Goal: Task Accomplishment & Management: Manage account settings

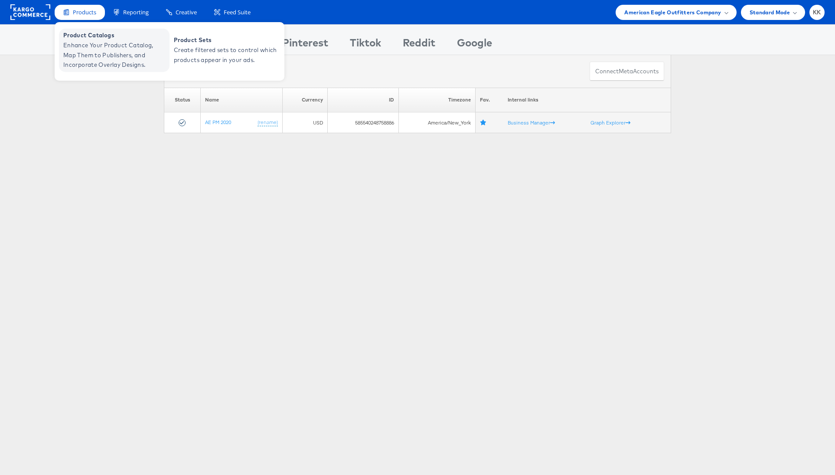
click at [76, 42] on span "Enhance Your Product Catalog, Map Them to Publishers, and Incorporate Overlay D…" at bounding box center [115, 54] width 104 height 29
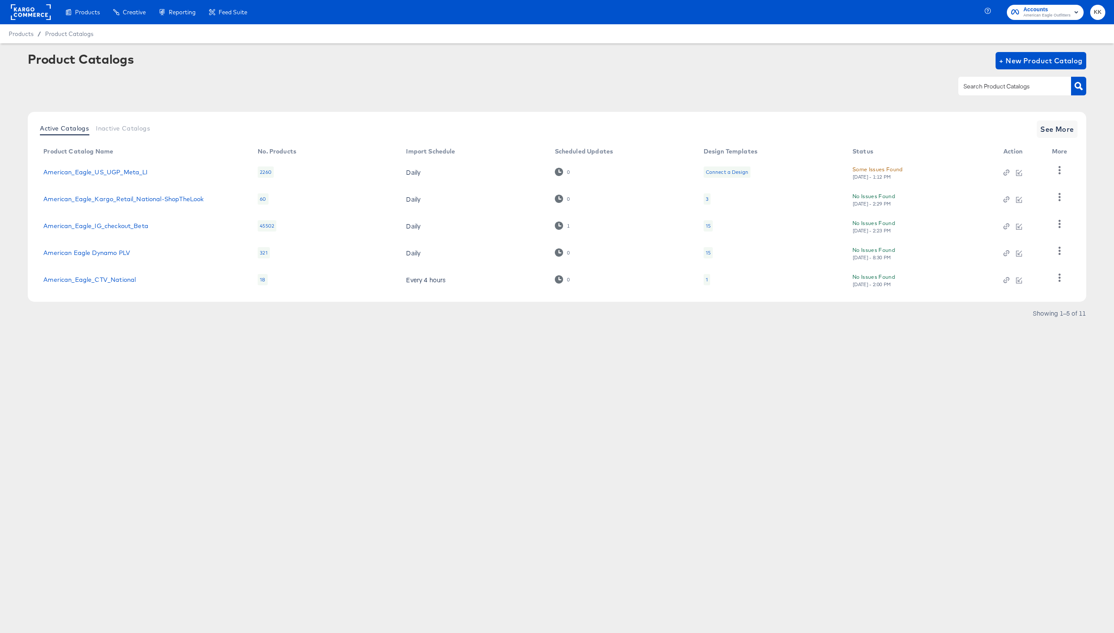
click at [1051, 140] on div "Active Catalogs Inactive Catalogs See More Product Catalog Name No. Products Im…" at bounding box center [557, 207] width 1058 height 190
click at [1056, 133] on span "See More" at bounding box center [1057, 129] width 34 height 12
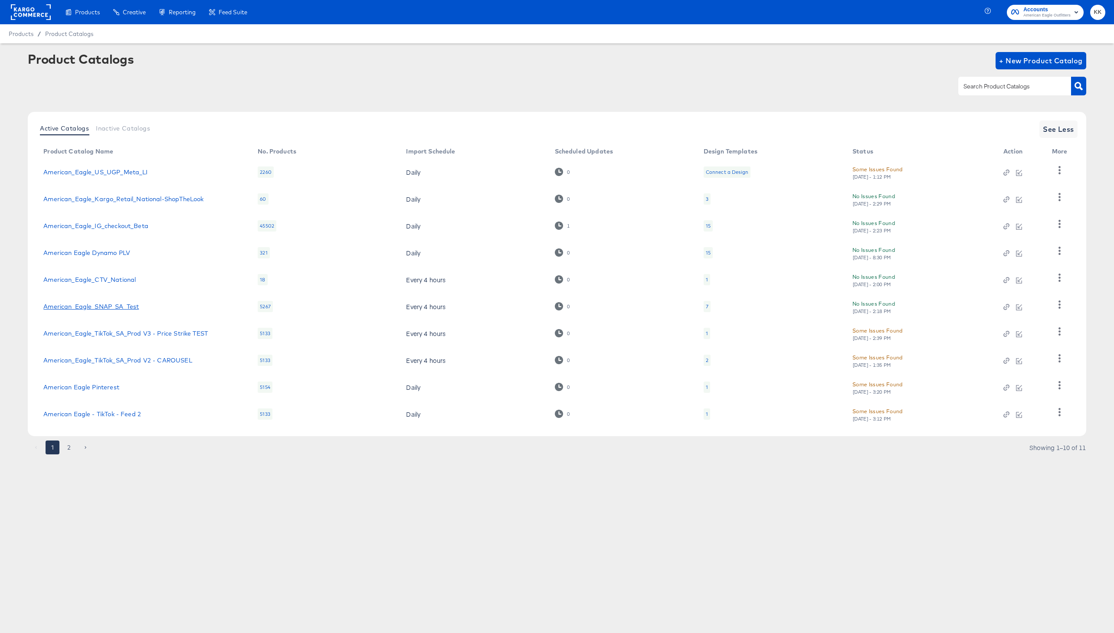
click at [113, 306] on link "American_Eagle_SNAP_SA_Test" at bounding box center [90, 306] width 95 height 7
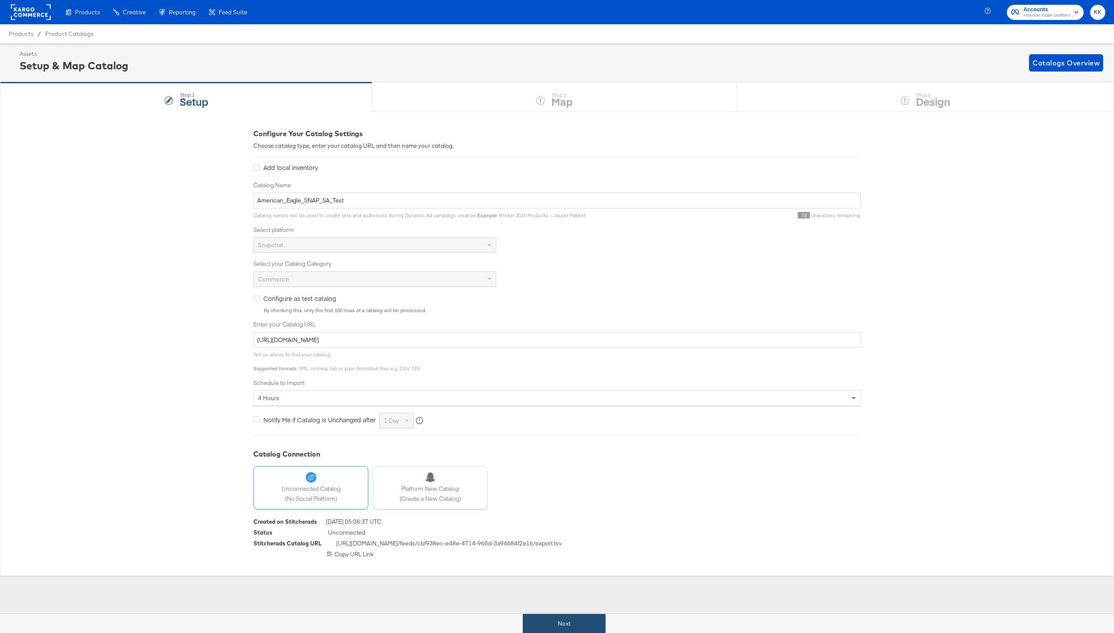
click at [551, 619] on button "Next" at bounding box center [564, 624] width 83 height 20
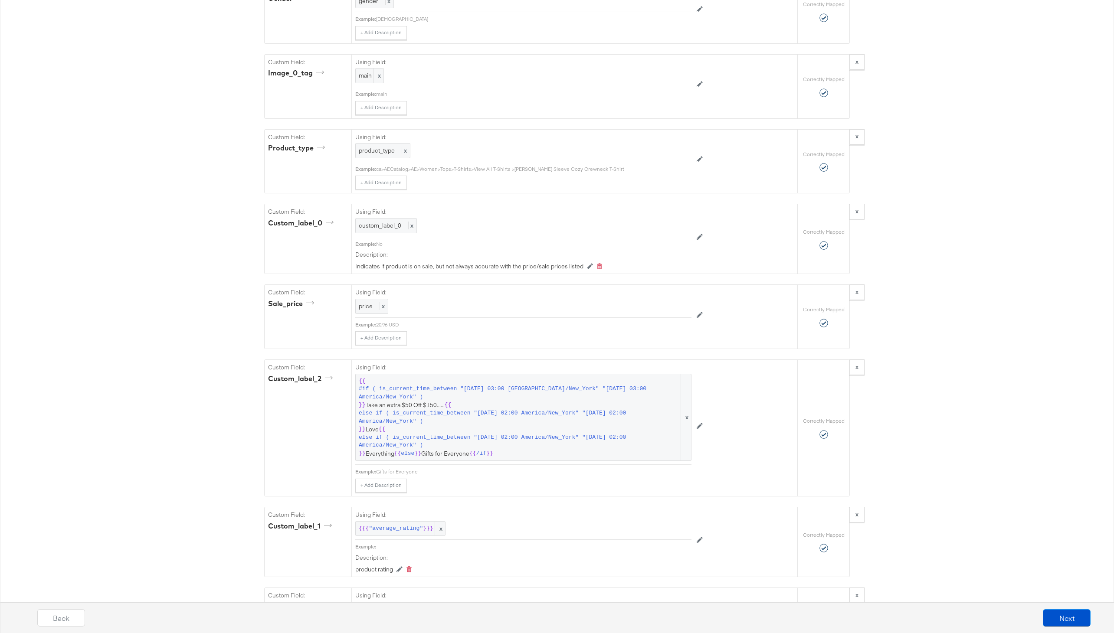
scroll to position [1266, 0]
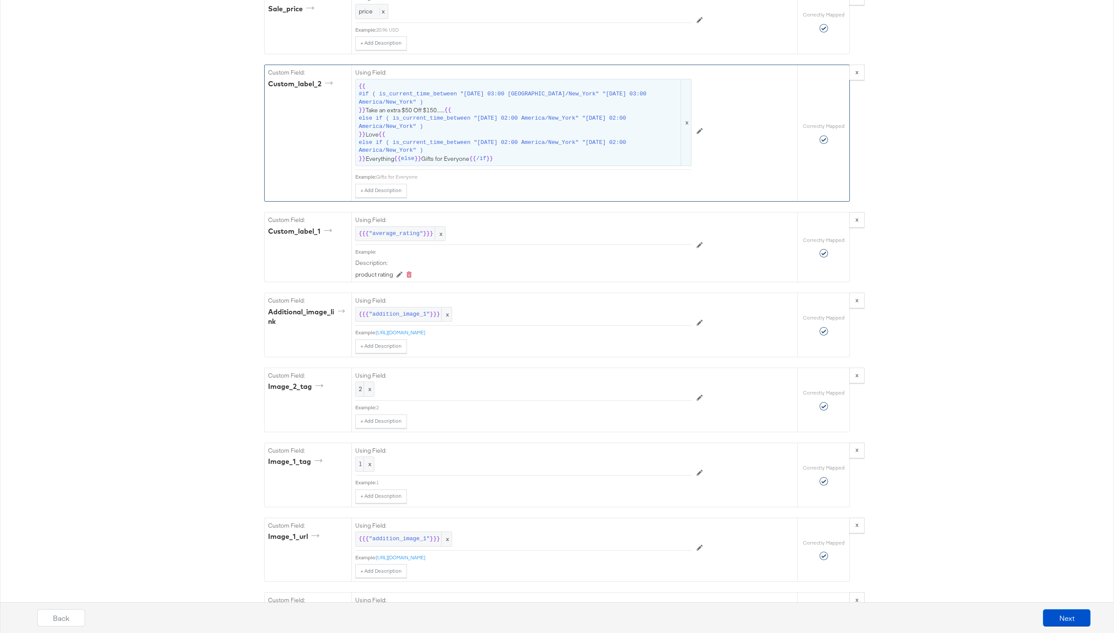
click at [492, 96] on span "#if ( is_current_time_between "2024-06-11 03:00 America/New_York" "2024-06-14 0…" at bounding box center [519, 98] width 320 height 16
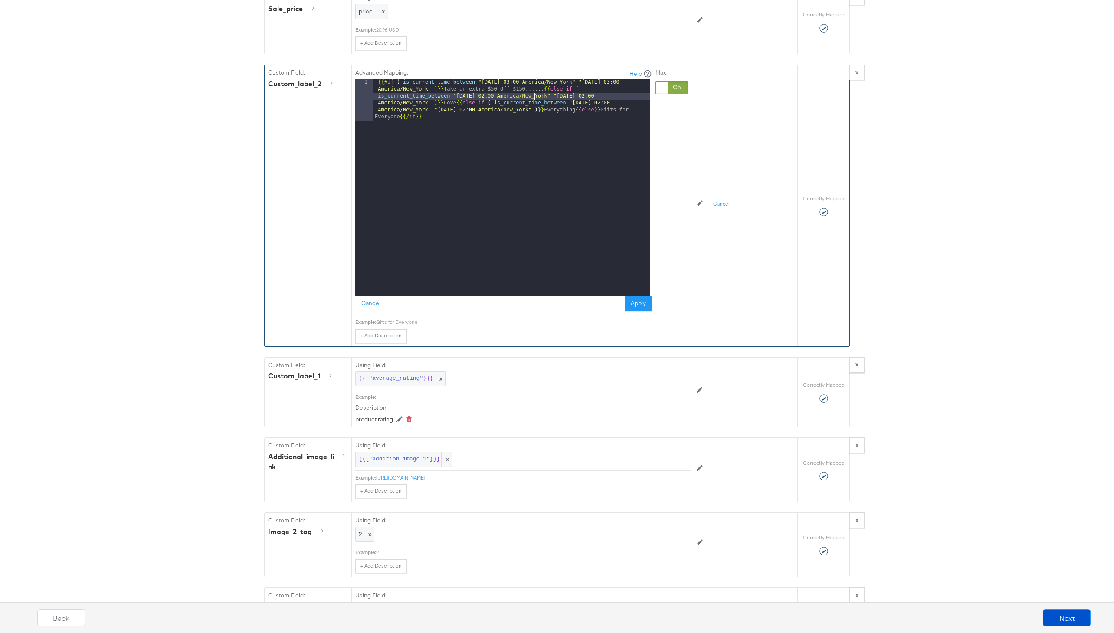
click at [533, 93] on div "{{# if ( is_current_time_between "2024-06-11 03:00 America/New_York" "2024-06-1…" at bounding box center [511, 229] width 277 height 300
click at [644, 303] on button "Apply" at bounding box center [637, 304] width 27 height 16
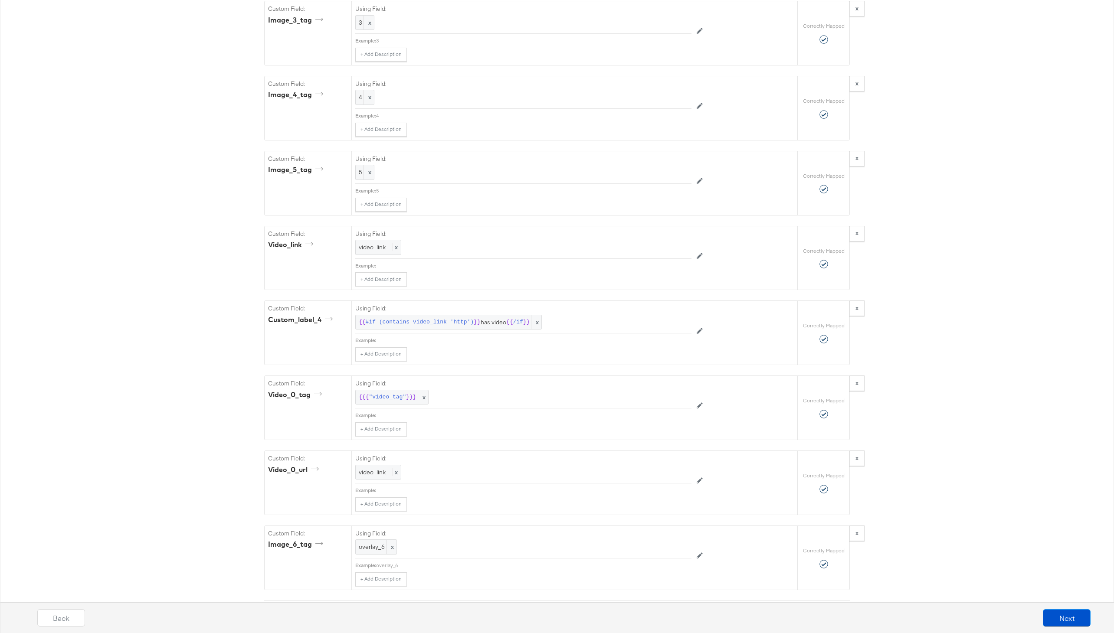
scroll to position [2094, 0]
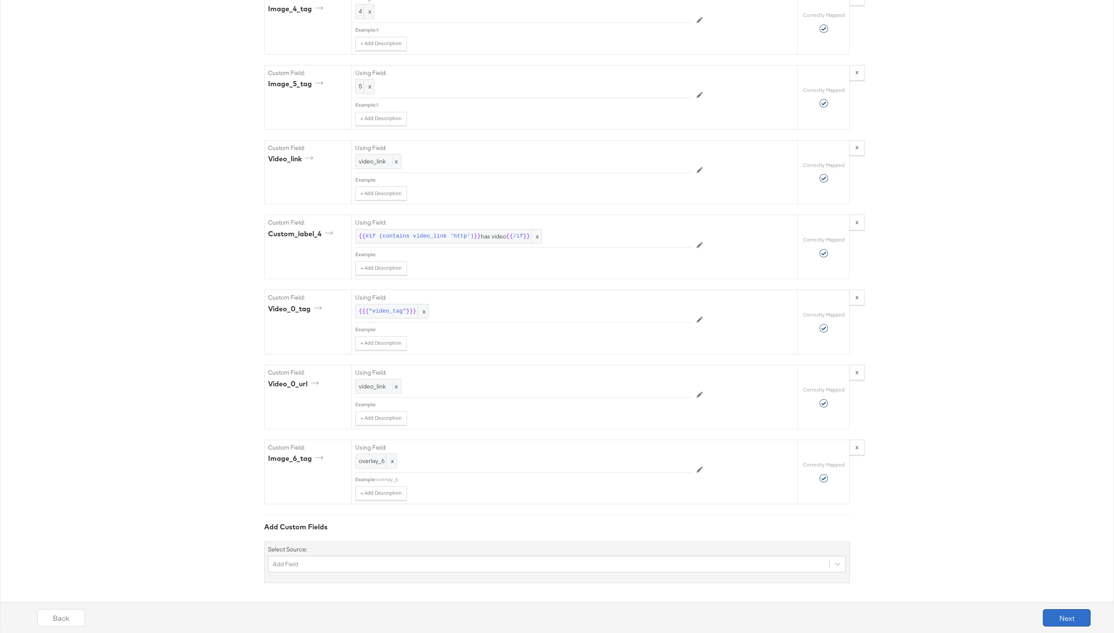
click at [1056, 618] on button "Next" at bounding box center [1067, 617] width 48 height 17
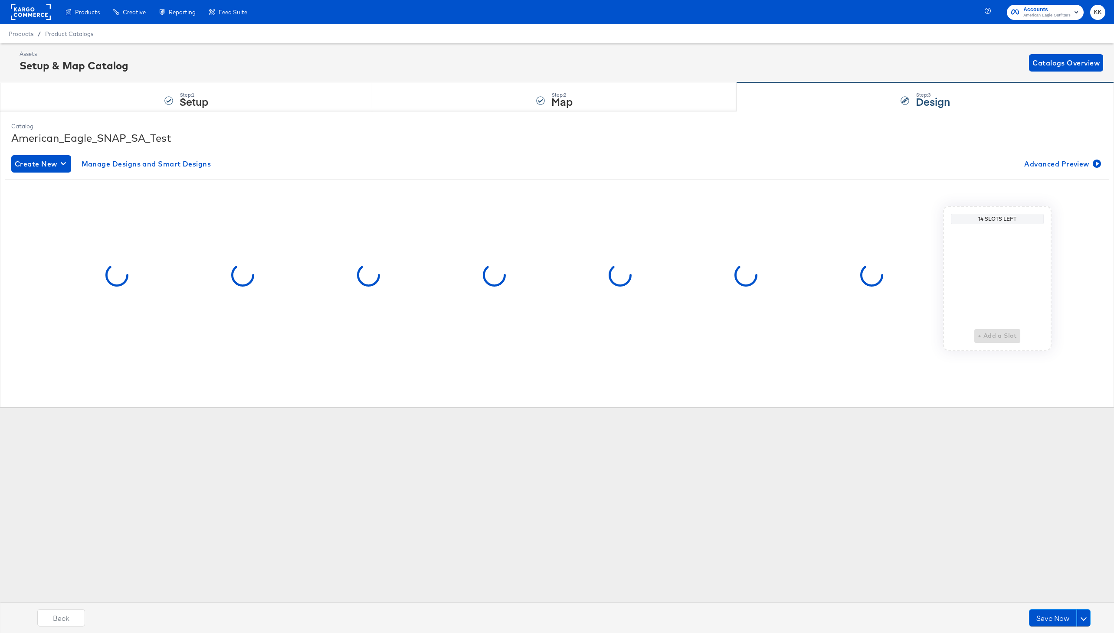
scroll to position [0, 0]
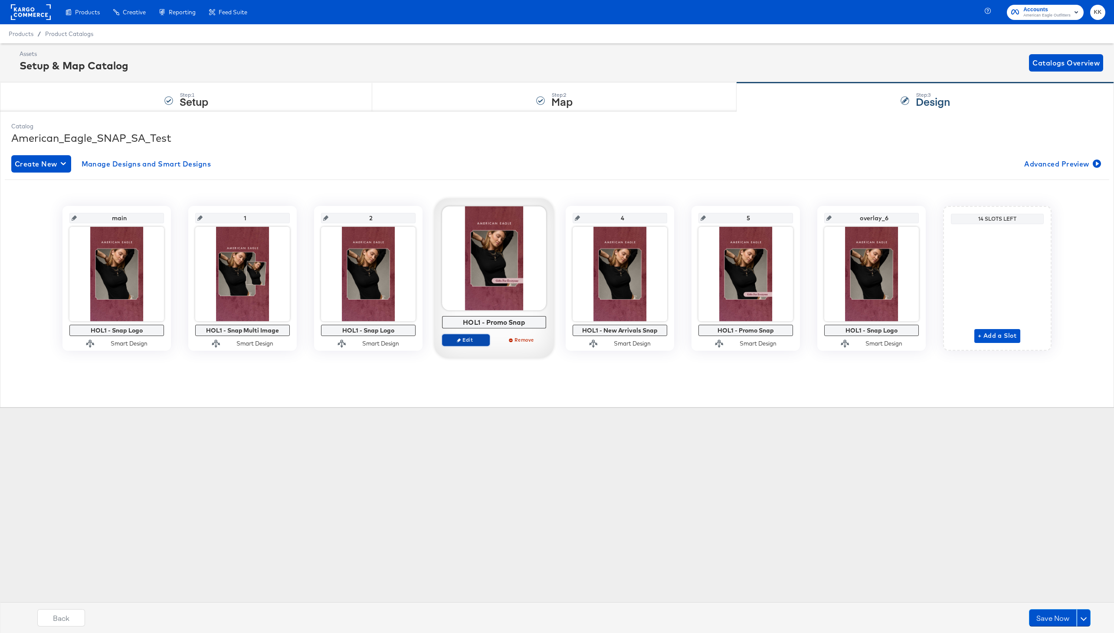
click at [462, 338] on span "Edit" at bounding box center [466, 340] width 40 height 7
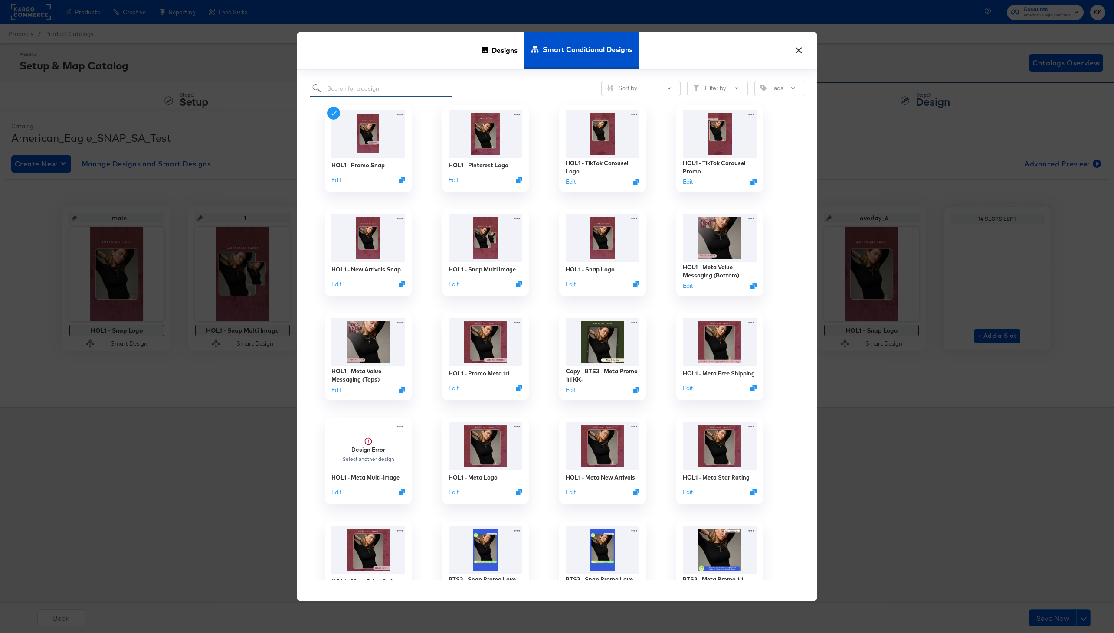
click at [346, 92] on input "search" at bounding box center [381, 89] width 143 height 16
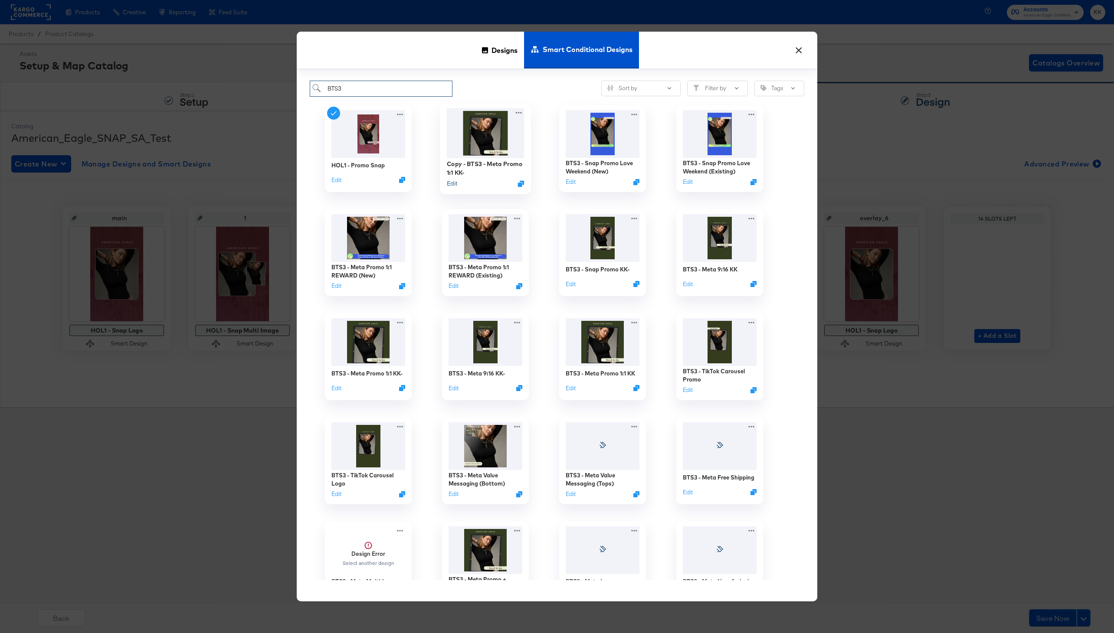
type input "BTS3"
click at [452, 183] on button "Edit" at bounding box center [452, 183] width 10 height 8
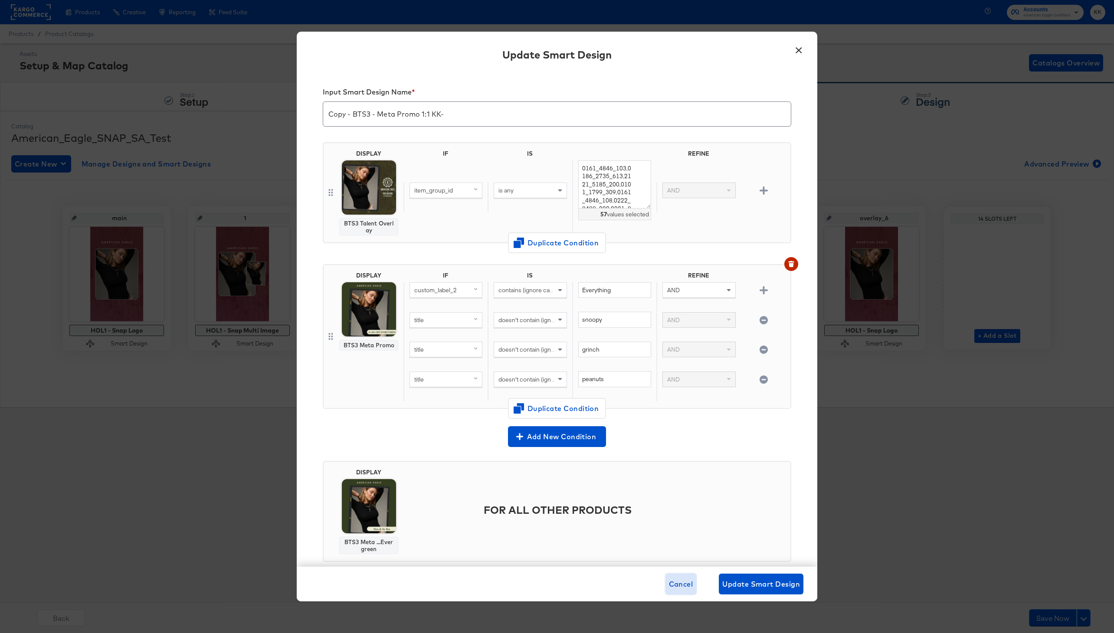
click at [681, 575] on button "Cancel" at bounding box center [680, 584] width 31 height 21
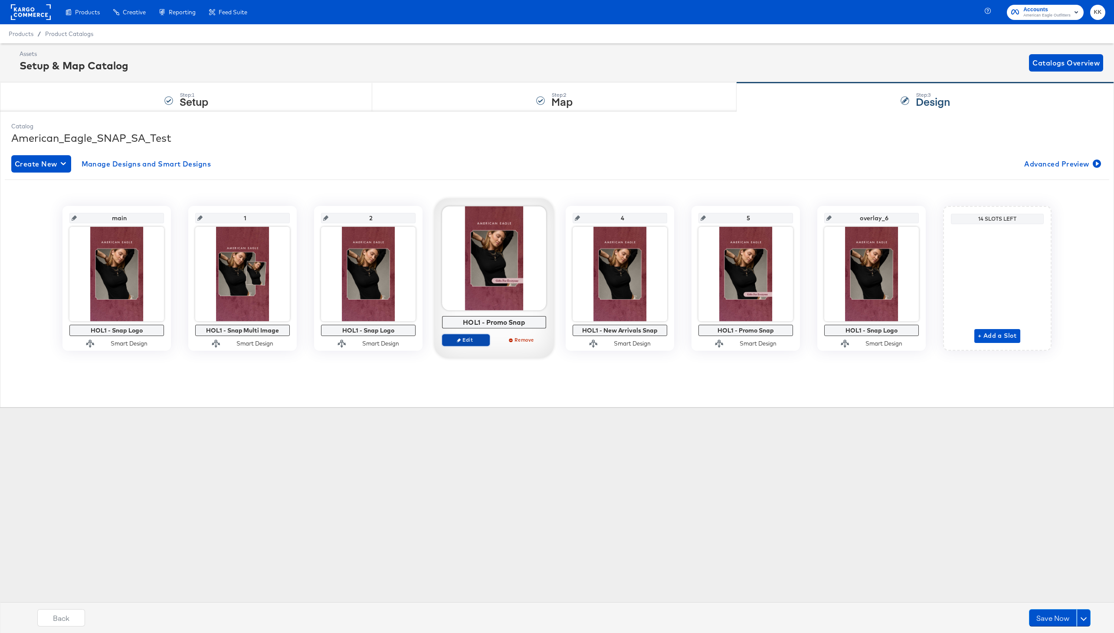
click at [471, 335] on button "Edit" at bounding box center [466, 340] width 48 height 12
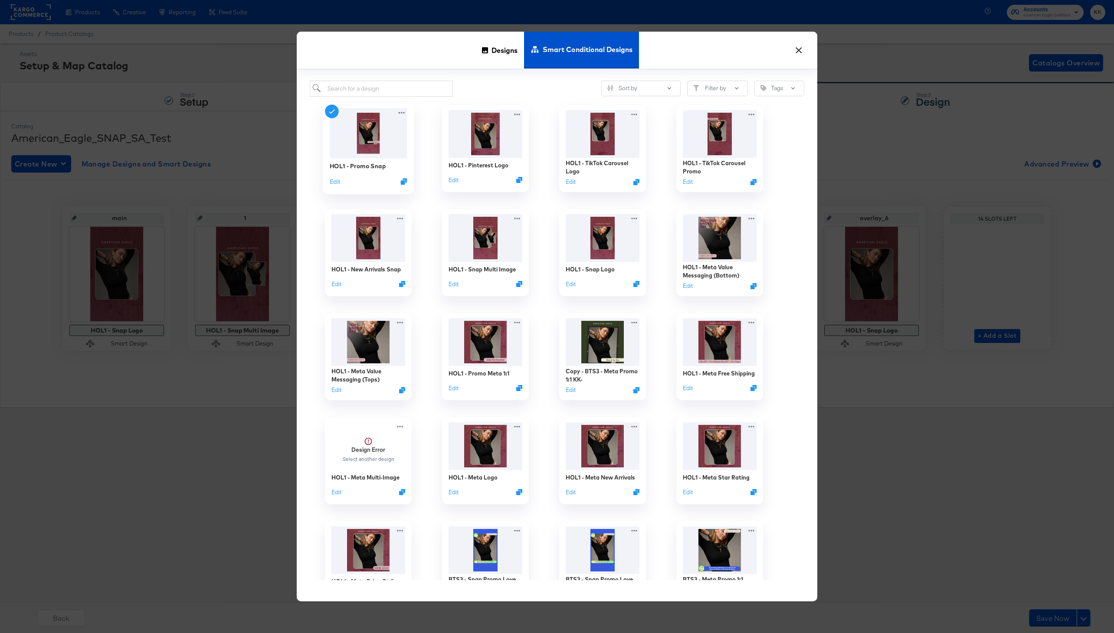
click at [328, 183] on div "HOL1 - Promo Snap Edit" at bounding box center [368, 148] width 91 height 91
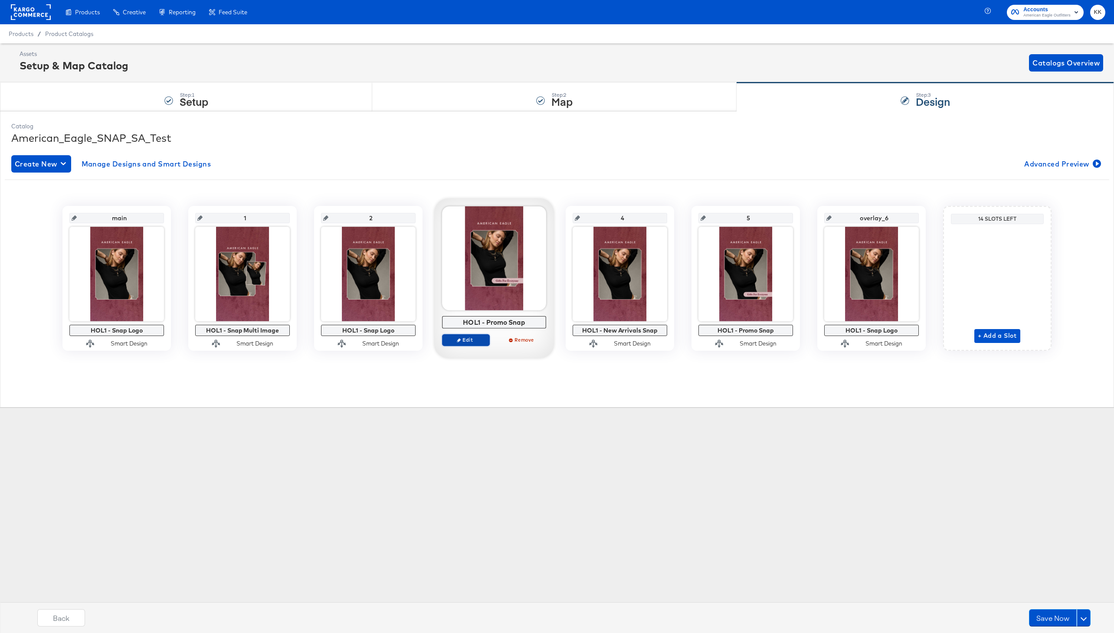
click at [464, 338] on span "Edit" at bounding box center [466, 340] width 40 height 7
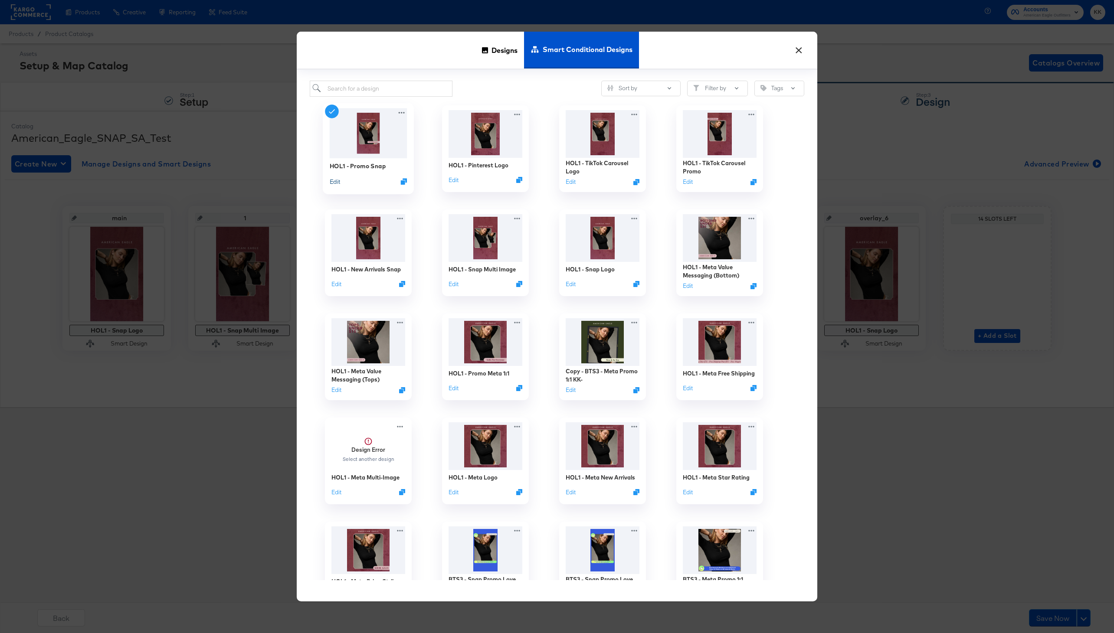
click at [336, 179] on button "Edit" at bounding box center [335, 181] width 10 height 8
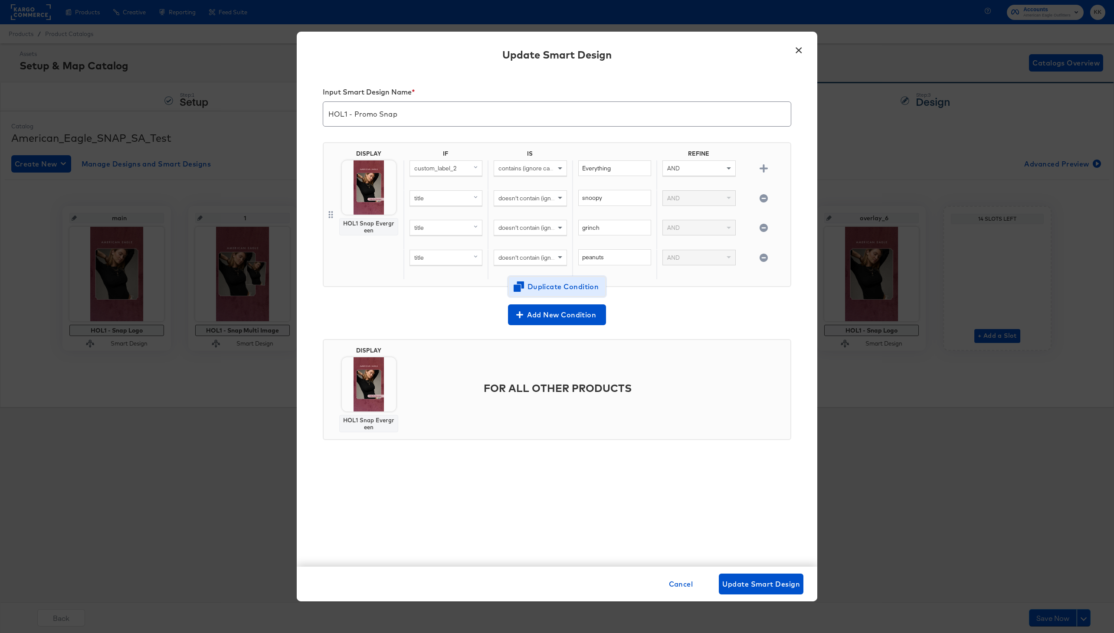
click at [546, 290] on span "Duplicate Condition" at bounding box center [557, 287] width 84 height 12
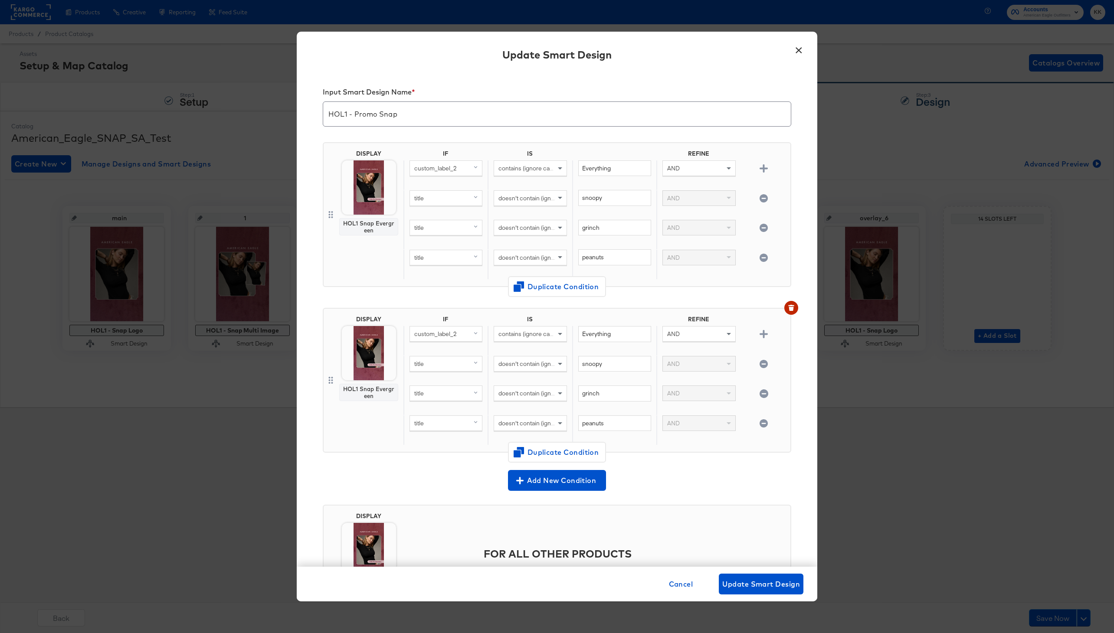
click at [765, 362] on icon "button" at bounding box center [763, 364] width 8 height 8
type input "grinch"
type input "peanuts"
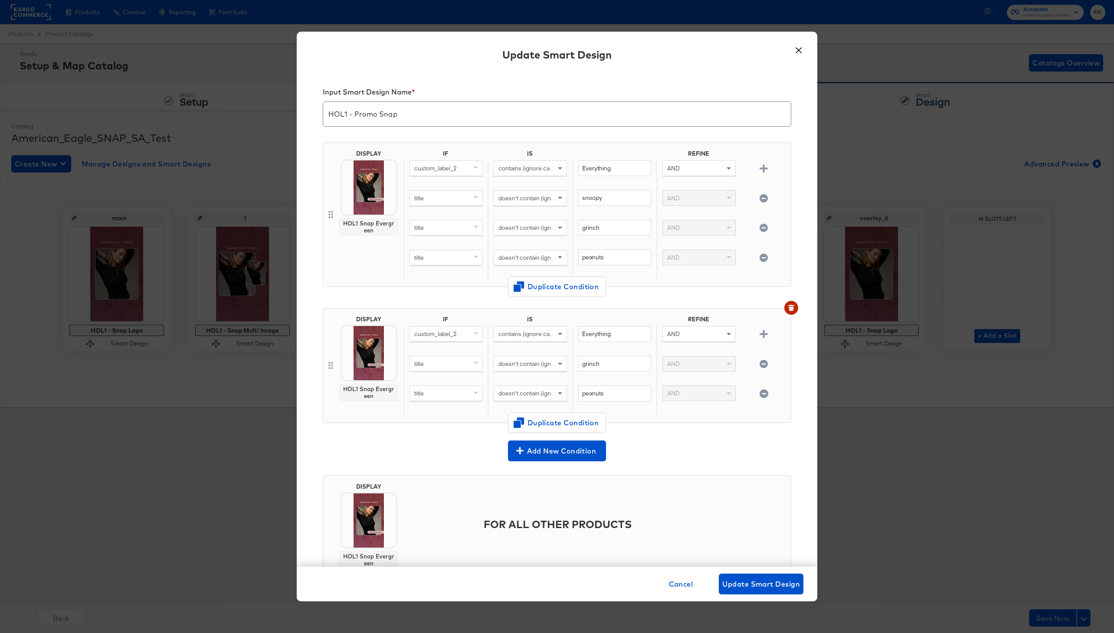
click at [765, 362] on icon "button" at bounding box center [763, 364] width 8 height 8
type input "peanuts"
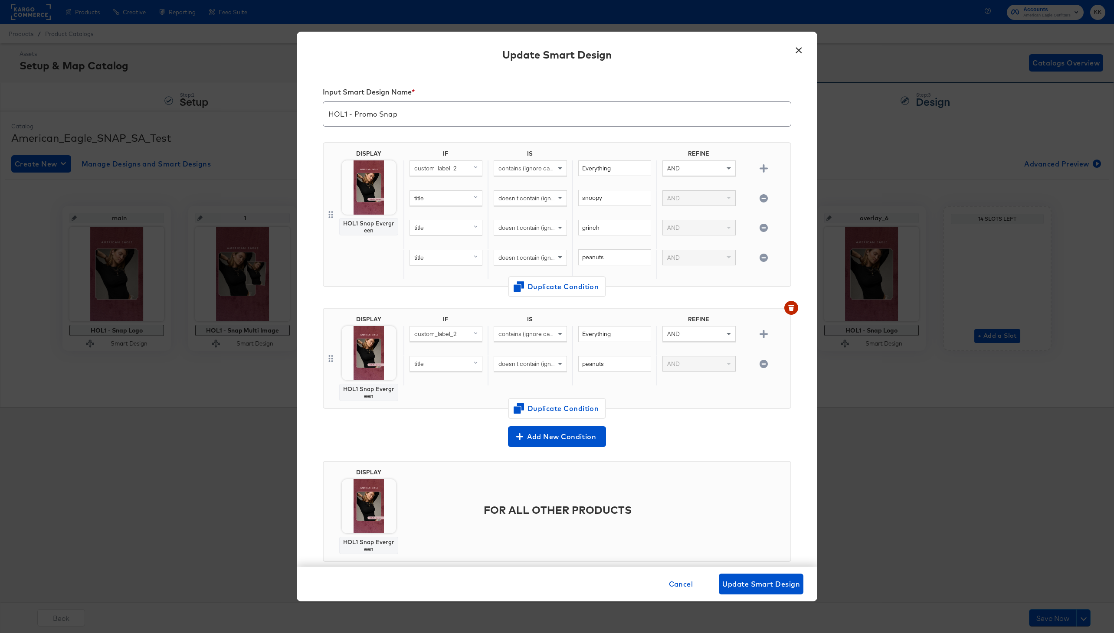
click at [765, 362] on icon "button" at bounding box center [763, 364] width 8 height 8
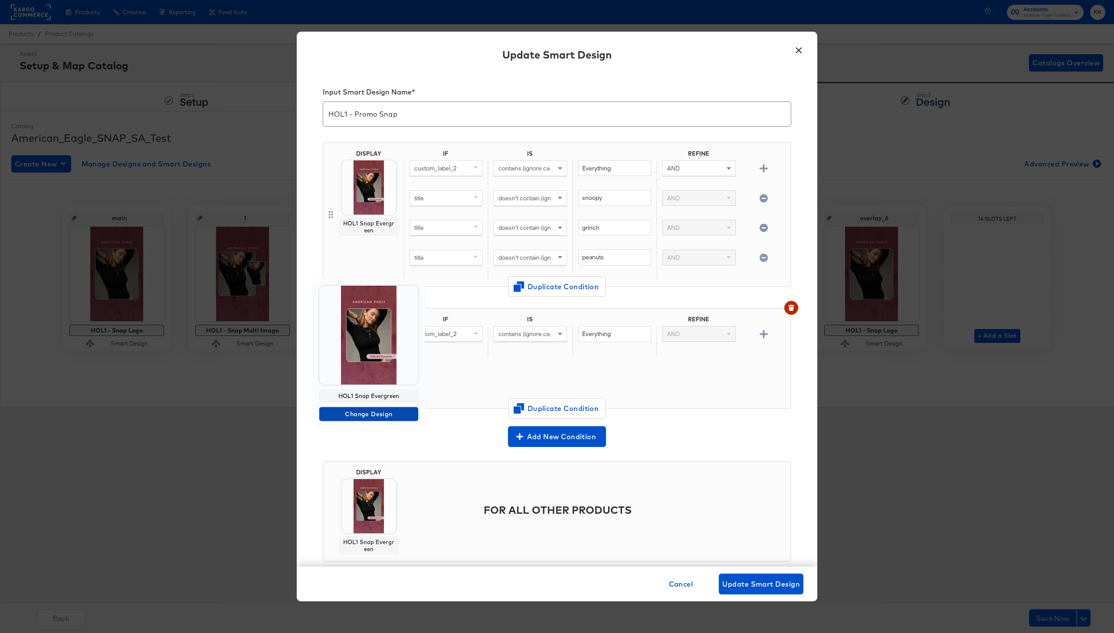
click at [373, 415] on span "Change Design" at bounding box center [369, 414] width 92 height 11
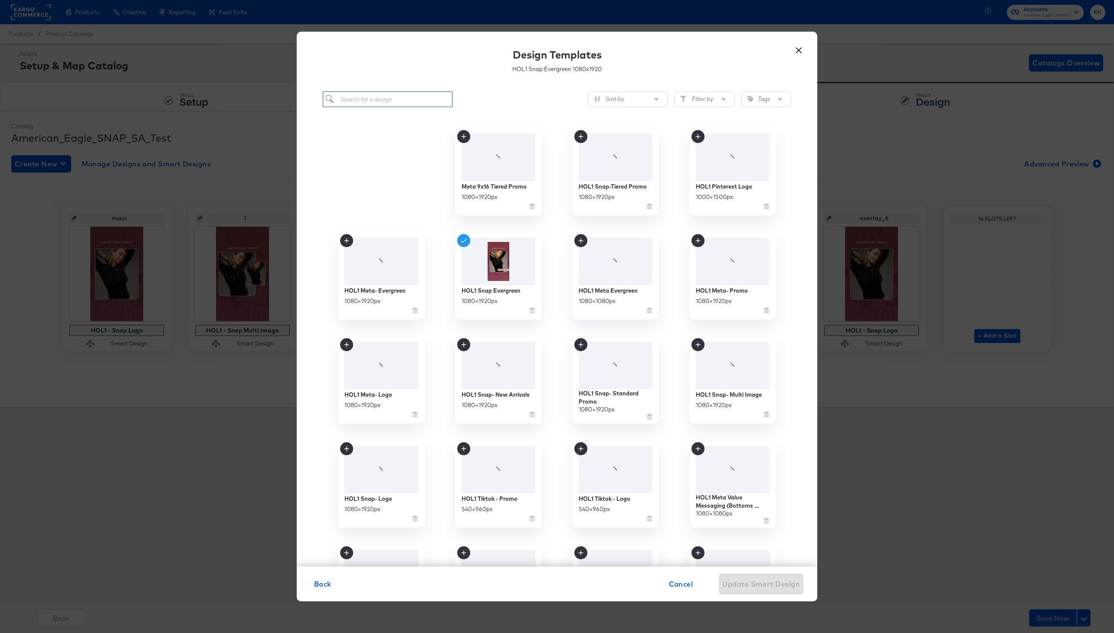
click at [376, 97] on input "search" at bounding box center [388, 100] width 130 height 16
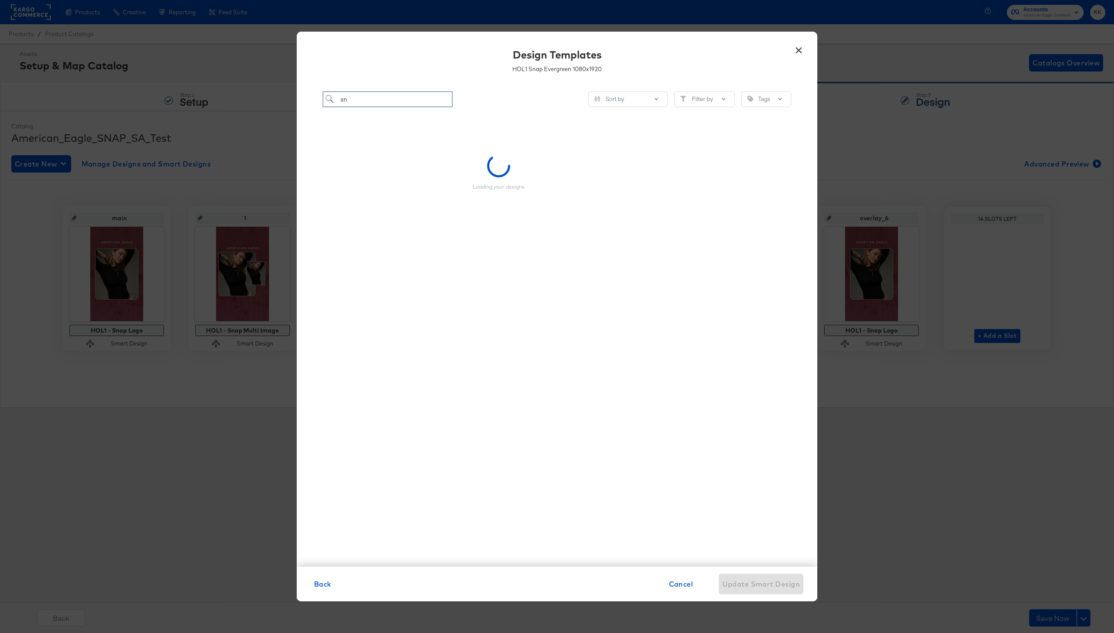
type input "s"
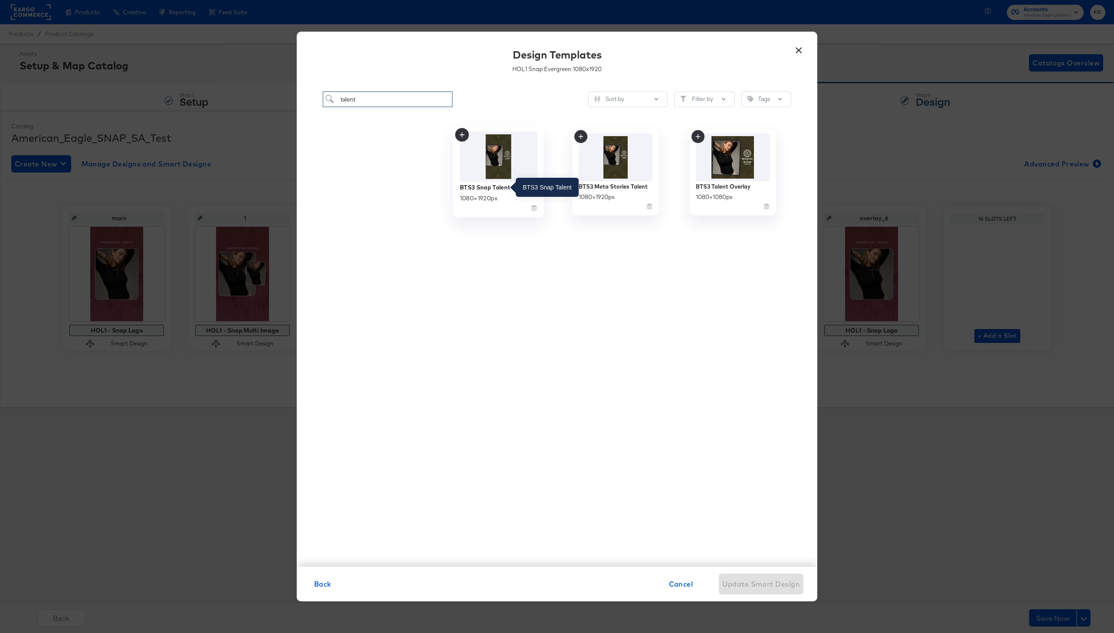
type input "talent"
click at [498, 189] on div "BTS3 Snap Talent" at bounding box center [485, 187] width 51 height 8
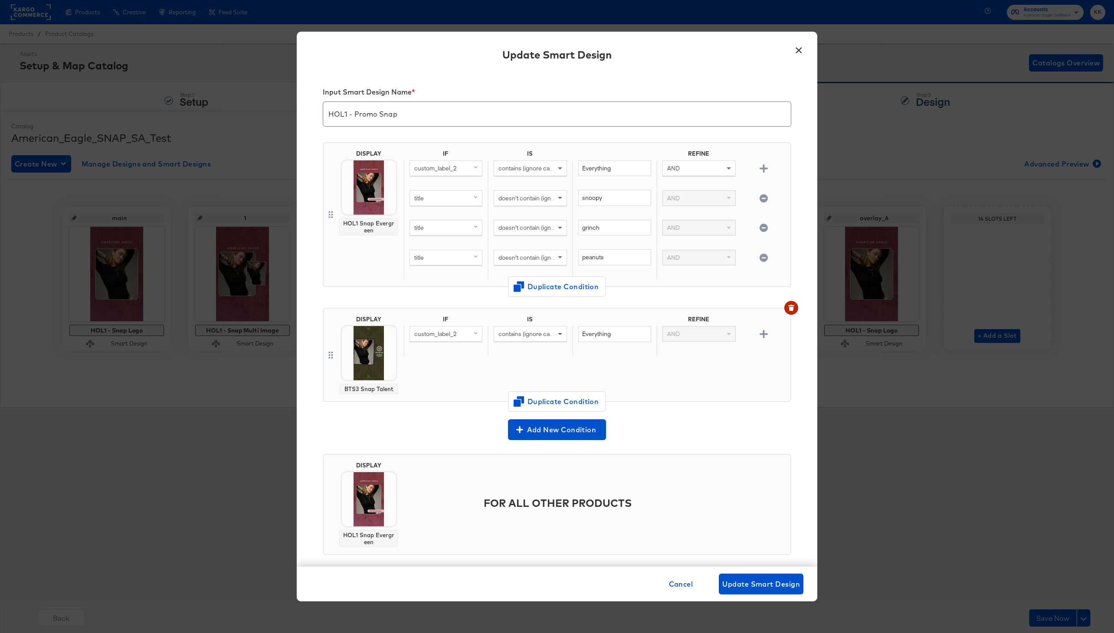
click at [459, 337] on div "custom_label_2" at bounding box center [446, 334] width 72 height 15
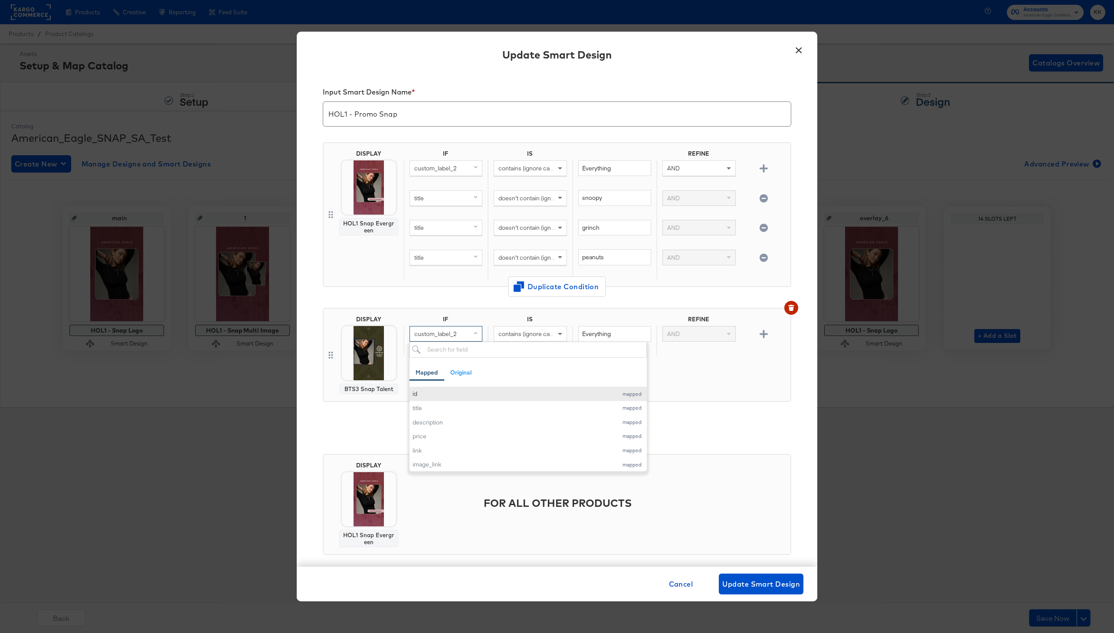
click at [450, 389] on button "id mapped" at bounding box center [527, 394] width 237 height 14
click at [444, 339] on div "id" at bounding box center [446, 334] width 72 height 15
click at [532, 327] on div "contains (ignore case)" at bounding box center [530, 334] width 72 height 15
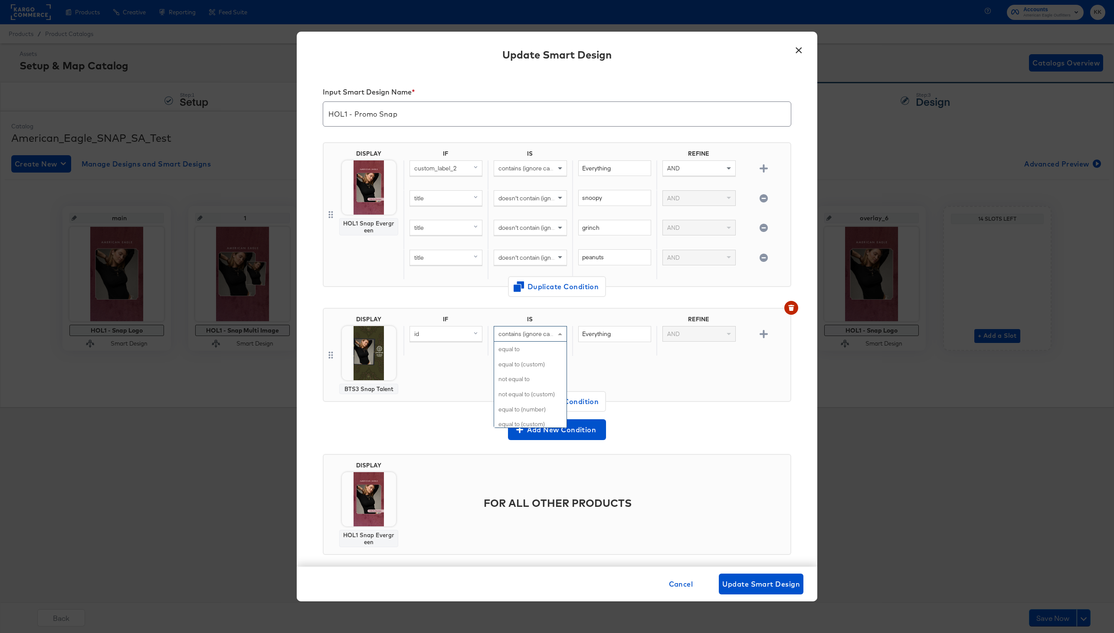
scroll to position [354, 0]
type input "is"
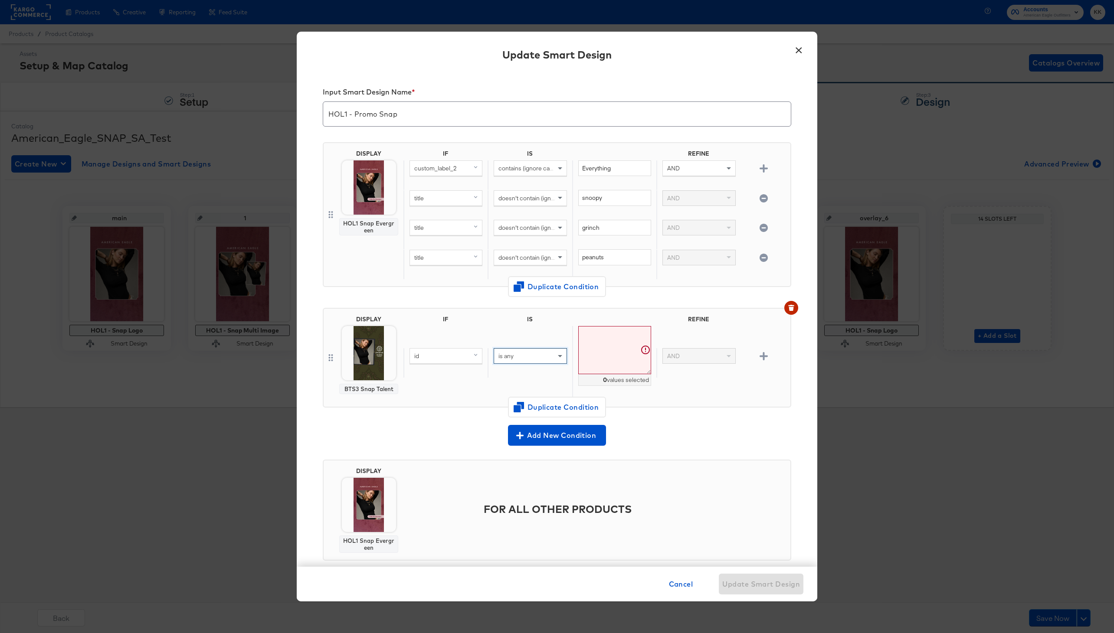
click at [613, 337] on textarea at bounding box center [614, 350] width 73 height 48
paste textarea "101_1842_825, 101_1797_309 101_1803_200 101_1799_309 101_1798_200 2121_5283_6 2…"
type textarea "101_1842_825,101_1797_309,101_1803_200,101_1799_309,101_1798_200,2121_5283_6,21…"
click at [697, 391] on div "id is any 83 values selected AND" at bounding box center [594, 363] width 383 height 74
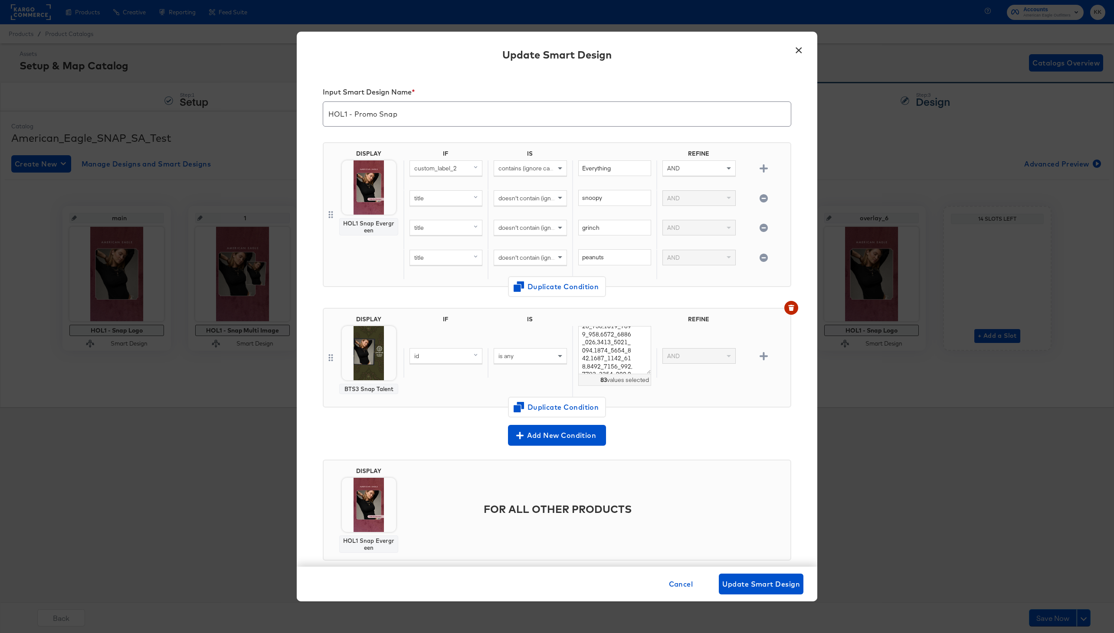
click at [425, 388] on div "id is any 83 values selected AND" at bounding box center [594, 363] width 383 height 74
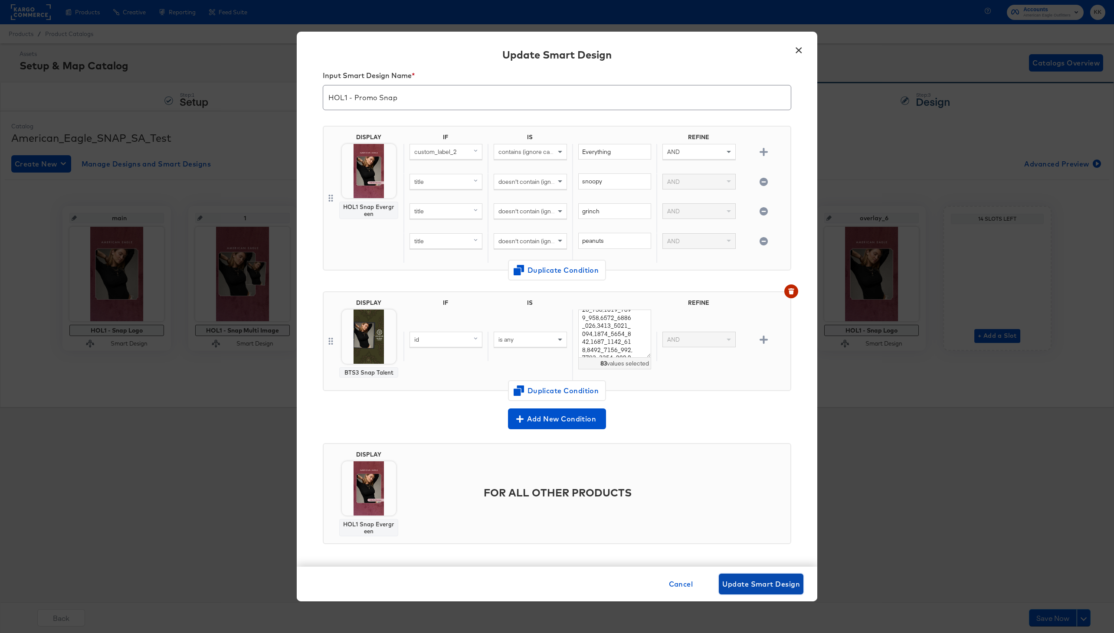
click at [760, 590] on span "Update Smart Design" at bounding box center [761, 584] width 78 height 12
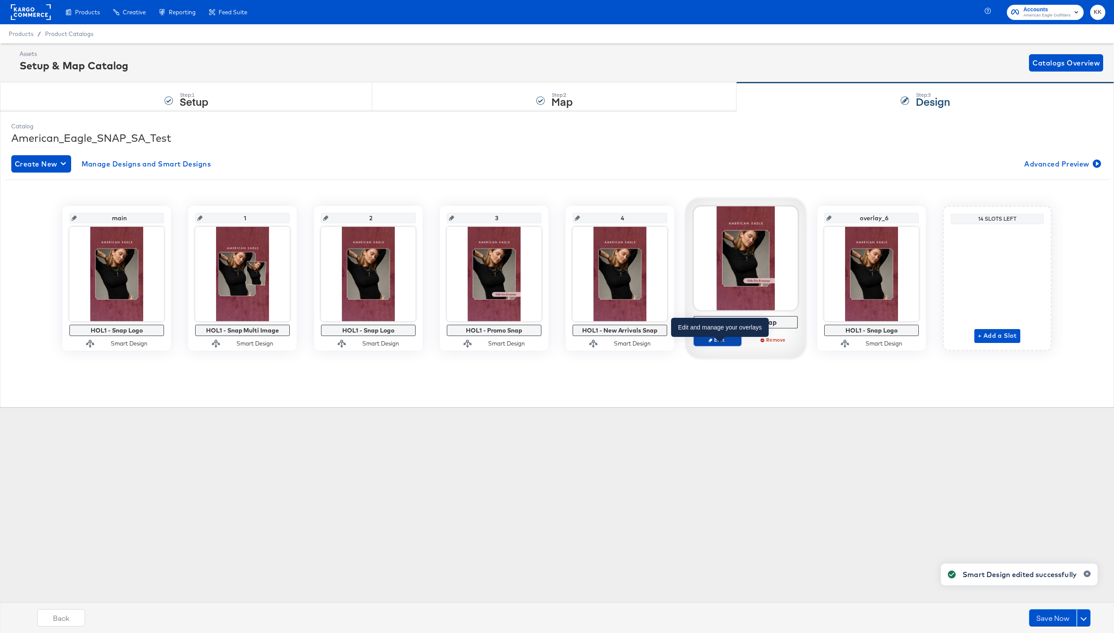
click at [719, 339] on span "Edit" at bounding box center [717, 340] width 40 height 7
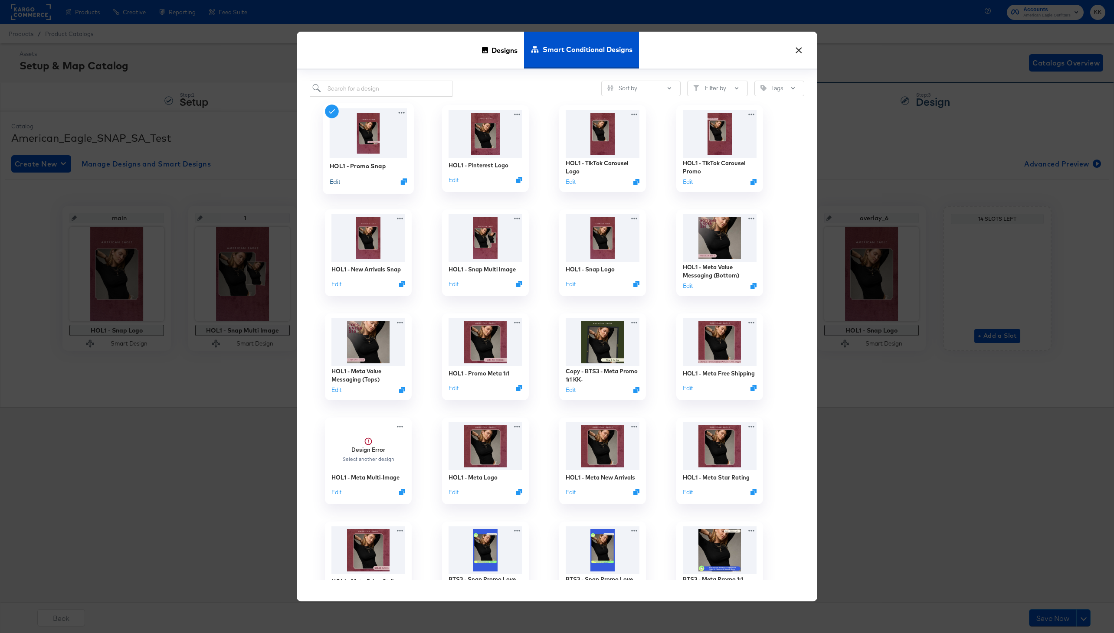
click at [337, 184] on button "Edit" at bounding box center [335, 181] width 10 height 8
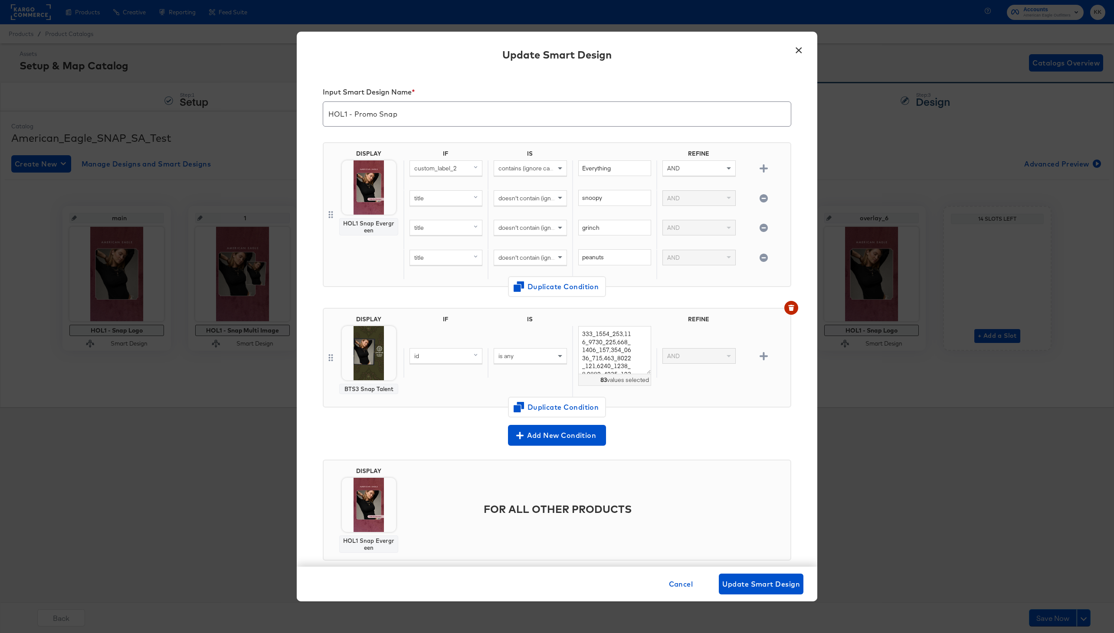
click at [755, 572] on div "Cancel Update Smart Design" at bounding box center [557, 584] width 520 height 35
click at [745, 581] on span "Update Smart Design" at bounding box center [761, 584] width 78 height 12
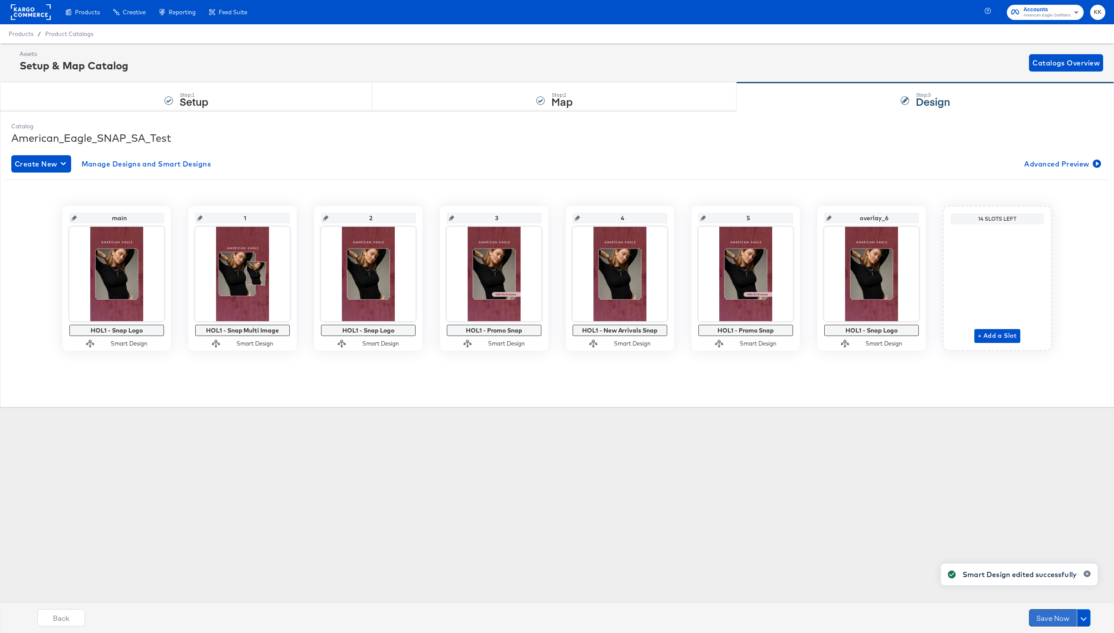
click at [1043, 620] on button "Save Now" at bounding box center [1053, 617] width 48 height 17
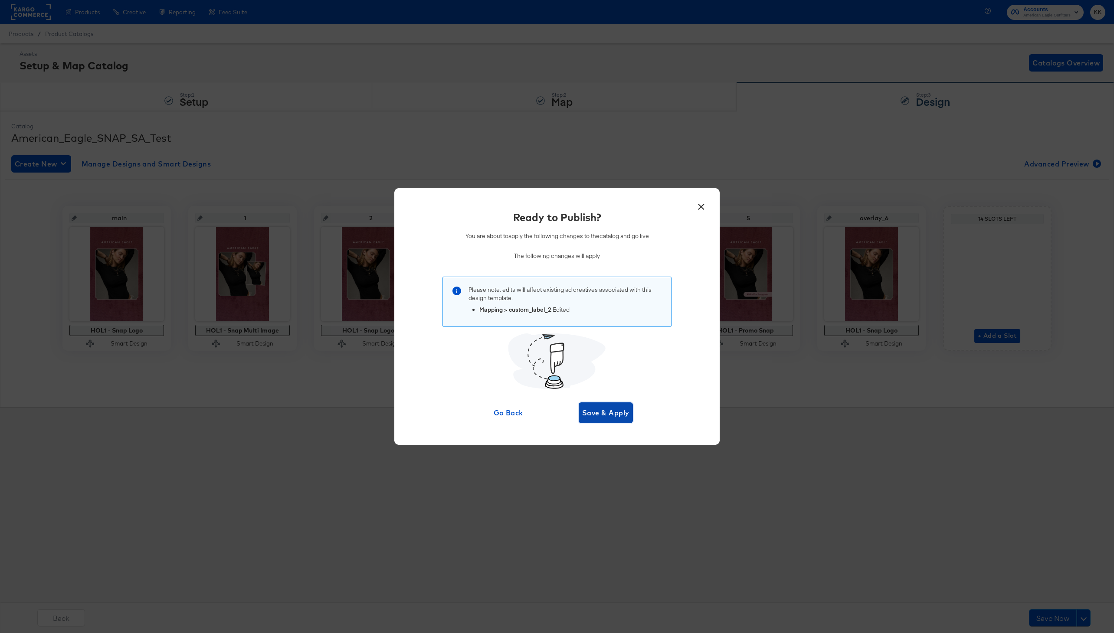
click at [602, 407] on span "Save & Apply" at bounding box center [605, 413] width 47 height 12
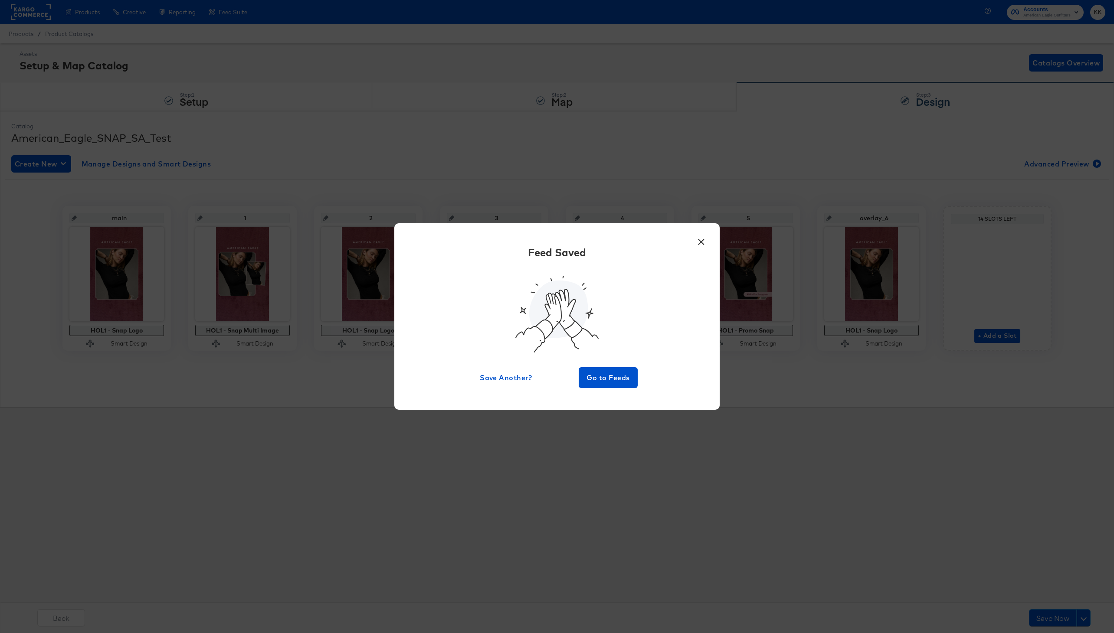
click at [614, 388] on div "× Feed Saved Save Another? Go to Feeds" at bounding box center [556, 316] width 325 height 186
click at [611, 383] on span "Go to Feeds" at bounding box center [608, 378] width 52 height 12
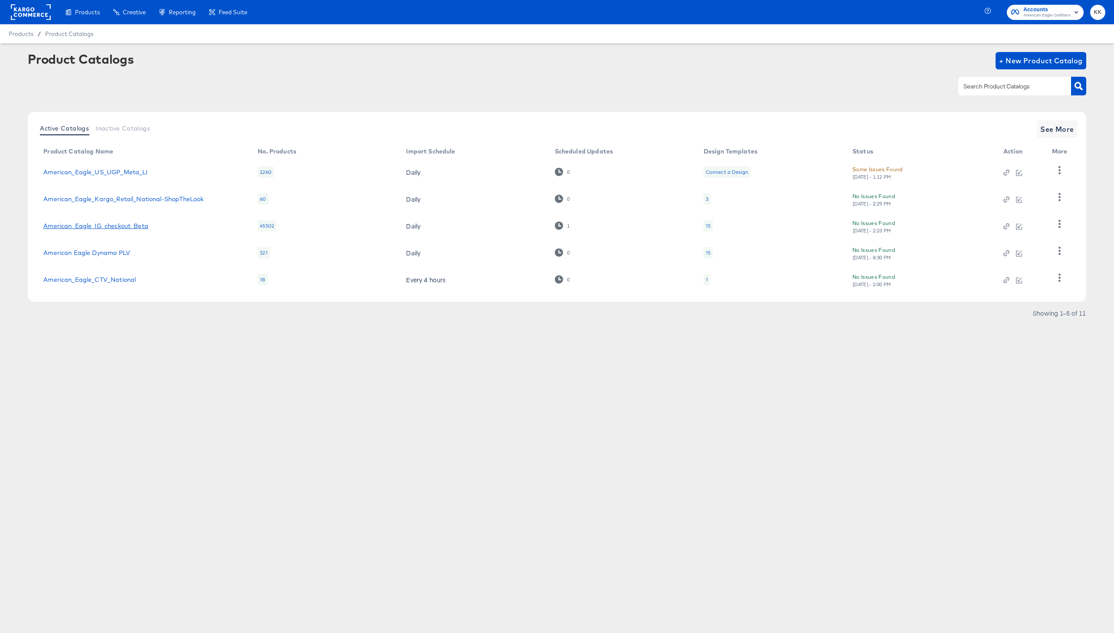
click at [116, 225] on link "American_Eagle_IG_checkout_Beta" at bounding box center [95, 225] width 105 height 7
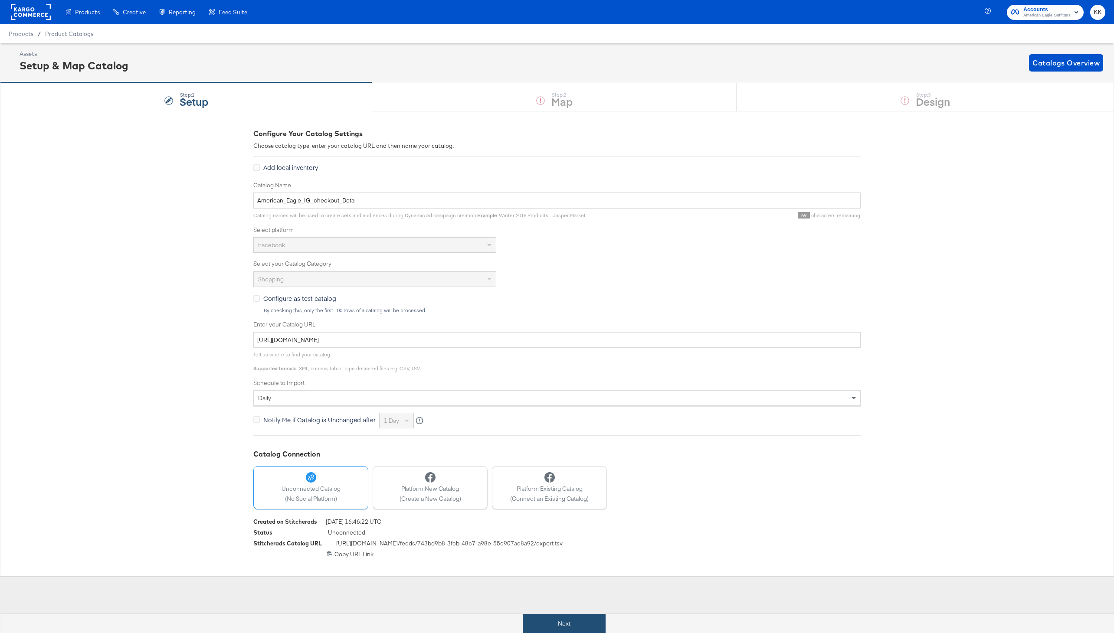
click at [575, 627] on button "Next" at bounding box center [564, 624] width 83 height 20
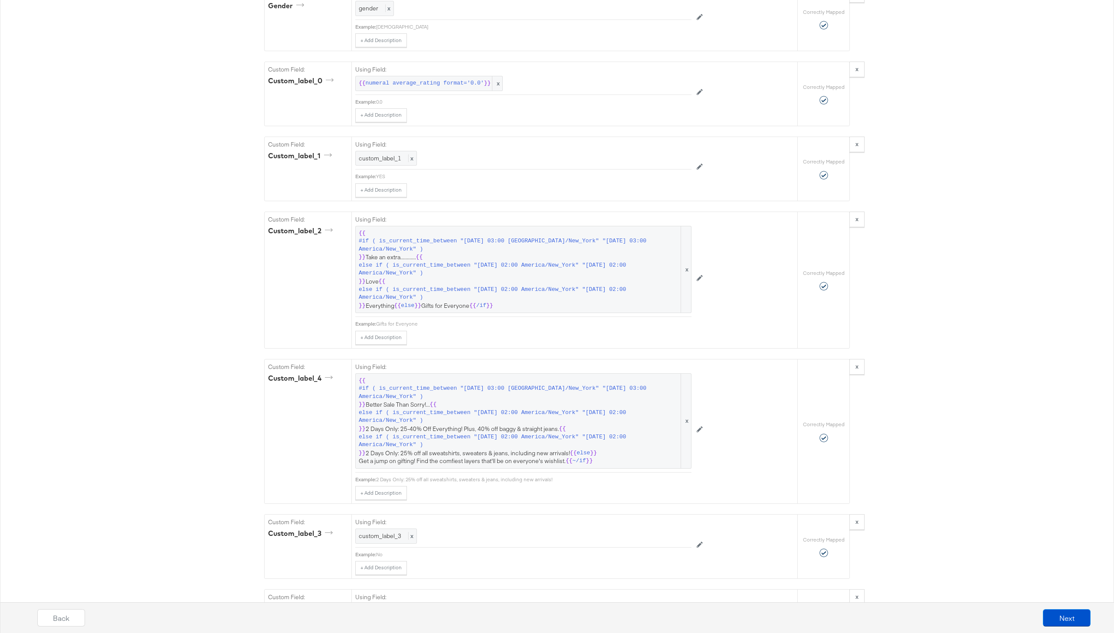
scroll to position [1201, 0]
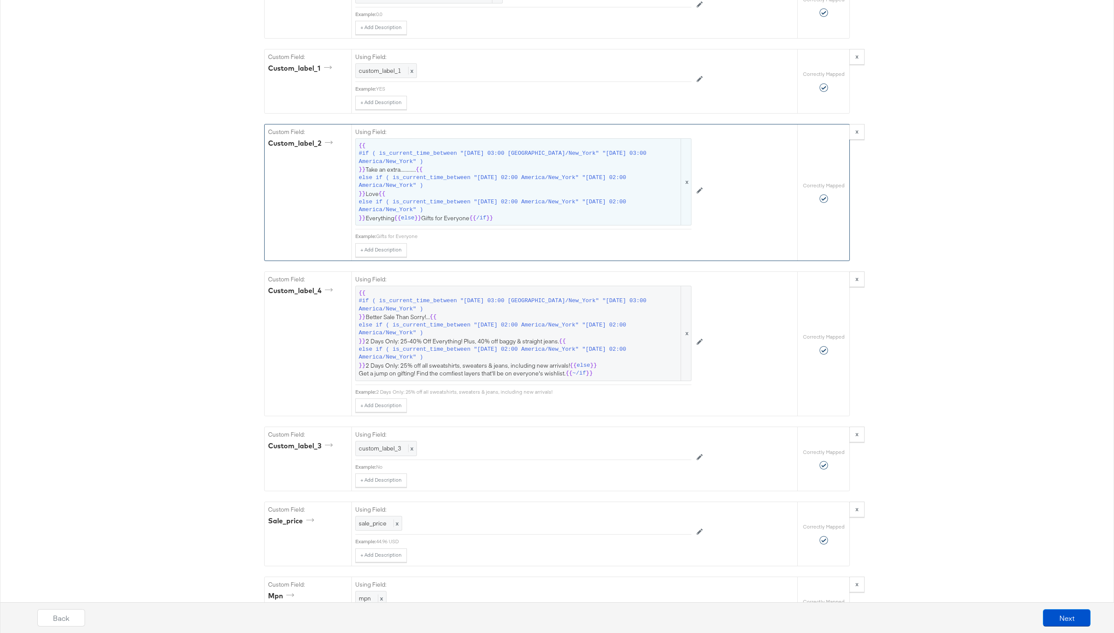
click at [483, 168] on span "{{ #if ( is_current_time_between "2024-06-28 03:00 America/New_York" "2024-06-2…" at bounding box center [523, 182] width 329 height 81
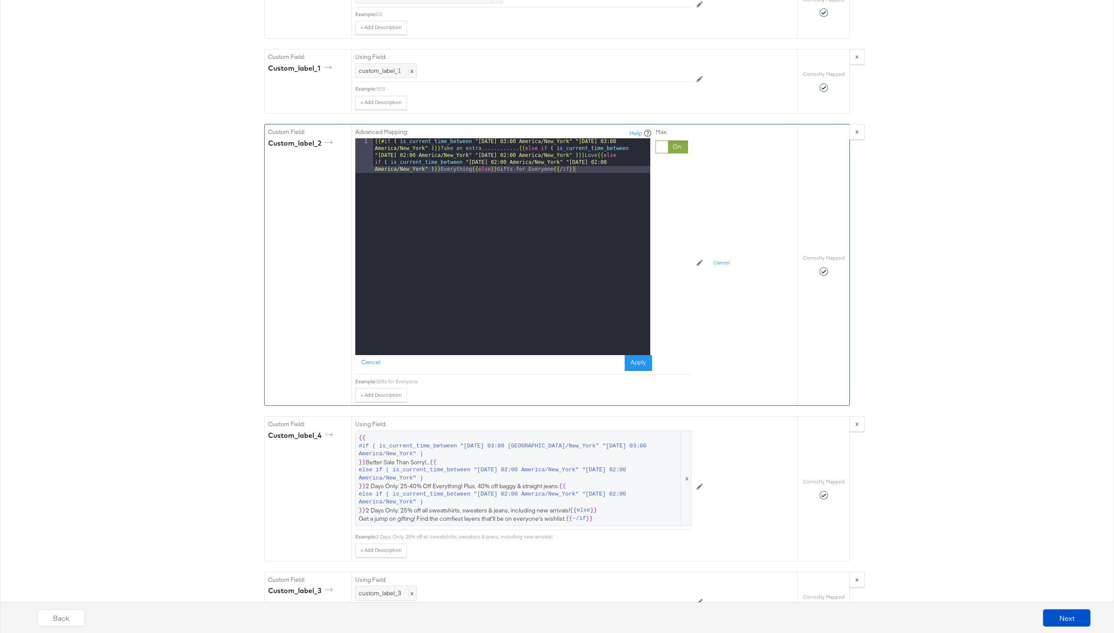
click at [497, 148] on div "{{# if ( is_current_time_between "2024-06-28 03:00 America/New_York" "2024-06-2…" at bounding box center [511, 281] width 277 height 286
click at [642, 365] on button "Apply" at bounding box center [637, 363] width 27 height 16
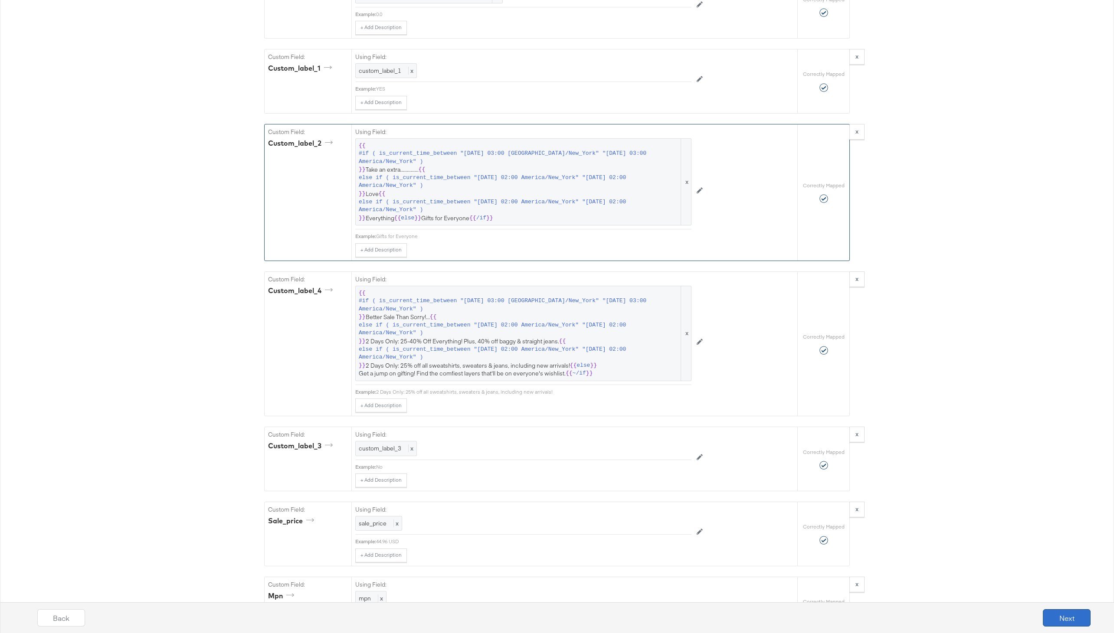
click at [1073, 621] on button "Next" at bounding box center [1067, 617] width 48 height 17
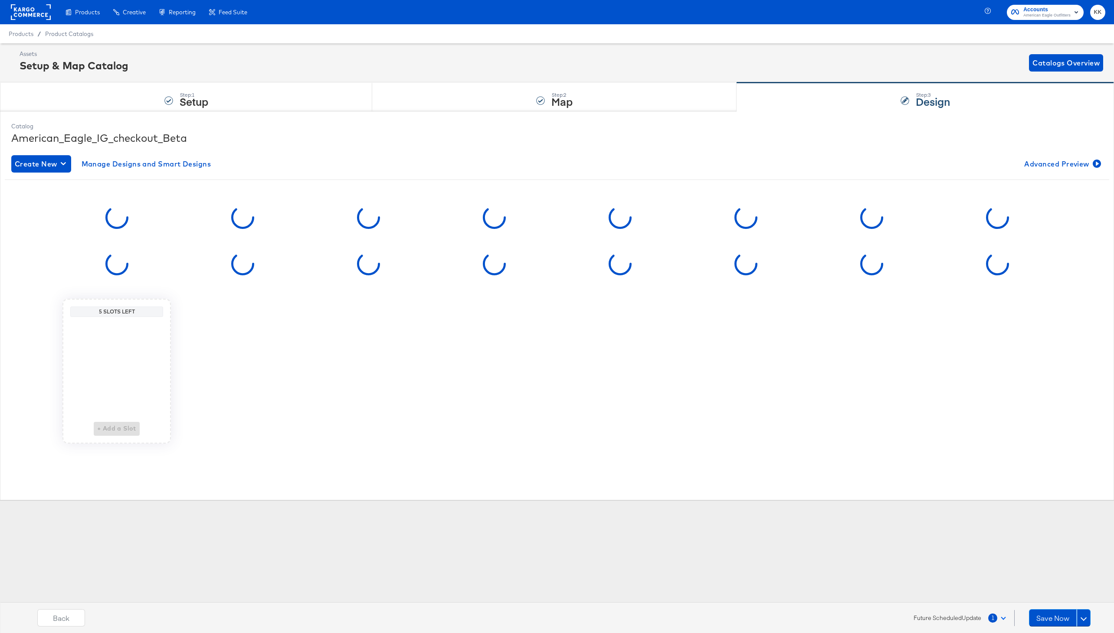
scroll to position [0, 0]
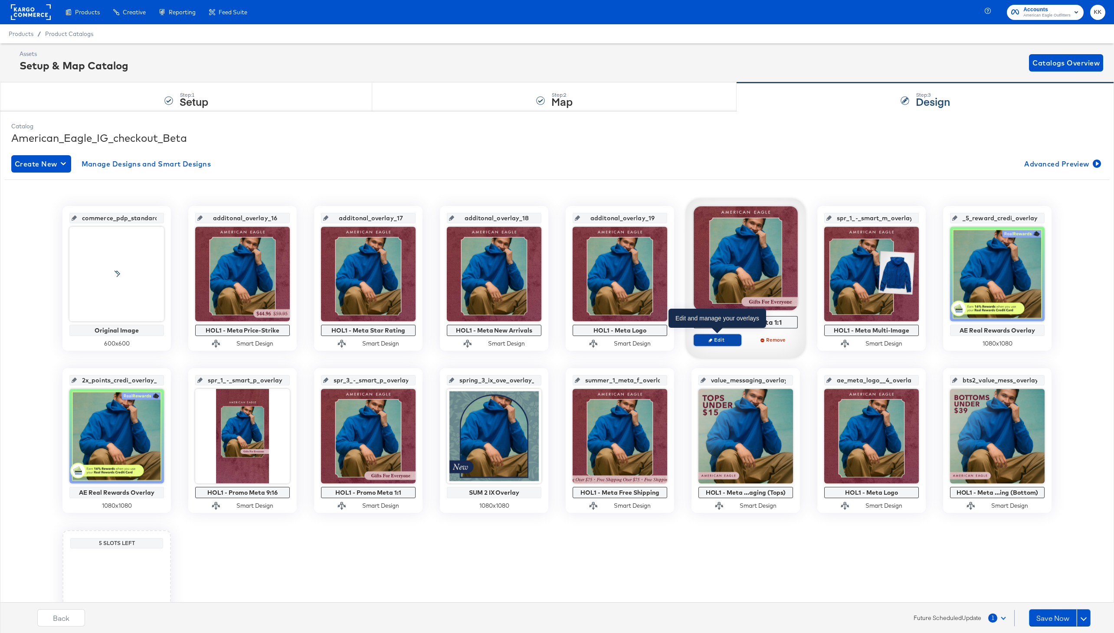
click at [716, 337] on span "Edit" at bounding box center [717, 340] width 40 height 7
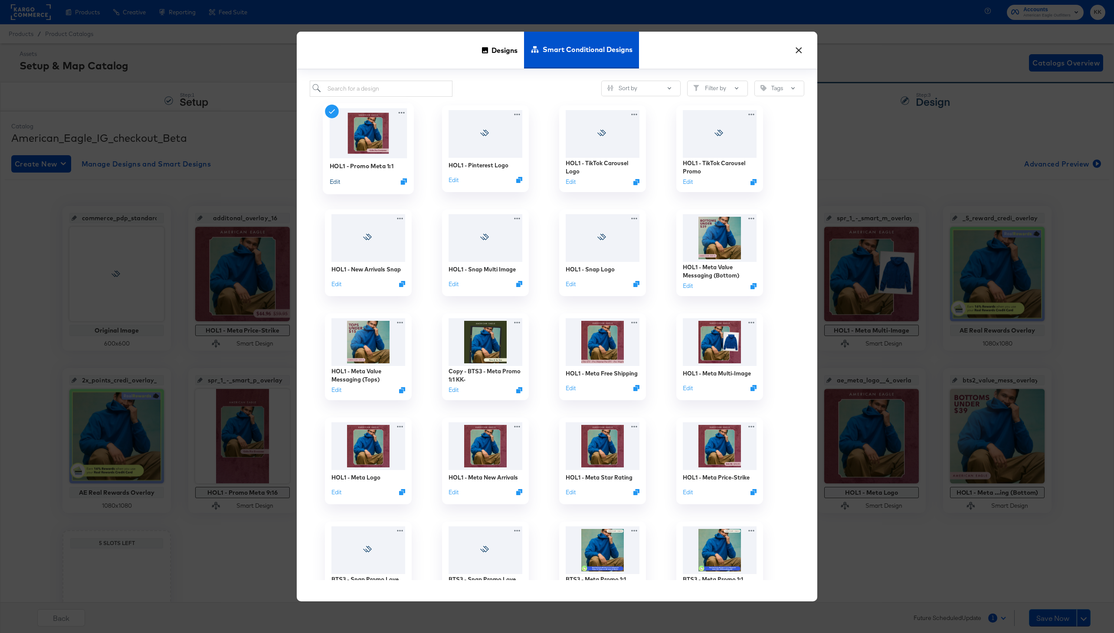
click at [336, 182] on button "Edit" at bounding box center [335, 181] width 10 height 8
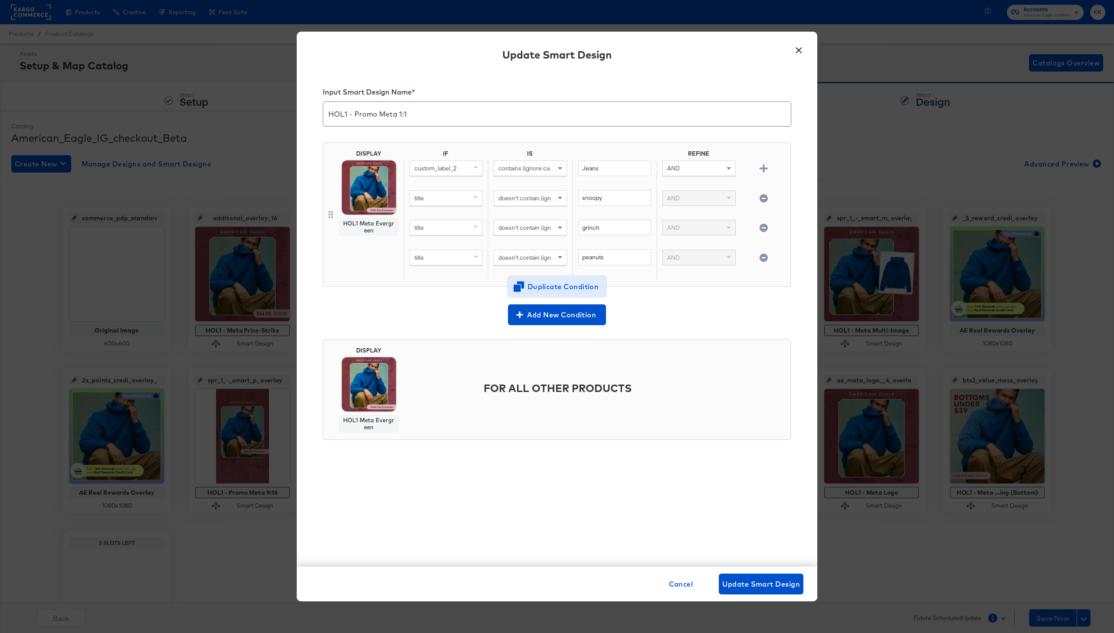
click at [556, 289] on span "Duplicate Condition" at bounding box center [557, 287] width 84 height 12
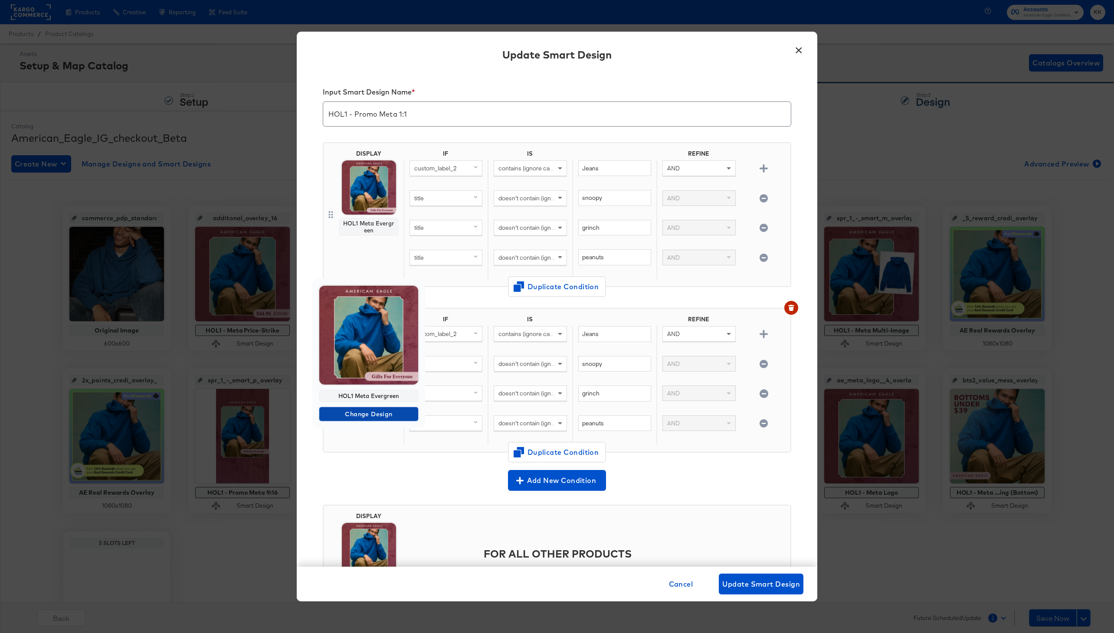
click at [365, 415] on span "Change Design" at bounding box center [369, 414] width 92 height 11
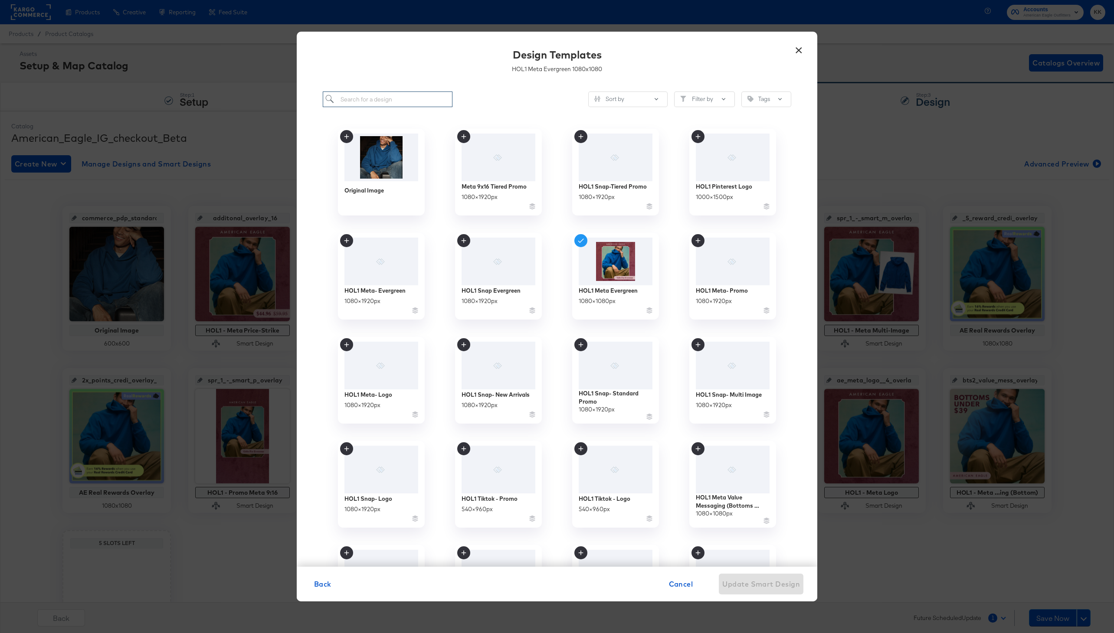
click at [392, 99] on input "search" at bounding box center [388, 100] width 130 height 16
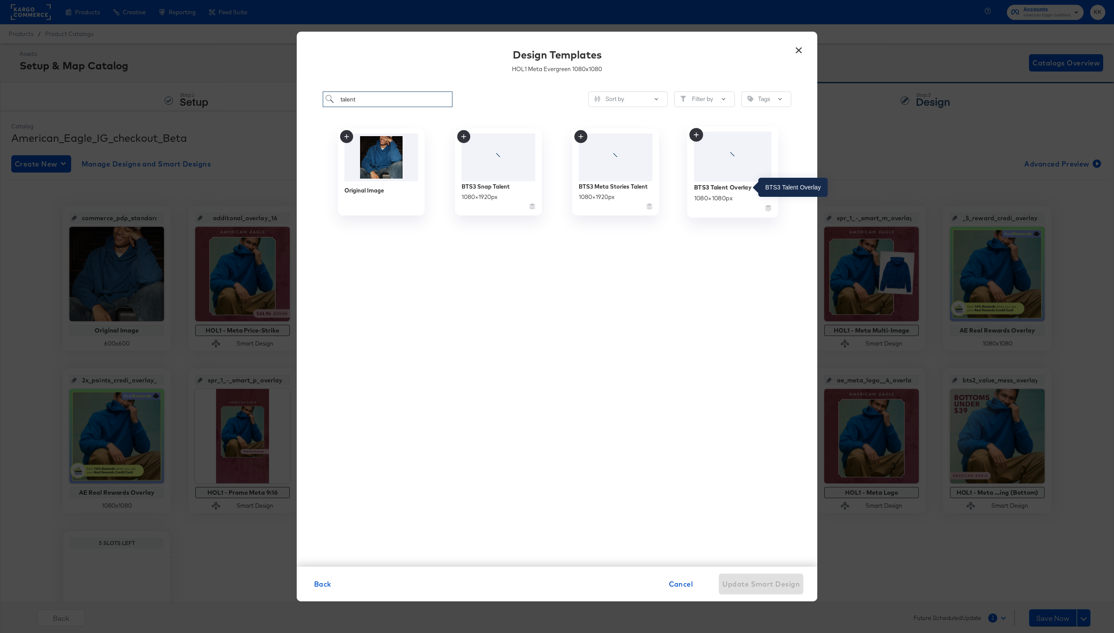
type input "talent"
click at [730, 185] on div "BTS3 Talent Overlay" at bounding box center [722, 187] width 57 height 8
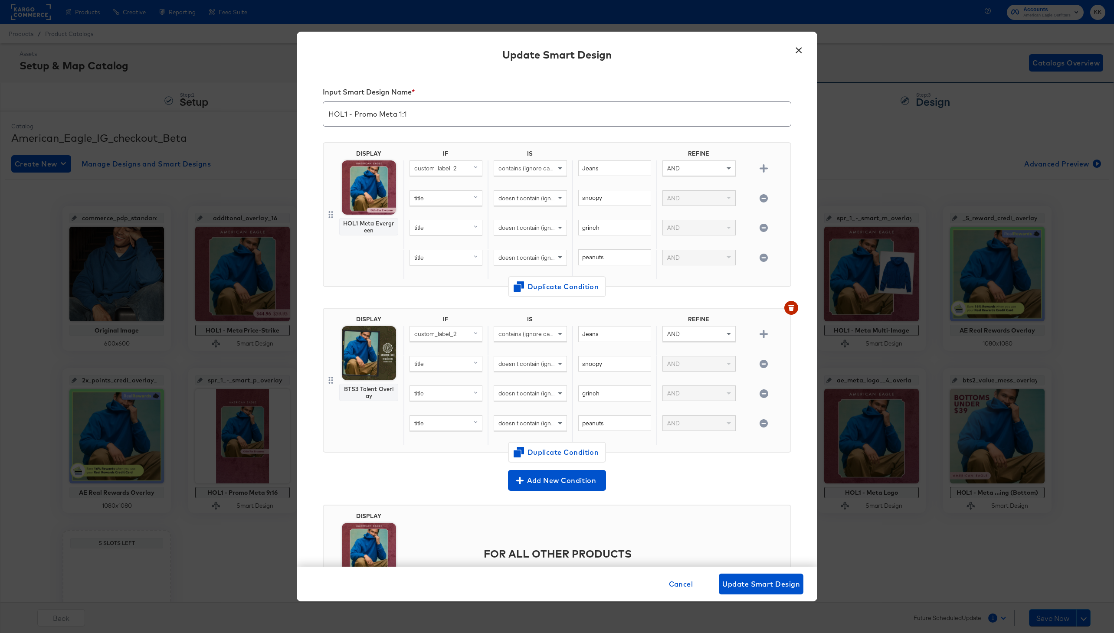
click at [768, 360] on button "button" at bounding box center [763, 364] width 15 height 8
type input "grinch"
type input "peanuts"
click at [768, 360] on button "button" at bounding box center [763, 364] width 15 height 8
type input "peanuts"
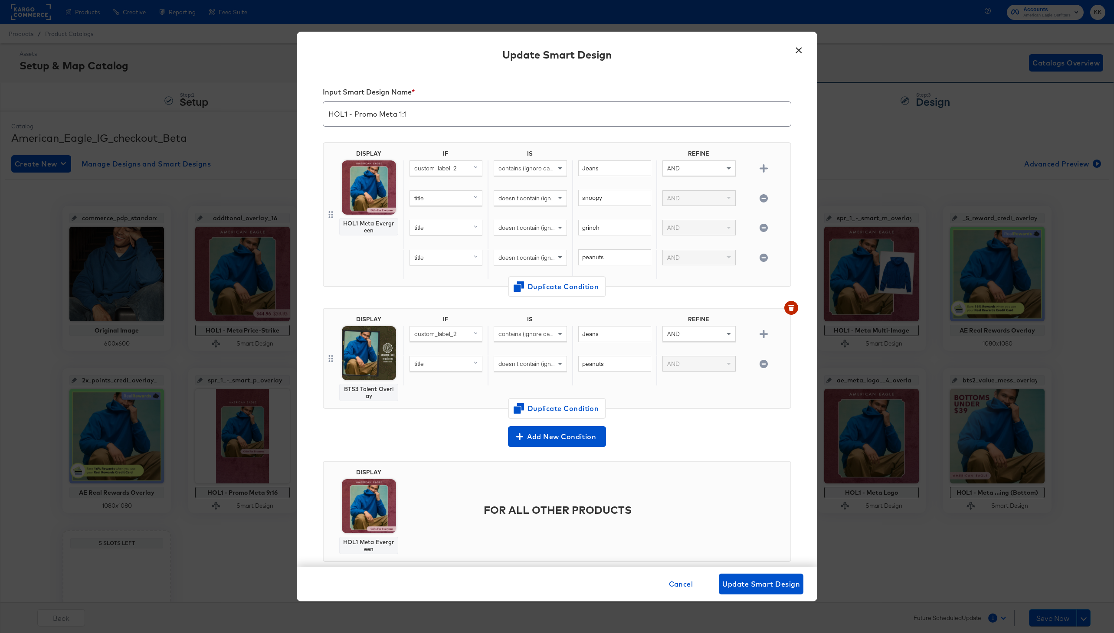
click at [768, 360] on button "button" at bounding box center [763, 364] width 15 height 8
click at [467, 333] on div "custom_label_2" at bounding box center [446, 334] width 72 height 15
type input "item"
click at [448, 395] on div "item_group_id" at bounding box center [444, 394] width 65 height 8
click at [541, 324] on div "IS" at bounding box center [529, 321] width 84 height 10
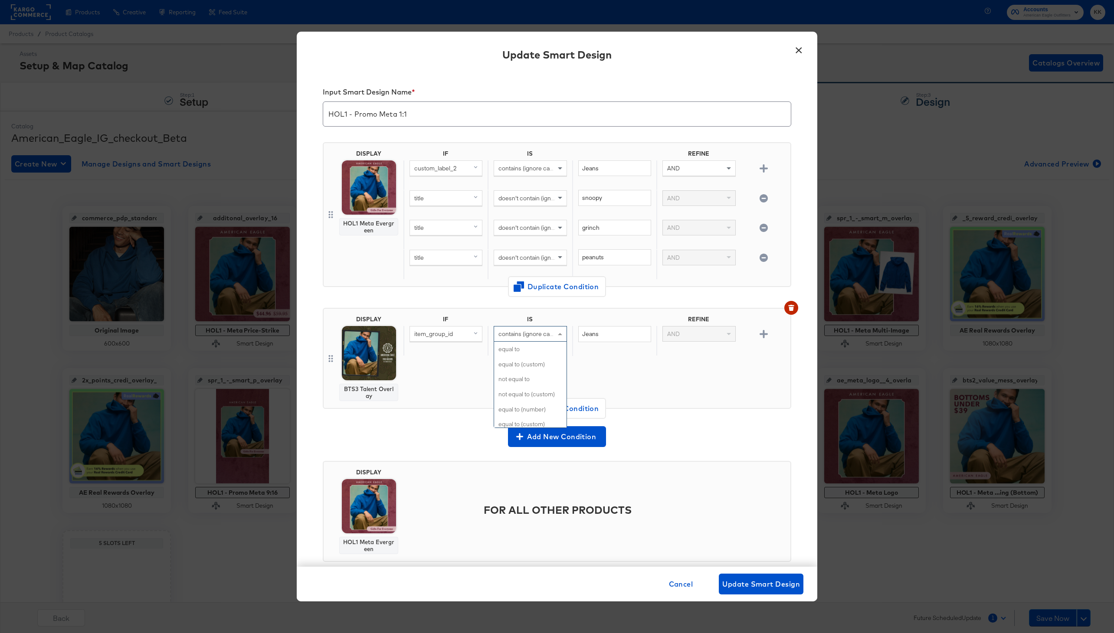
click at [539, 335] on span "contains (ignore case)" at bounding box center [527, 334] width 59 height 8
type input "is"
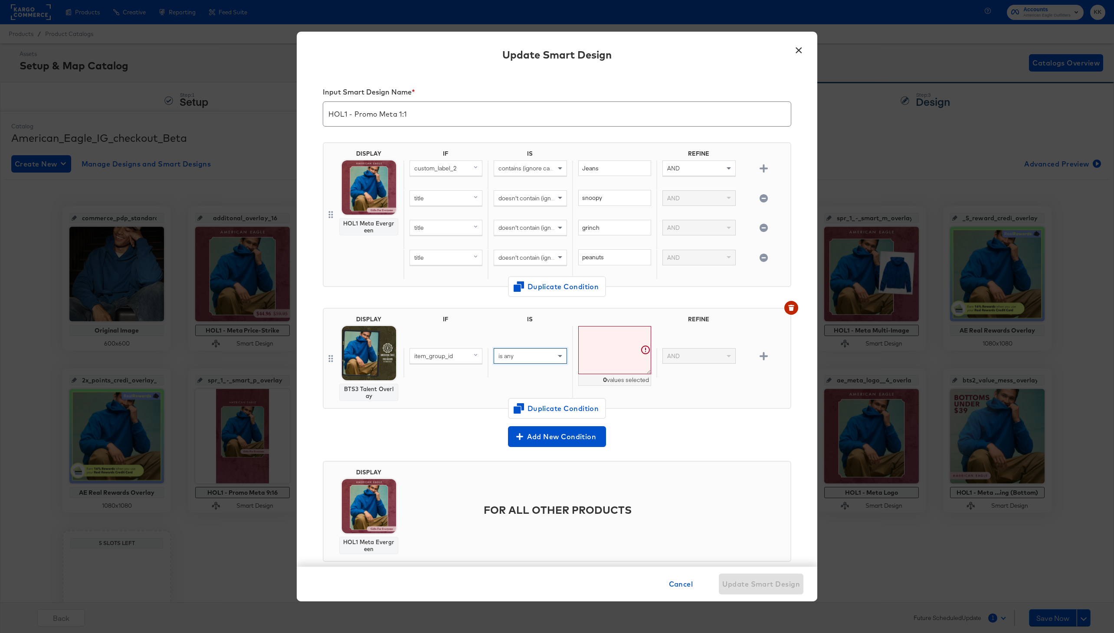
click at [591, 332] on textarea at bounding box center [614, 350] width 73 height 48
paste textarea "101_1842_825, 101_1797_309 101_1803_200 101_1799_309 101_1798_200 2121_5283_6 2…"
type textarea "101_1842_825,101_1797_309,101_1803_200,101_1799_309,101_1798_200,2121_5283_6,21…"
click at [698, 396] on div "item_group_id is any 83 values selected AND" at bounding box center [594, 363] width 383 height 74
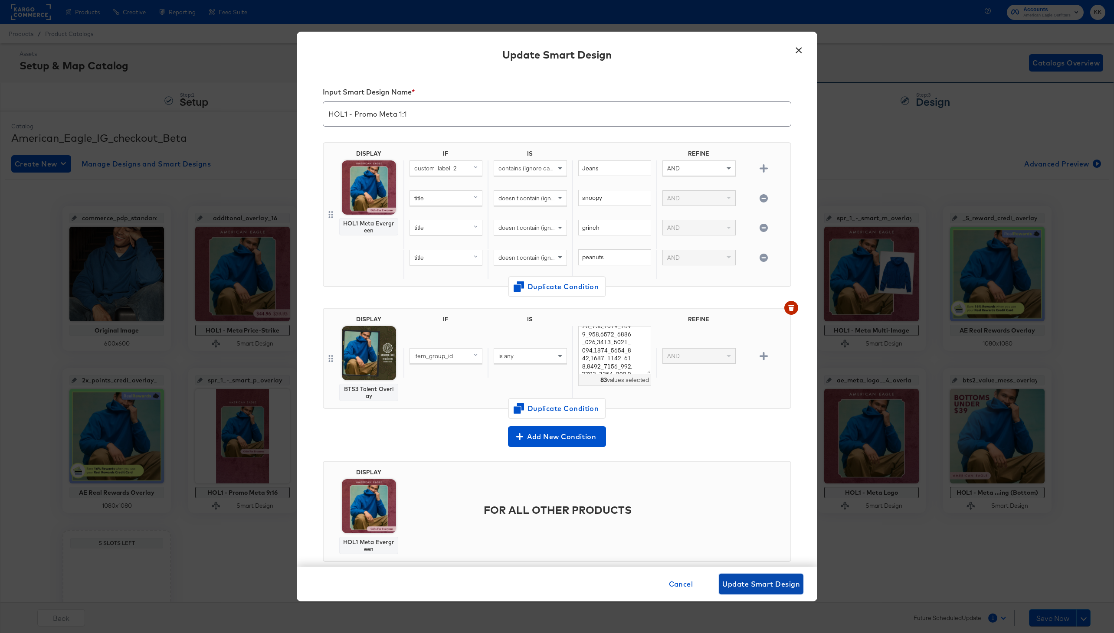
click at [758, 586] on span "Update Smart Design" at bounding box center [761, 584] width 78 height 12
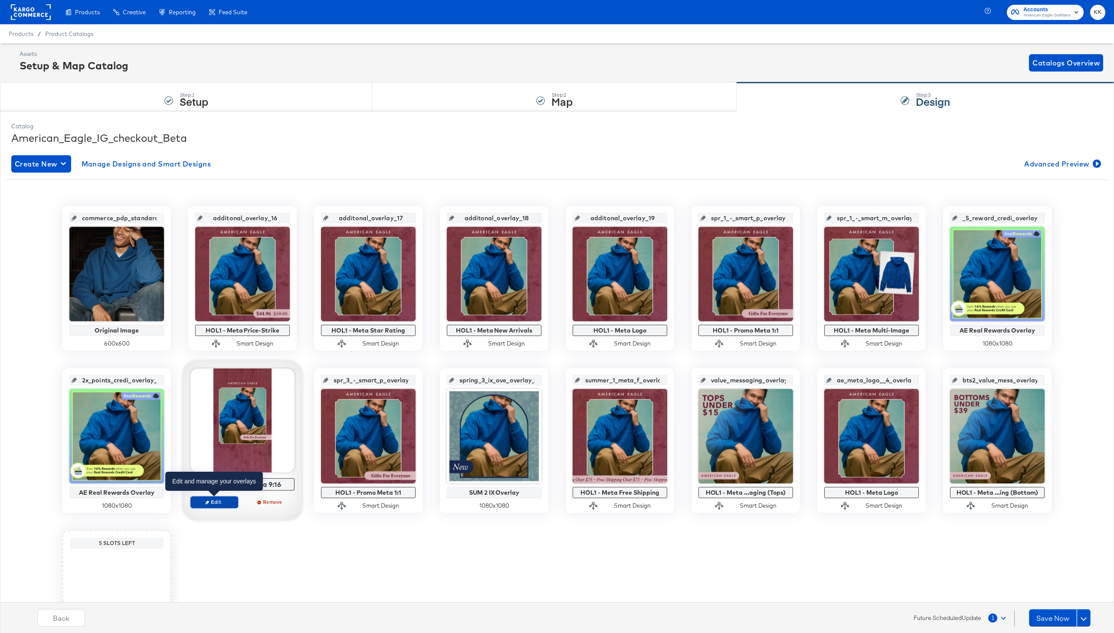
click at [226, 500] on span "Edit" at bounding box center [214, 502] width 40 height 7
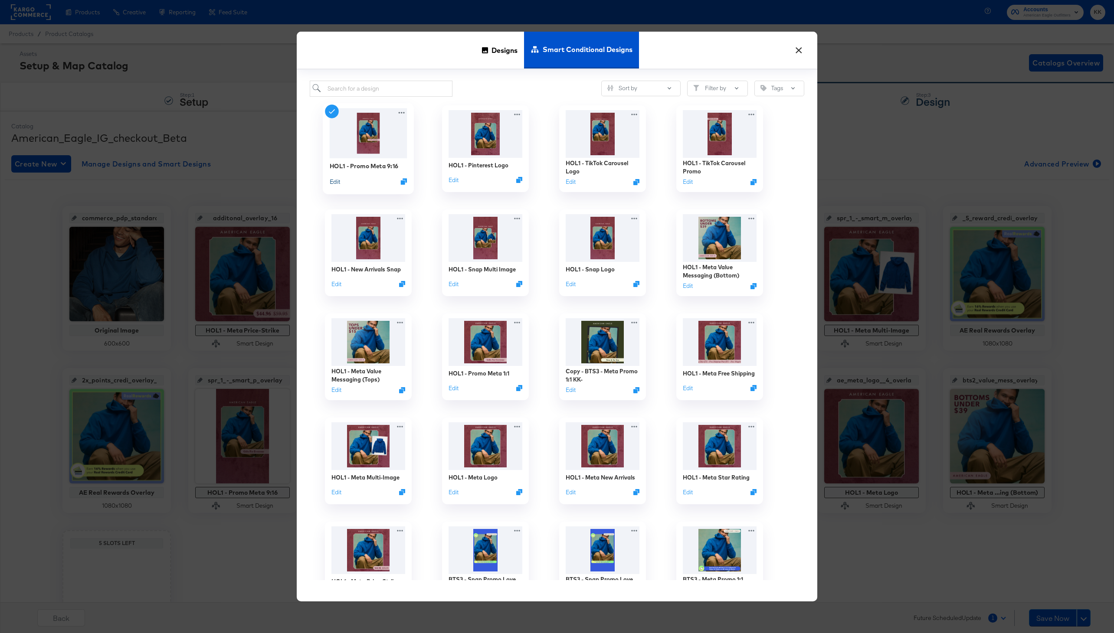
click at [333, 181] on button "Edit" at bounding box center [335, 181] width 10 height 8
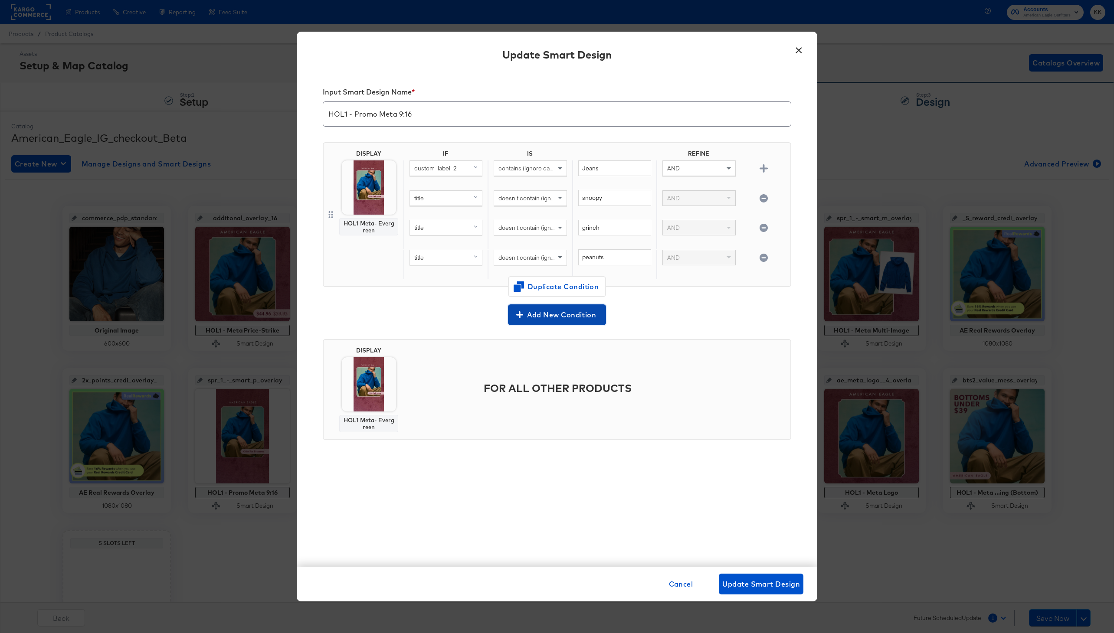
click at [569, 310] on span "Add New Condition" at bounding box center [556, 315] width 91 height 12
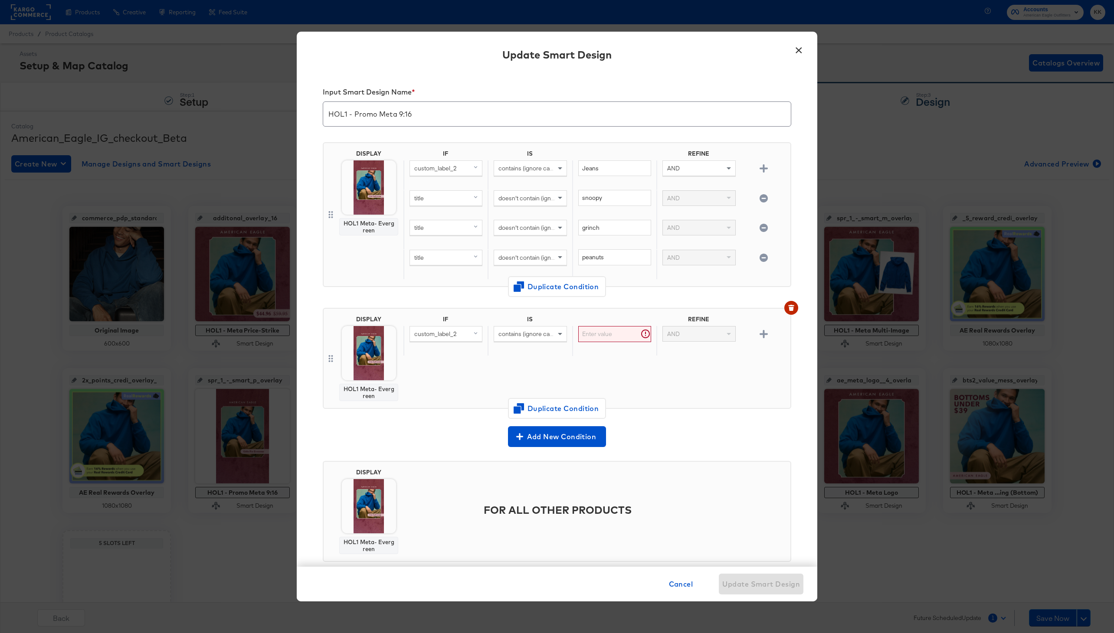
click at [435, 335] on span "custom_label_2" at bounding box center [435, 334] width 42 height 8
type input "item"
click at [432, 395] on div "item_group_id" at bounding box center [444, 394] width 65 height 8
click at [507, 335] on span "contains (ignore case)" at bounding box center [527, 334] width 59 height 8
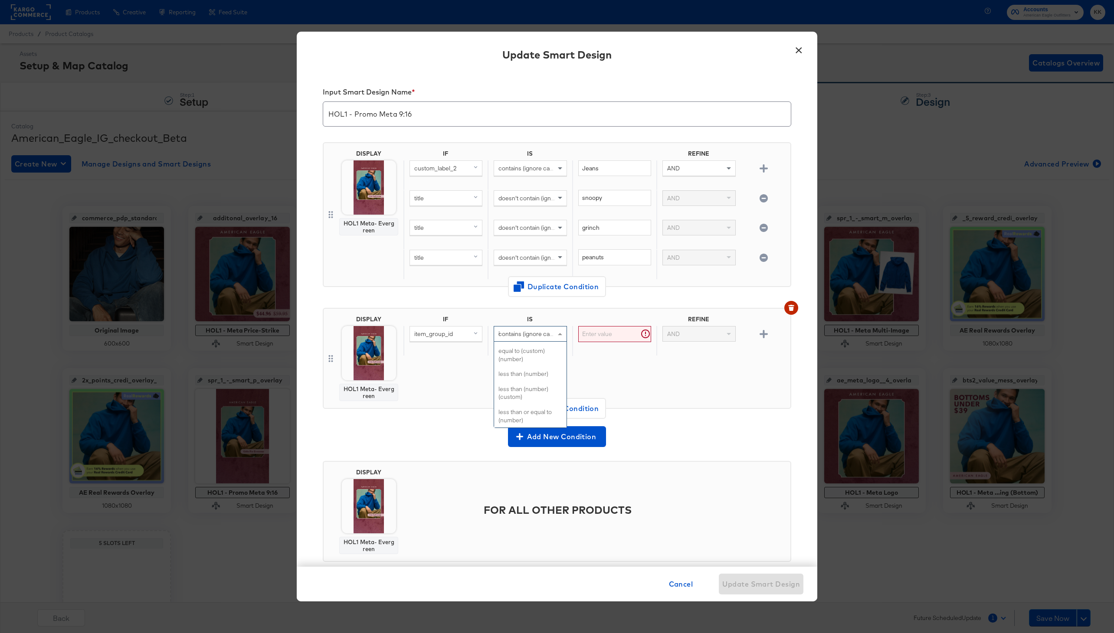
type input "is"
click at [614, 331] on textarea at bounding box center [614, 350] width 73 height 48
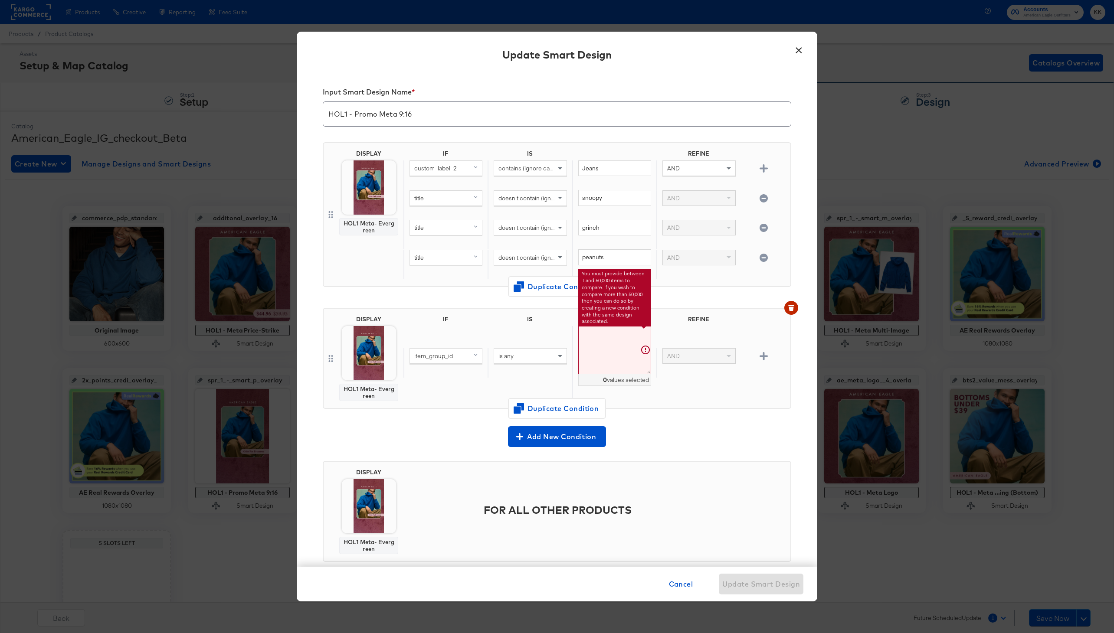
paste textarea "101_1842_825, 101_1797_309 101_1803_200 101_1799_309 101_1798_200 2121_5283_6 2…"
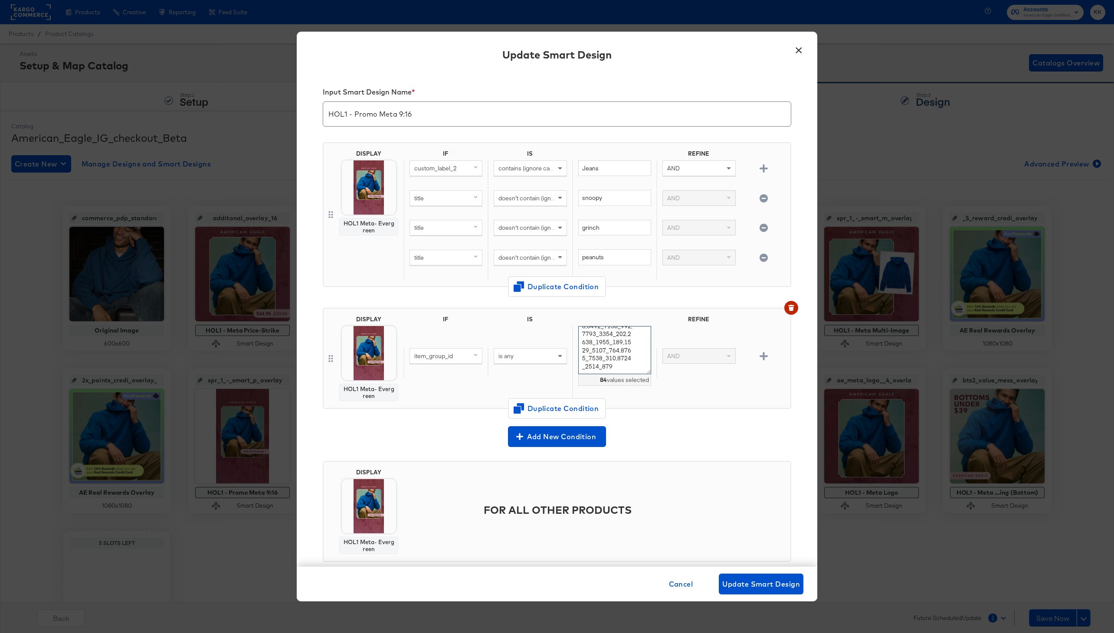
scroll to position [523, 0]
type textarea "101_1842_825,101_1797_309,101_1803_200,101_1799_309,101_1798_200,2121_5283_6,21…"
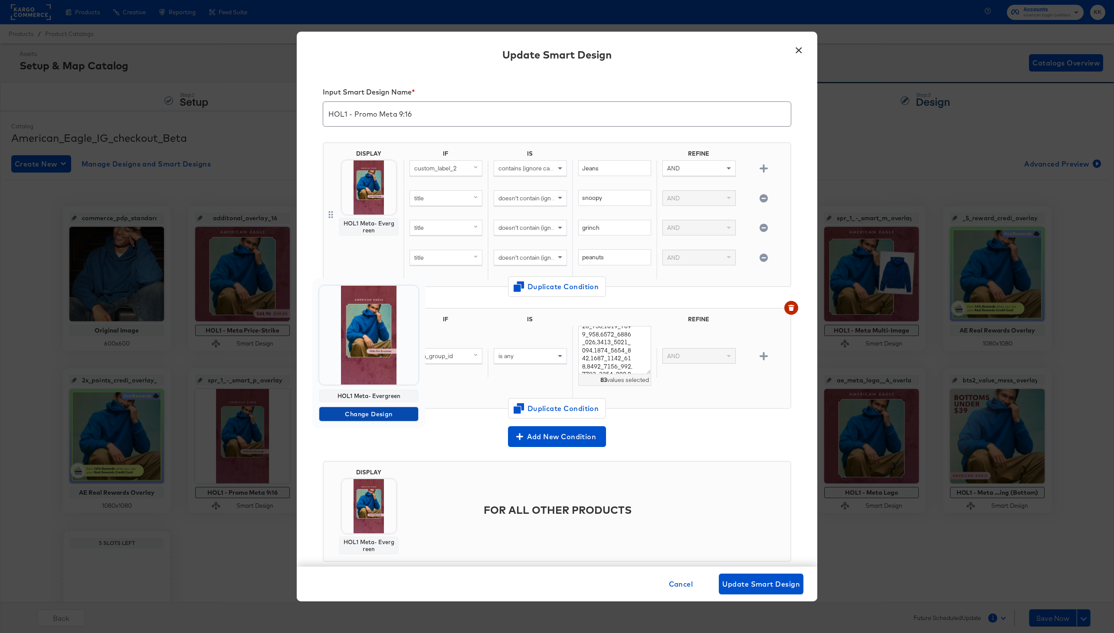
click at [367, 412] on span "Change Design" at bounding box center [369, 414] width 92 height 11
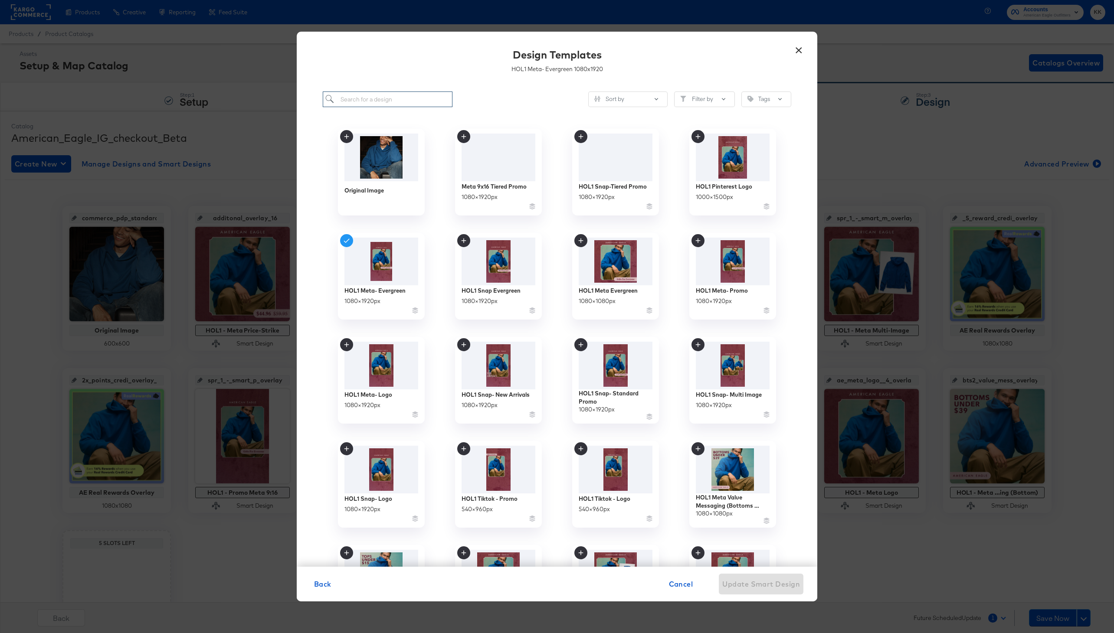
click at [370, 97] on input "search" at bounding box center [388, 100] width 130 height 16
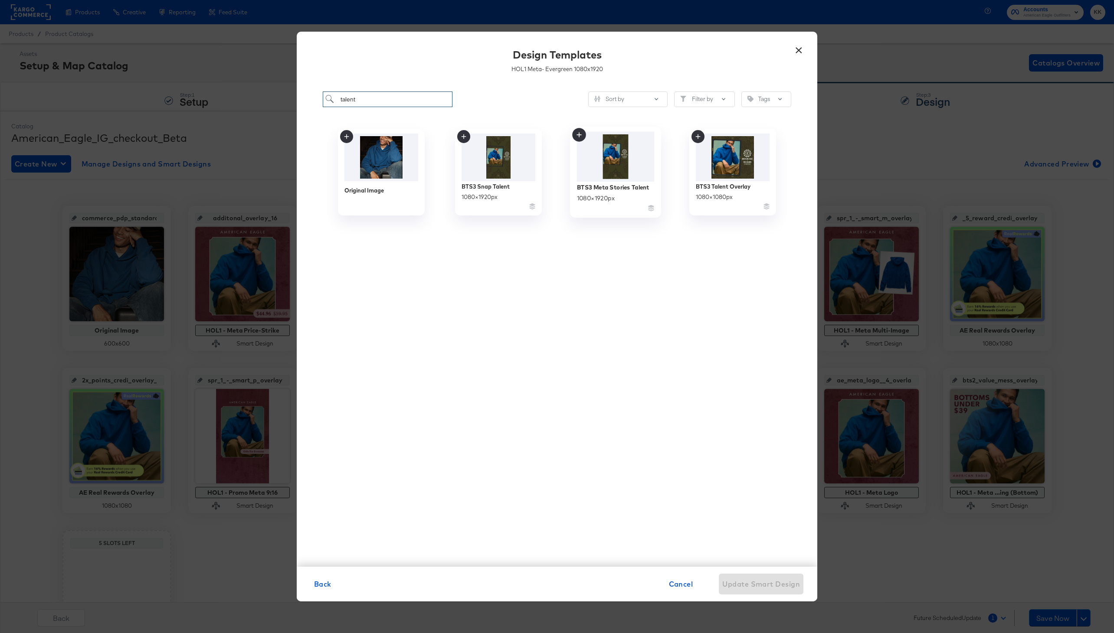
type input "talent"
click at [610, 193] on div "BTS3 Meta Stories Talent 1080 × 1920 px" at bounding box center [616, 197] width 78 height 31
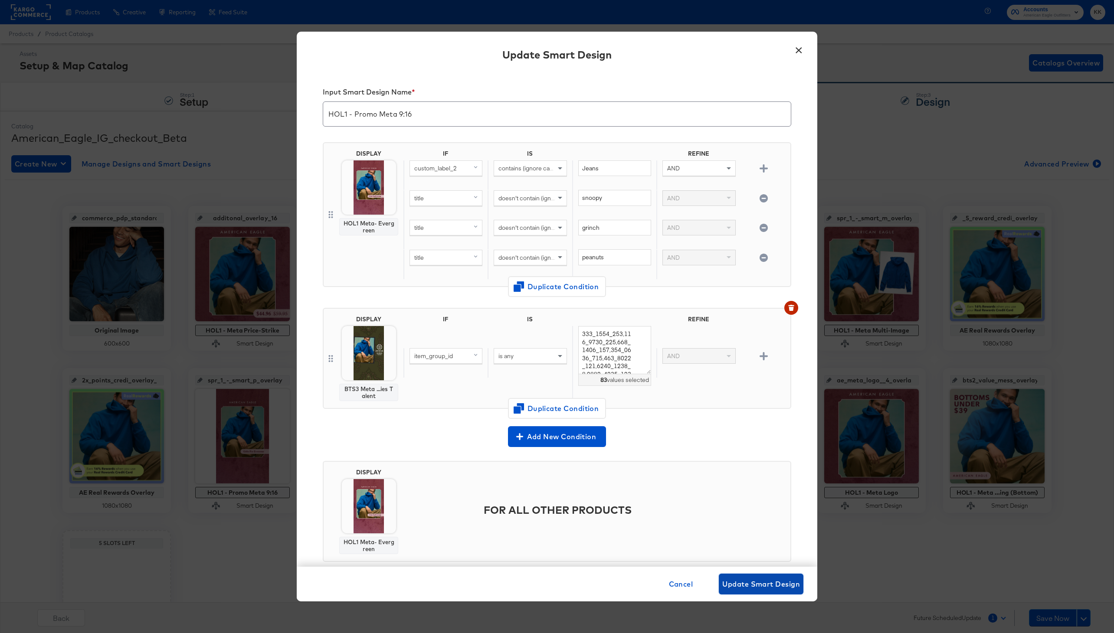
click at [759, 577] on button "Update Smart Design" at bounding box center [761, 584] width 85 height 21
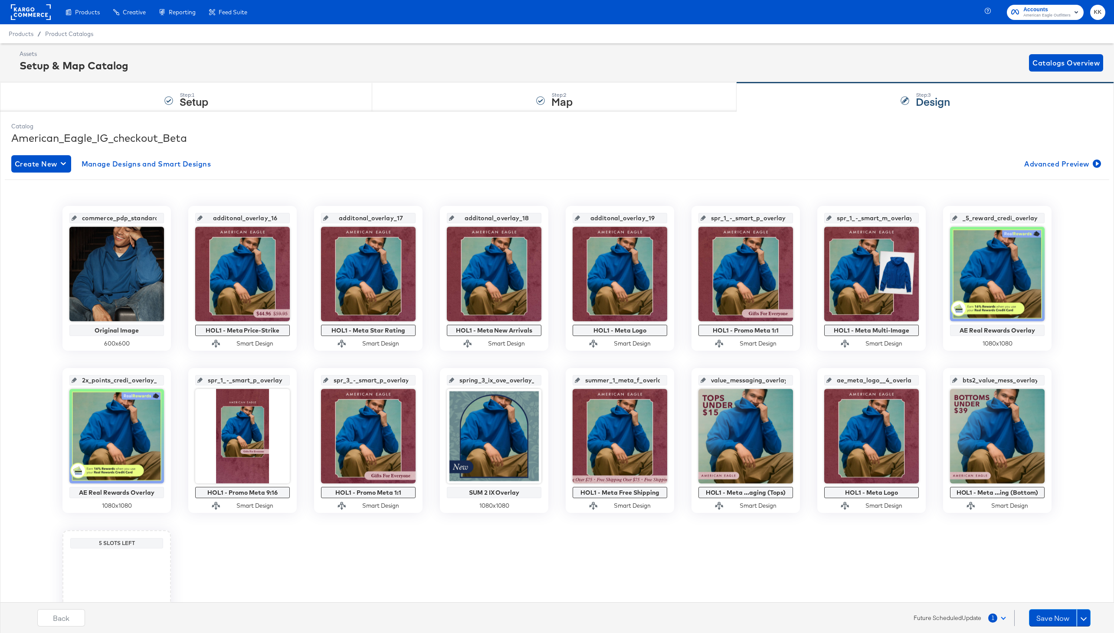
click at [1004, 618] on span at bounding box center [1002, 617] width 5 height 5
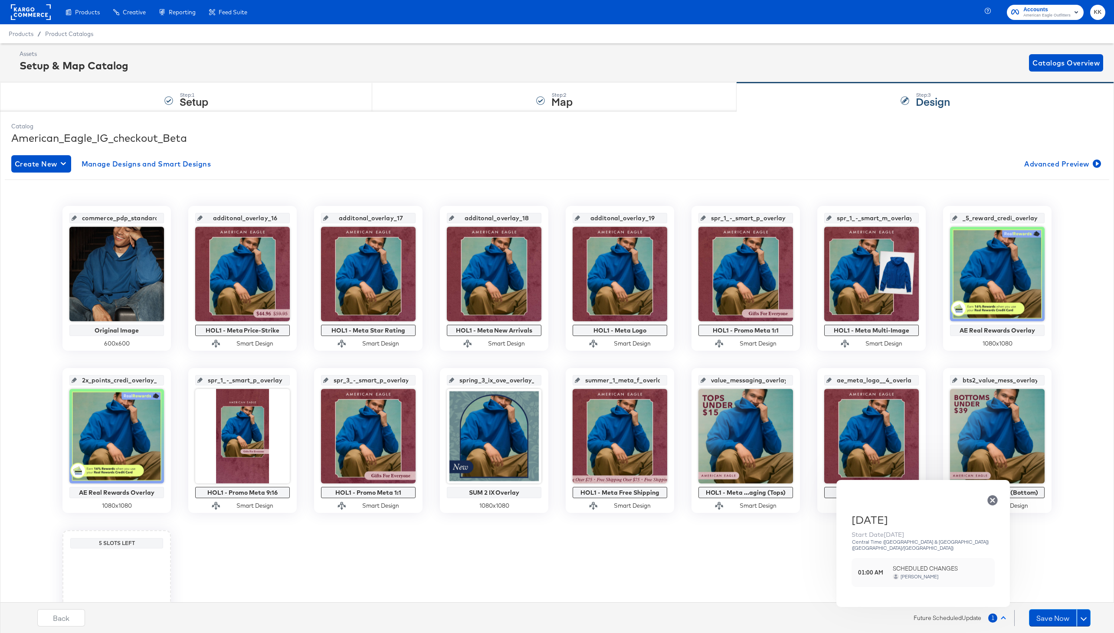
click at [994, 497] on icon "button" at bounding box center [992, 500] width 10 height 10
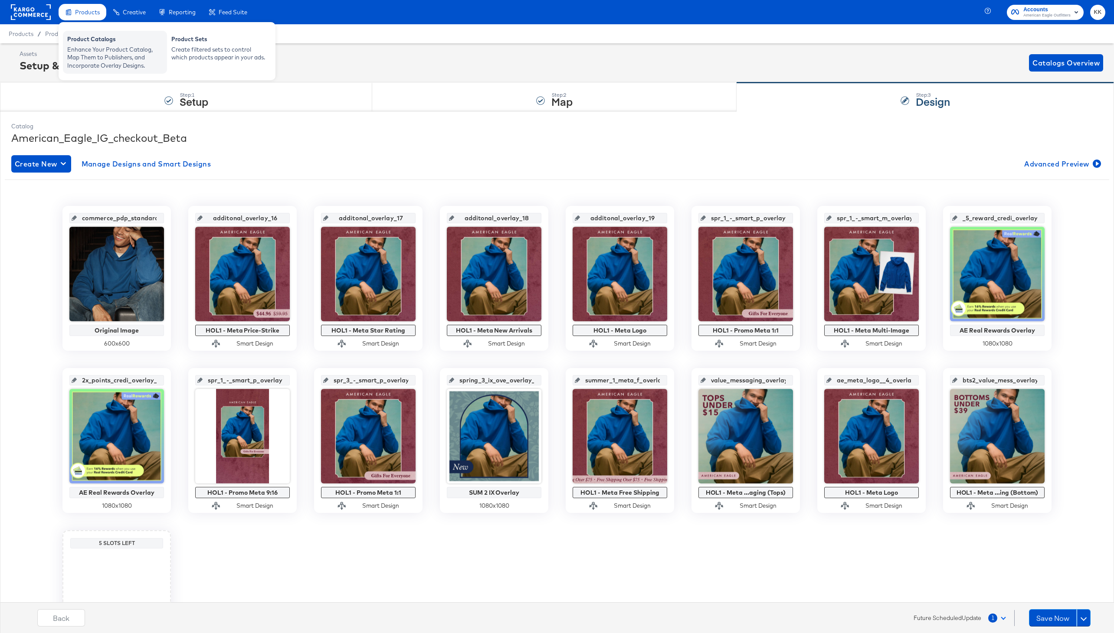
click at [83, 46] on div "Enhance Your Product Catalog, Map Them to Publishers, and Incorporate Overlay D…" at bounding box center [114, 58] width 95 height 24
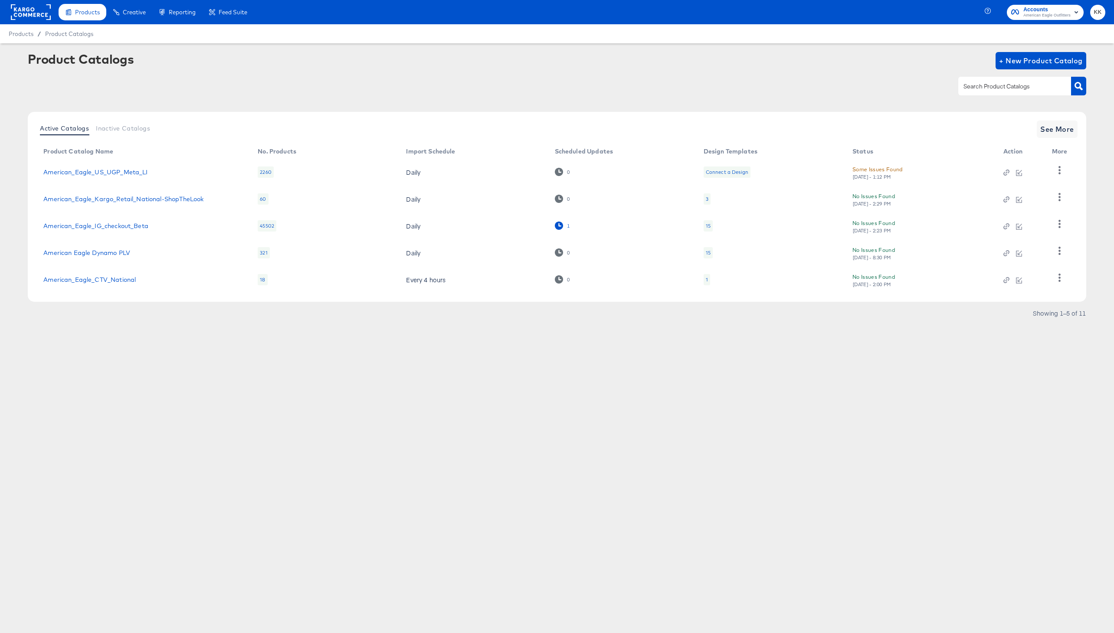
click at [557, 224] on icon at bounding box center [559, 226] width 8 height 8
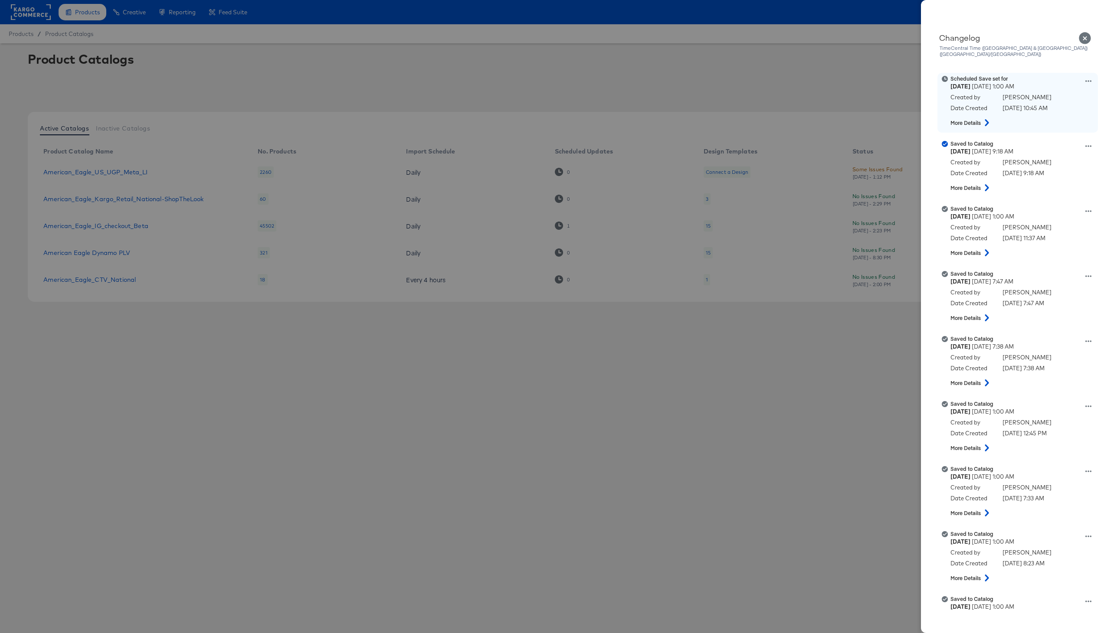
click at [1089, 78] on icon at bounding box center [1088, 81] width 6 height 6
click at [1045, 109] on button "Remove schedule" at bounding box center [1047, 115] width 87 height 13
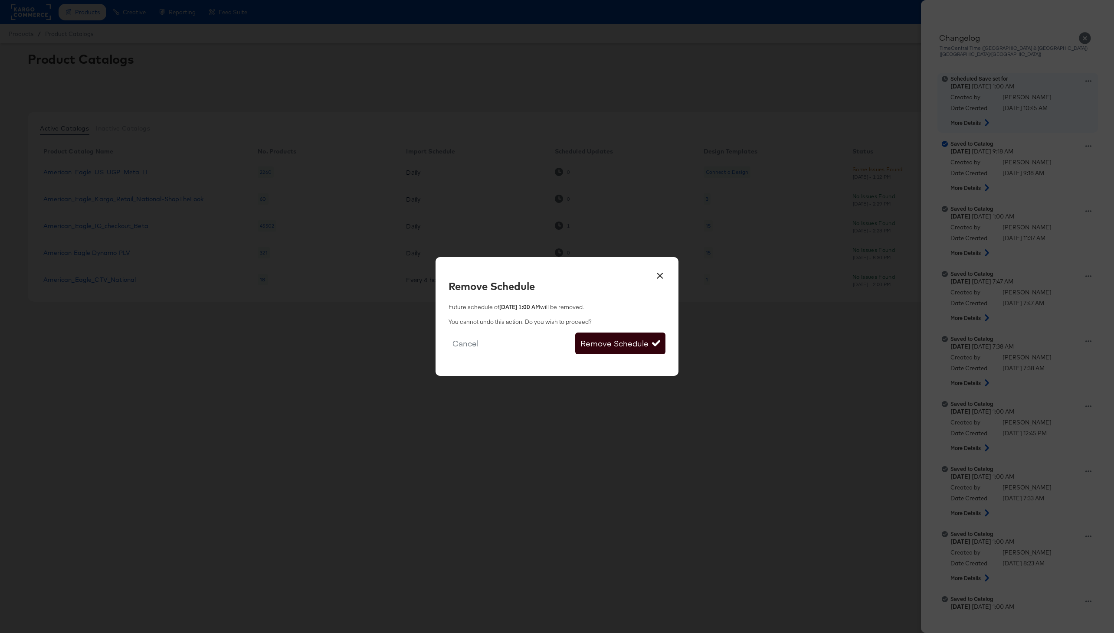
click at [657, 340] on icon at bounding box center [656, 343] width 8 height 8
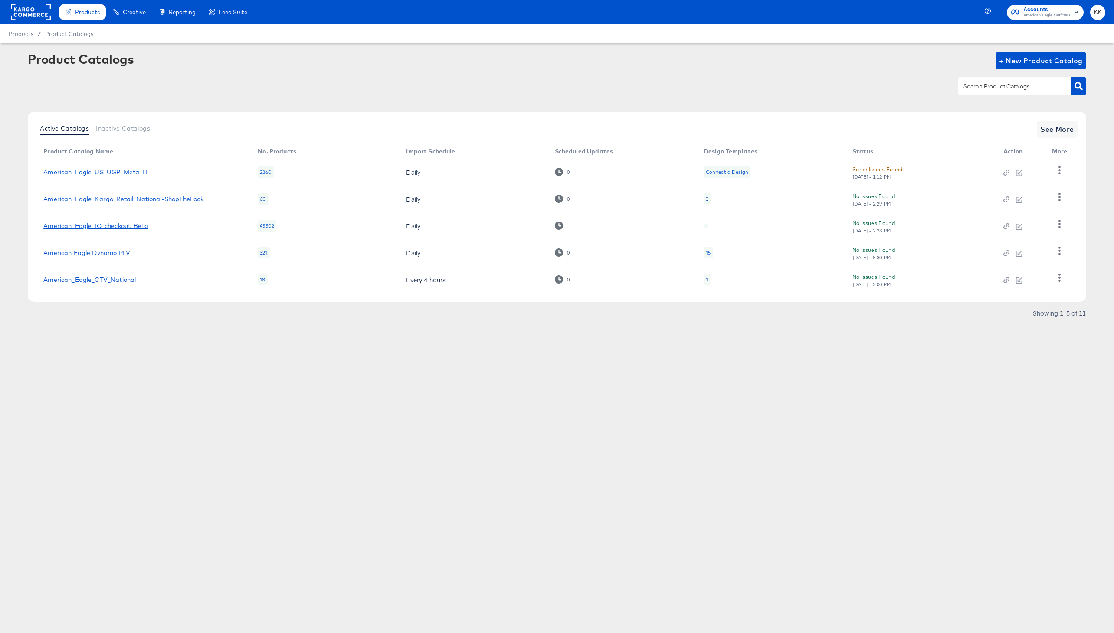
click at [117, 227] on link "American_Eagle_IG_checkout_Beta" at bounding box center [95, 225] width 105 height 7
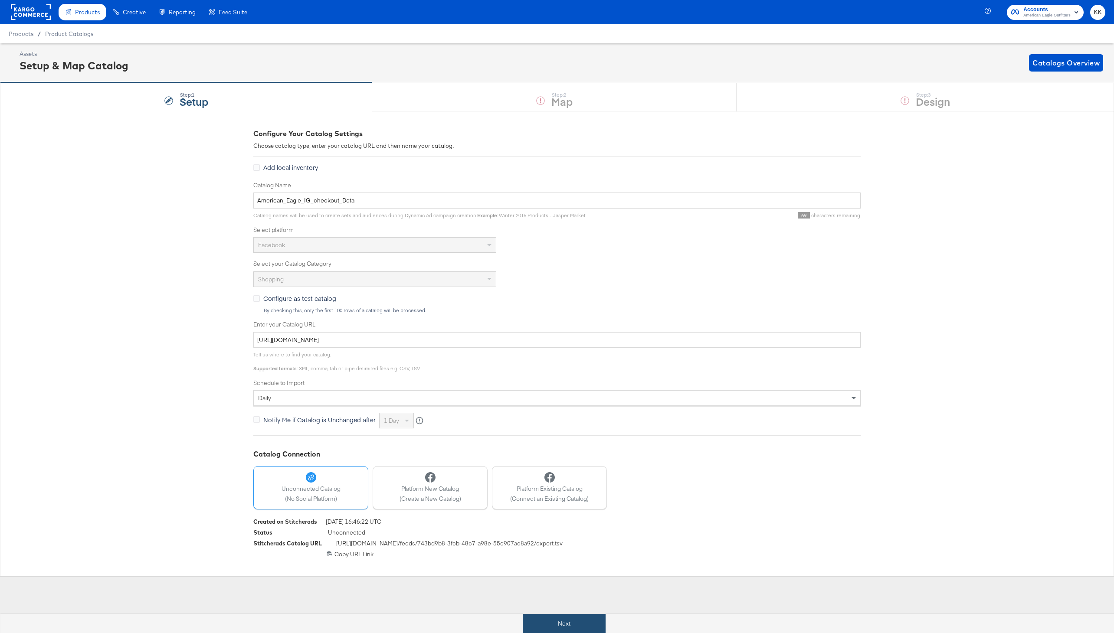
click at [523, 617] on button "Next" at bounding box center [564, 624] width 83 height 20
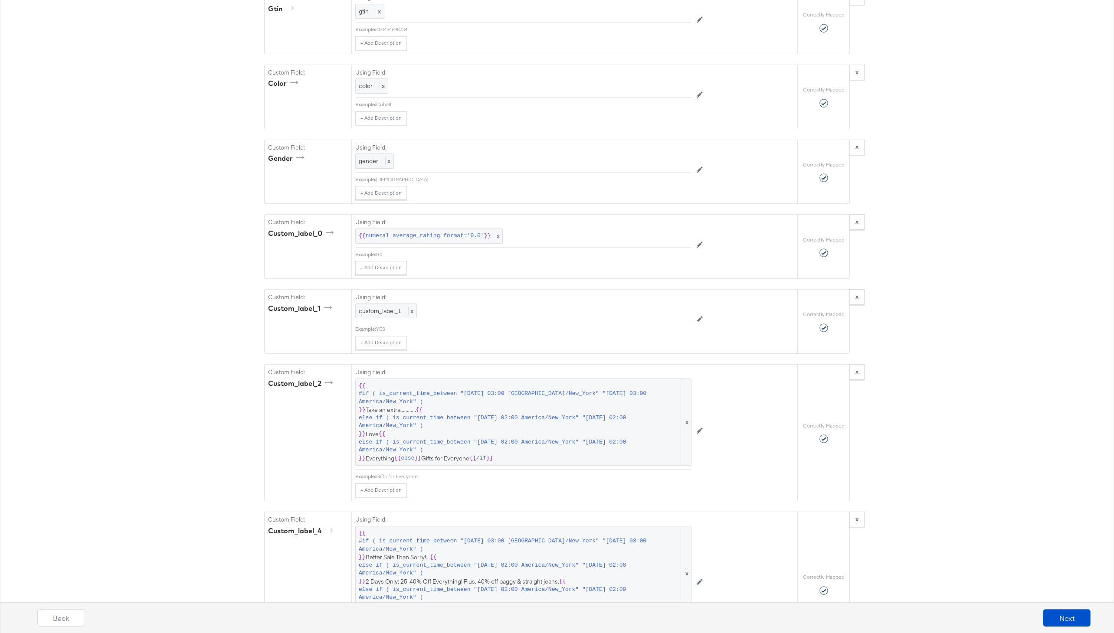
scroll to position [1035, 0]
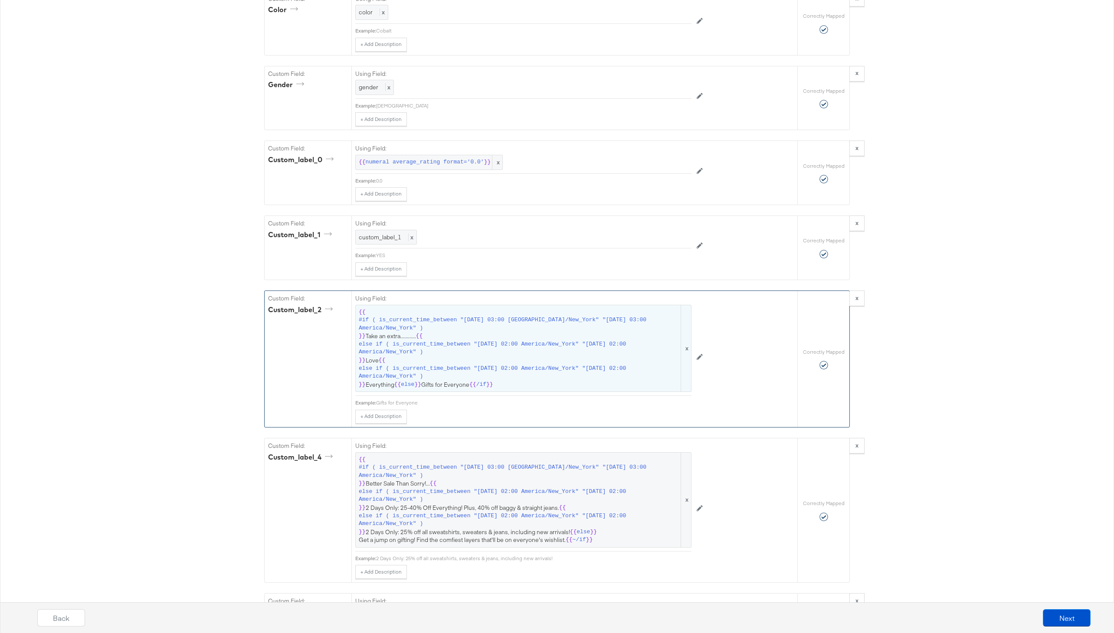
click at [504, 340] on span "else if ( is_current_time_between "2025-09-18 02:00 America/New_York" "2025-09-…" at bounding box center [519, 348] width 320 height 16
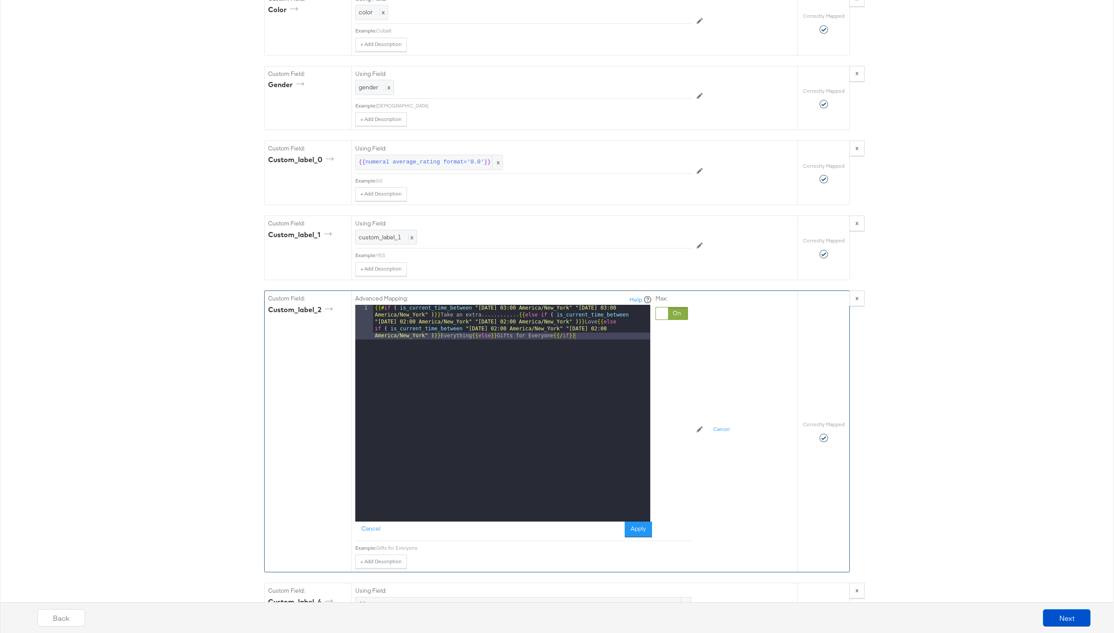
click at [507, 317] on div "{{# if ( is_current_time_between "2024-06-28 03:00 America/New_York" "2024-06-2…" at bounding box center [511, 448] width 277 height 286
click at [641, 530] on button "Apply" at bounding box center [637, 530] width 27 height 16
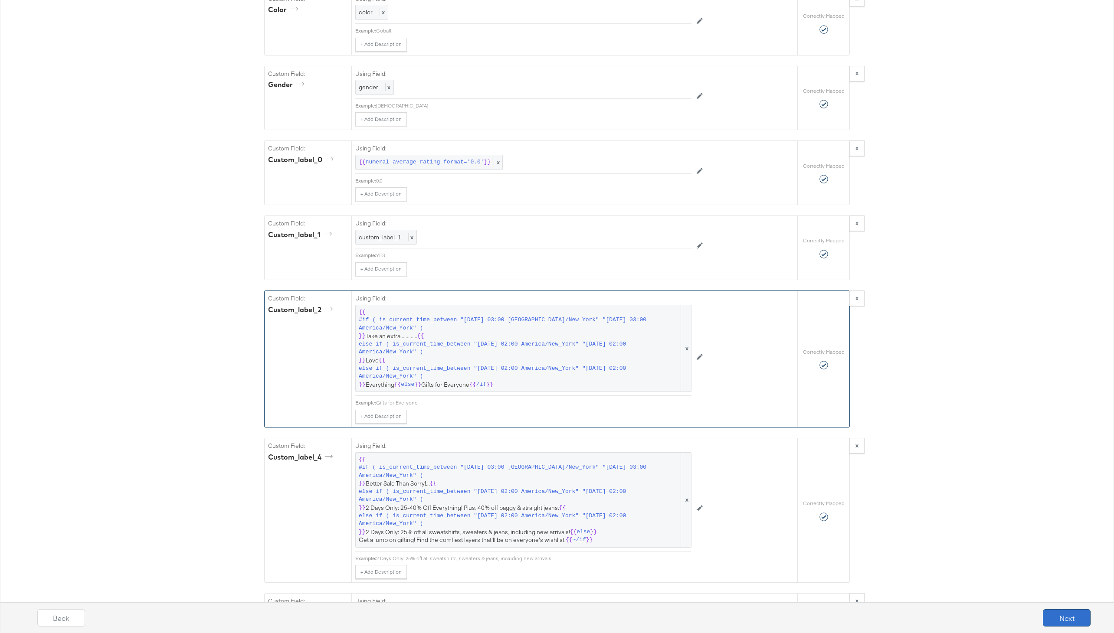
click at [1067, 615] on button "Next" at bounding box center [1067, 617] width 48 height 17
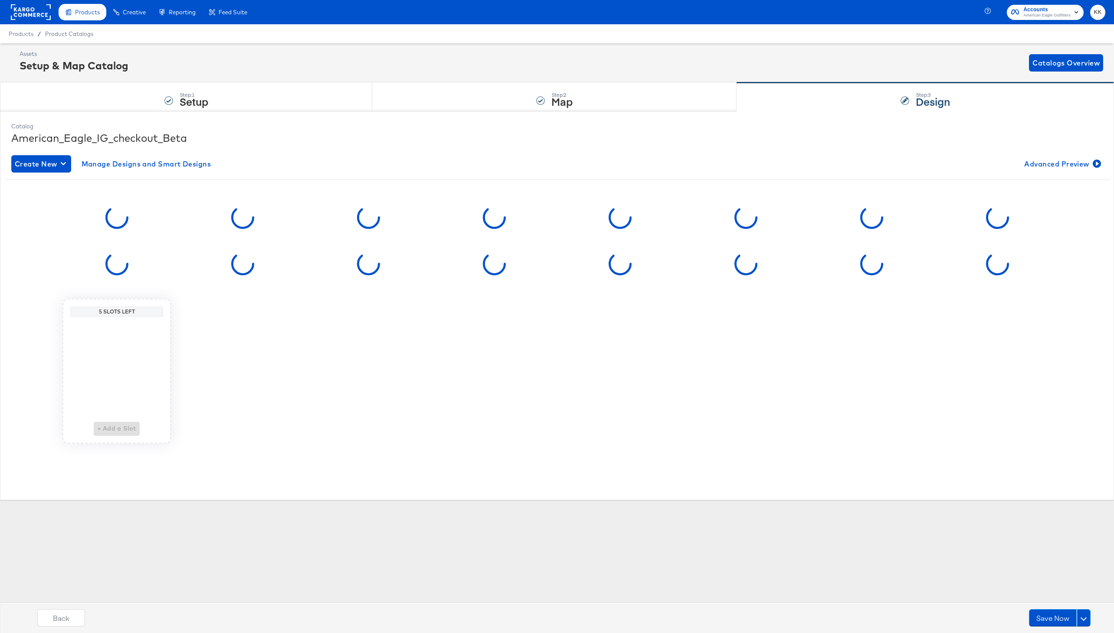
scroll to position [0, 0]
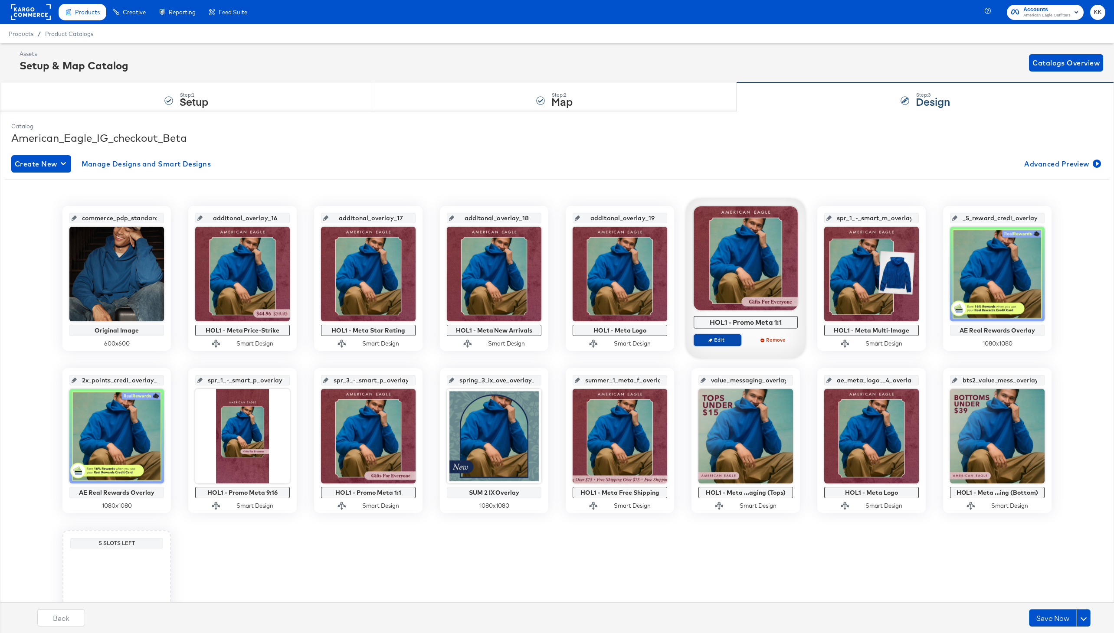
click at [712, 337] on span "Edit" at bounding box center [717, 340] width 40 height 7
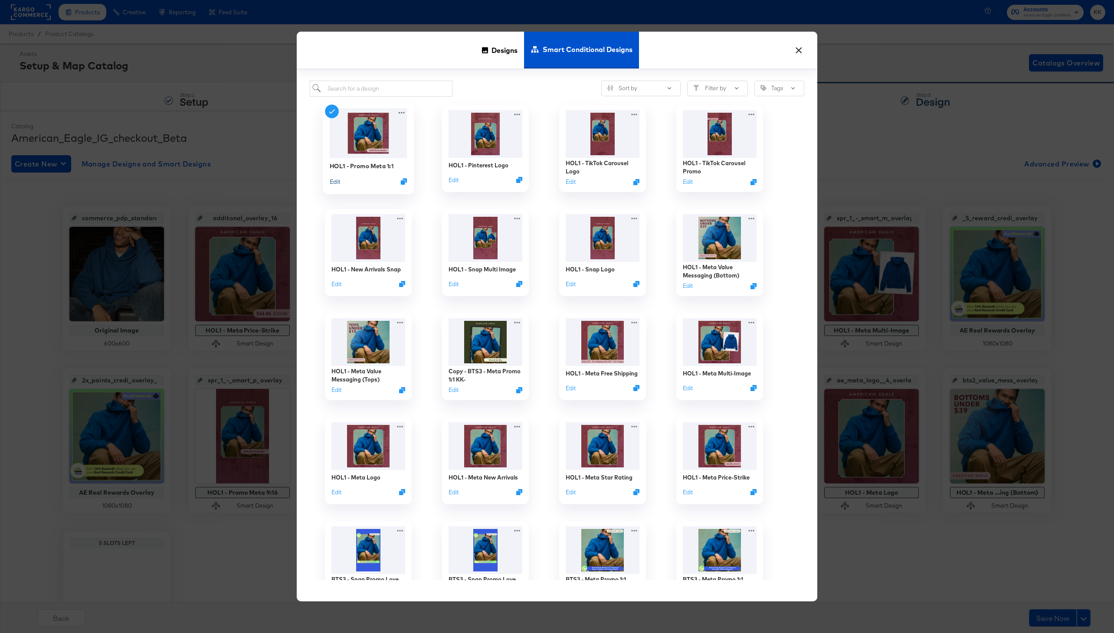
click at [334, 183] on button "Edit" at bounding box center [335, 181] width 10 height 8
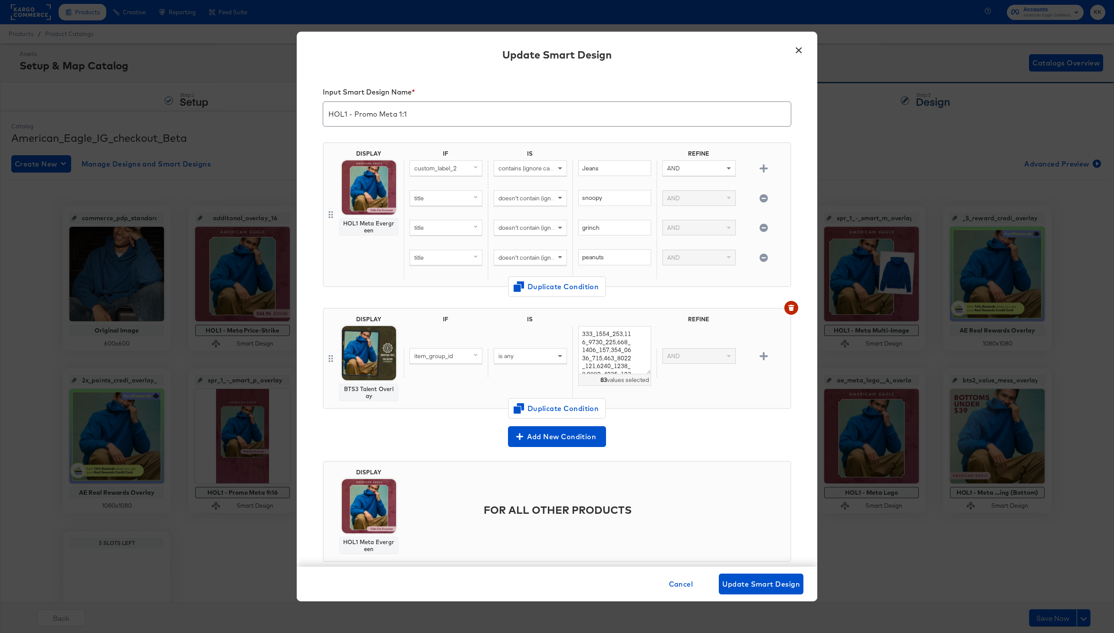
scroll to position [18, 0]
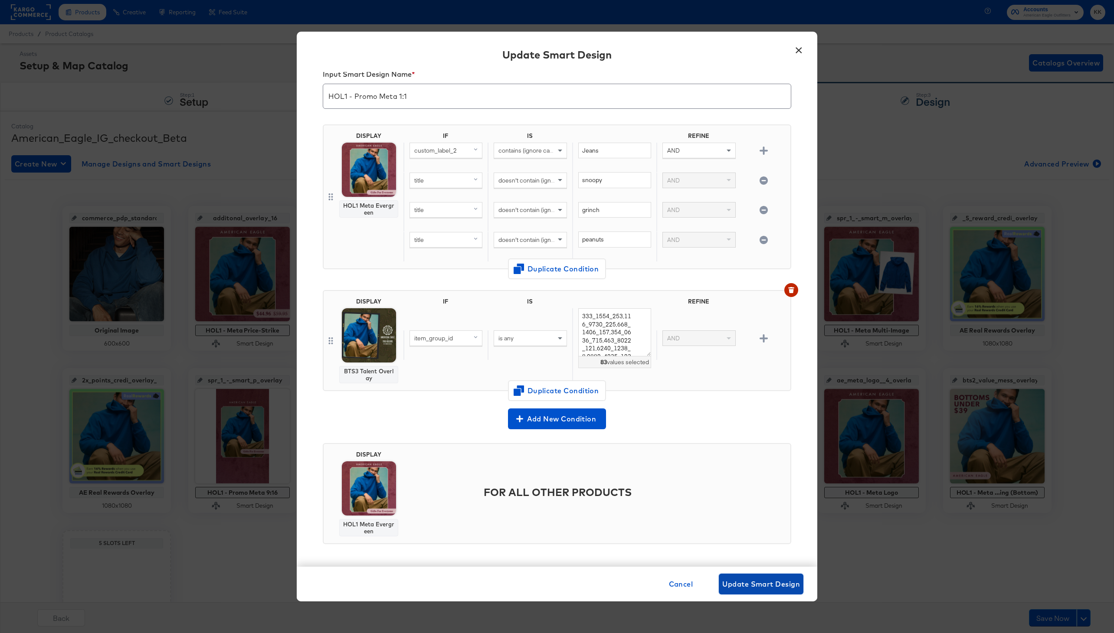
click at [755, 576] on button "Update Smart Design" at bounding box center [761, 584] width 85 height 21
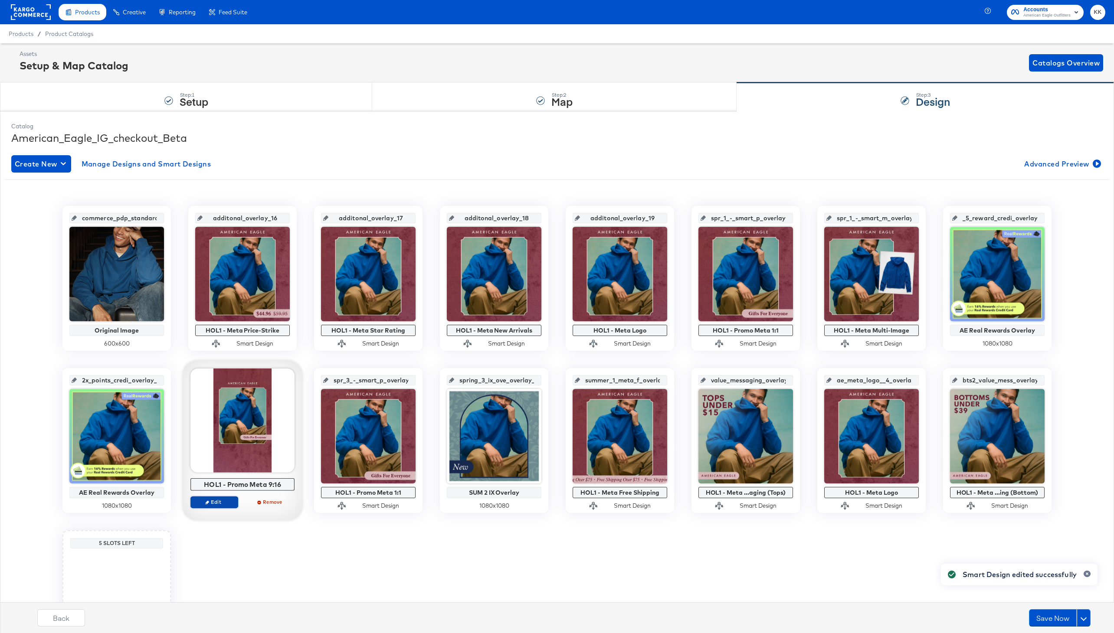
click at [221, 499] on span "Edit" at bounding box center [214, 502] width 40 height 7
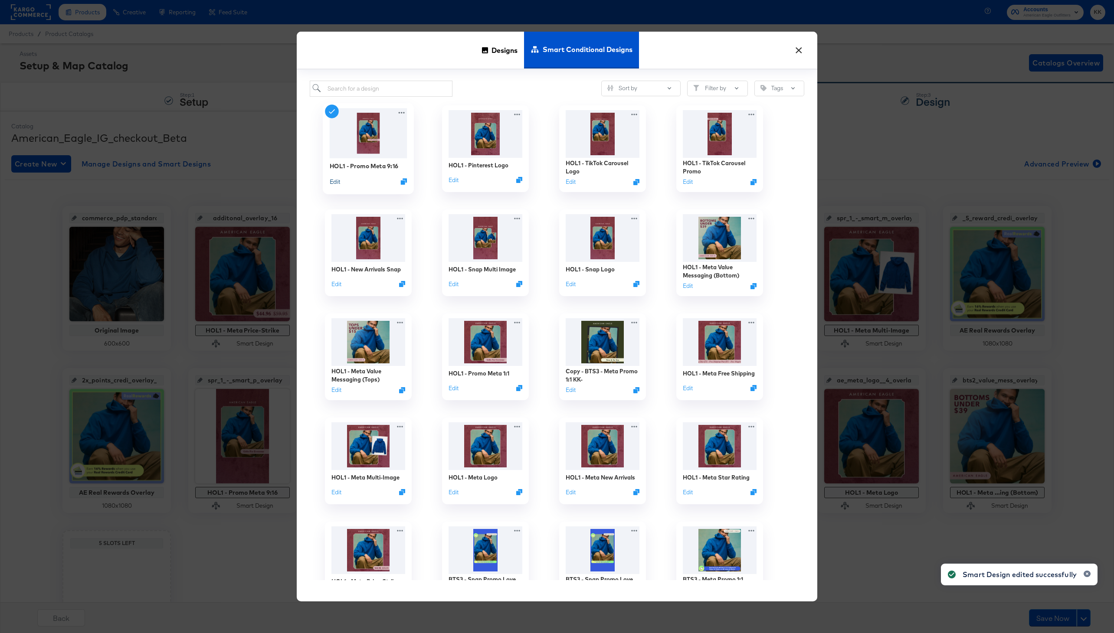
click at [336, 184] on button "Edit" at bounding box center [335, 181] width 10 height 8
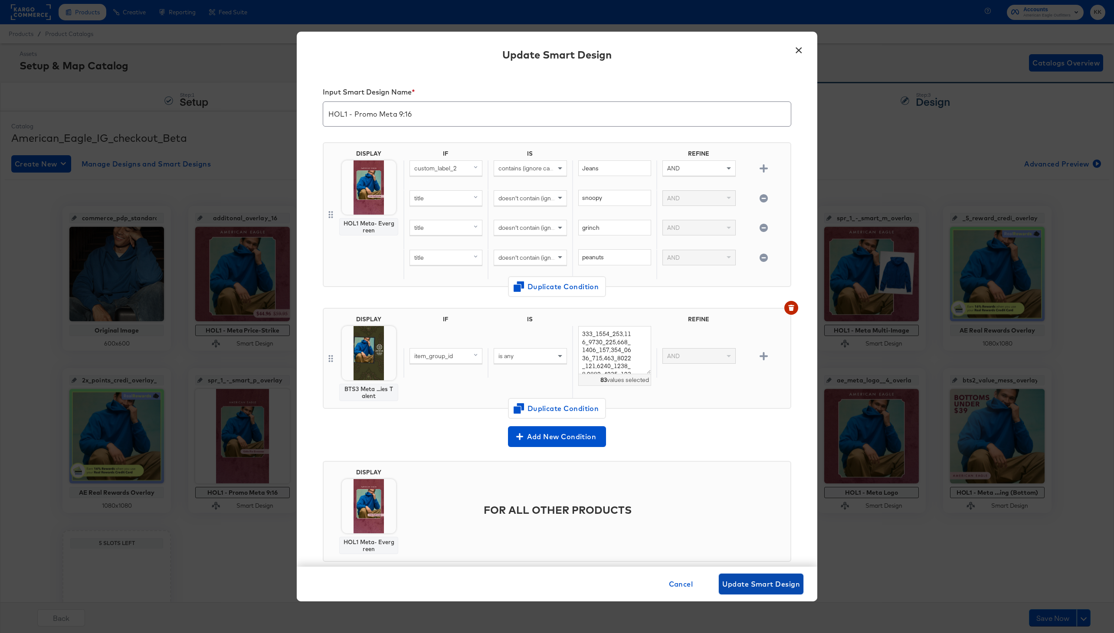
click at [769, 588] on span "Update Smart Design" at bounding box center [761, 584] width 78 height 12
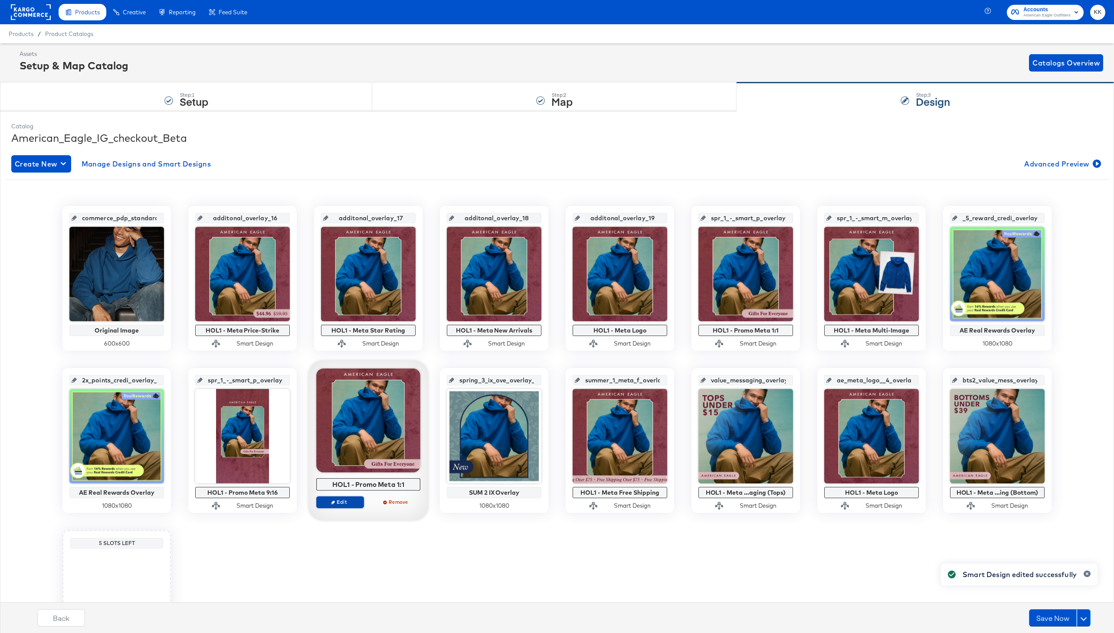
click at [349, 499] on span "Edit" at bounding box center [340, 502] width 40 height 7
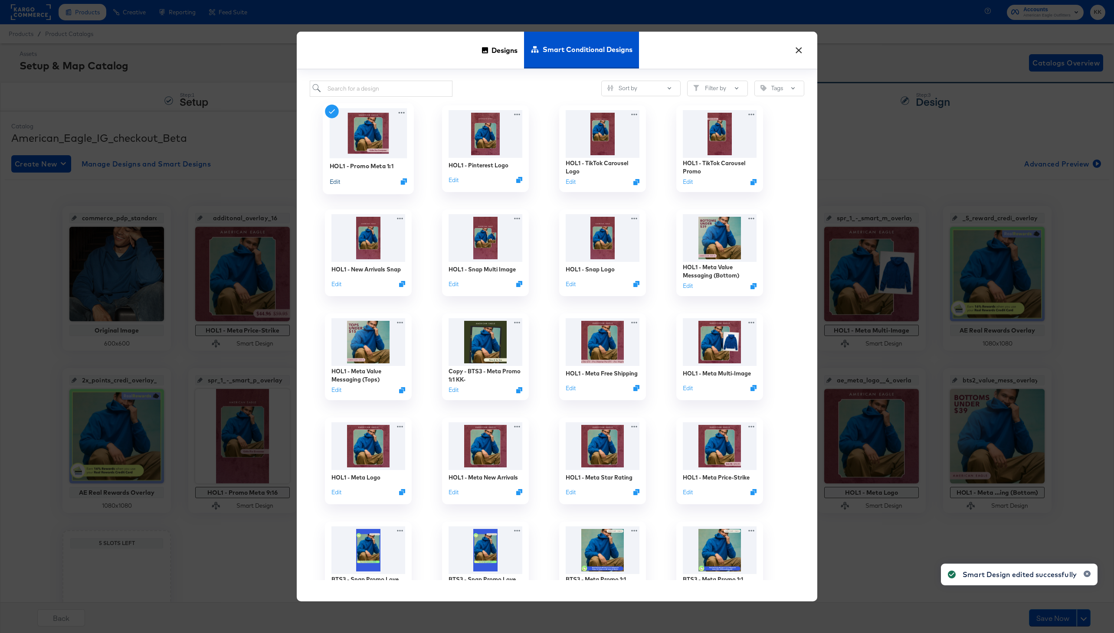
click at [333, 177] on div "Edit" at bounding box center [335, 181] width 10 height 8
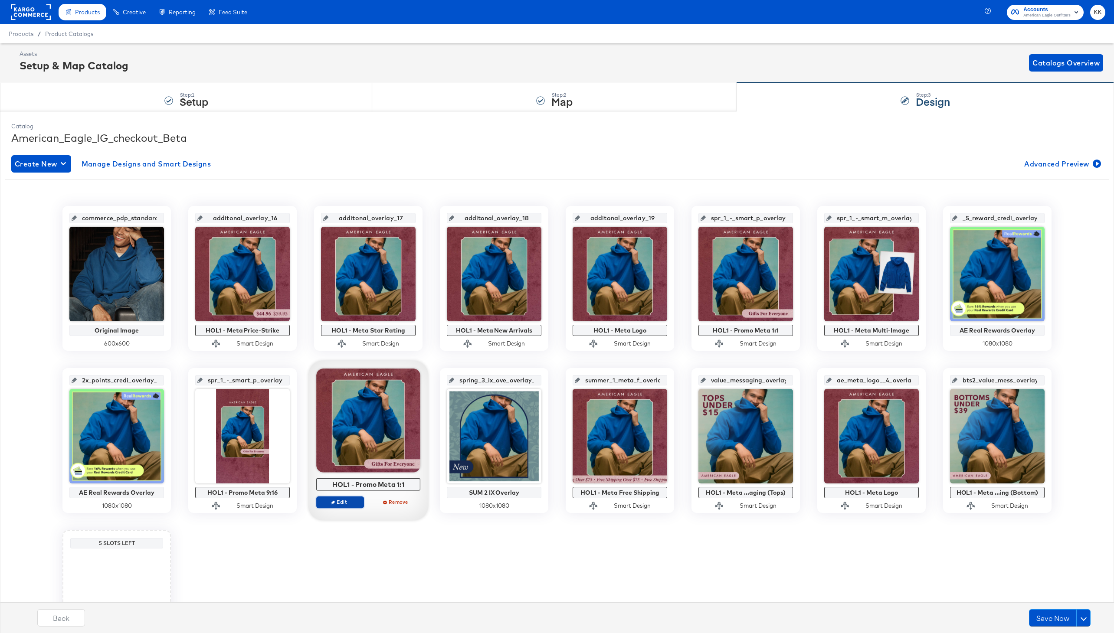
click at [346, 503] on span "Edit" at bounding box center [340, 502] width 40 height 7
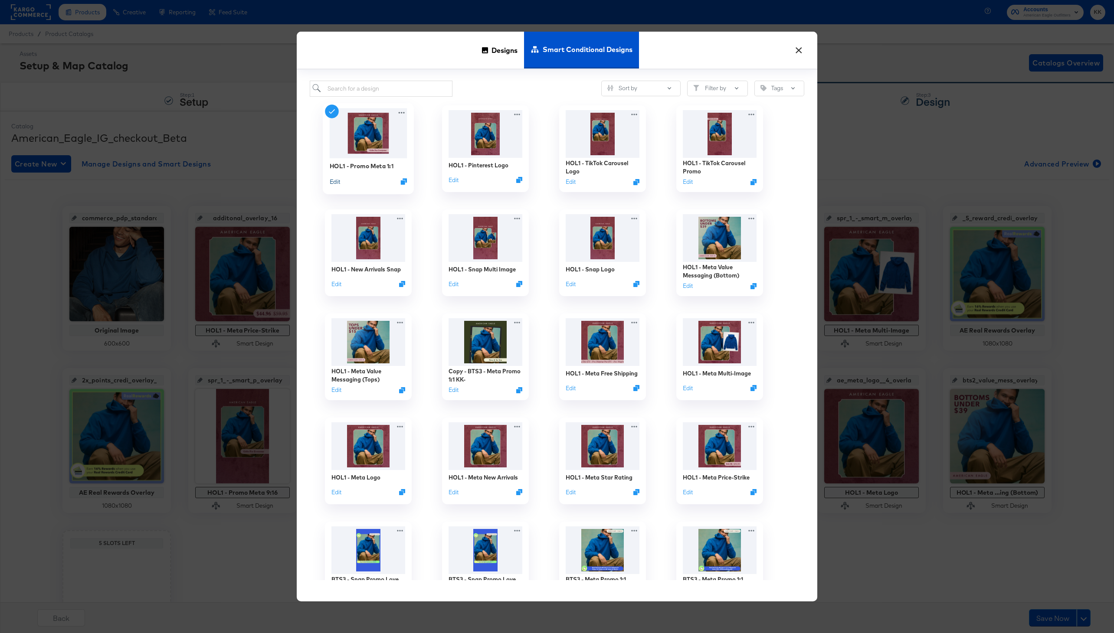
click at [337, 177] on button "Edit" at bounding box center [335, 181] width 10 height 8
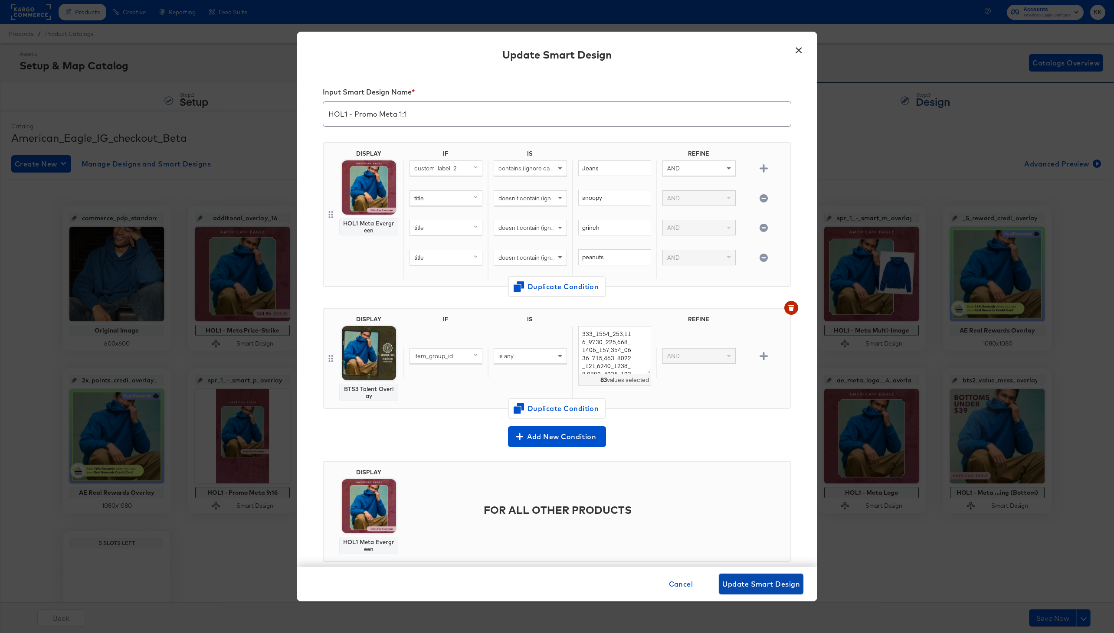
click at [753, 577] on button "Update Smart Design" at bounding box center [761, 584] width 85 height 21
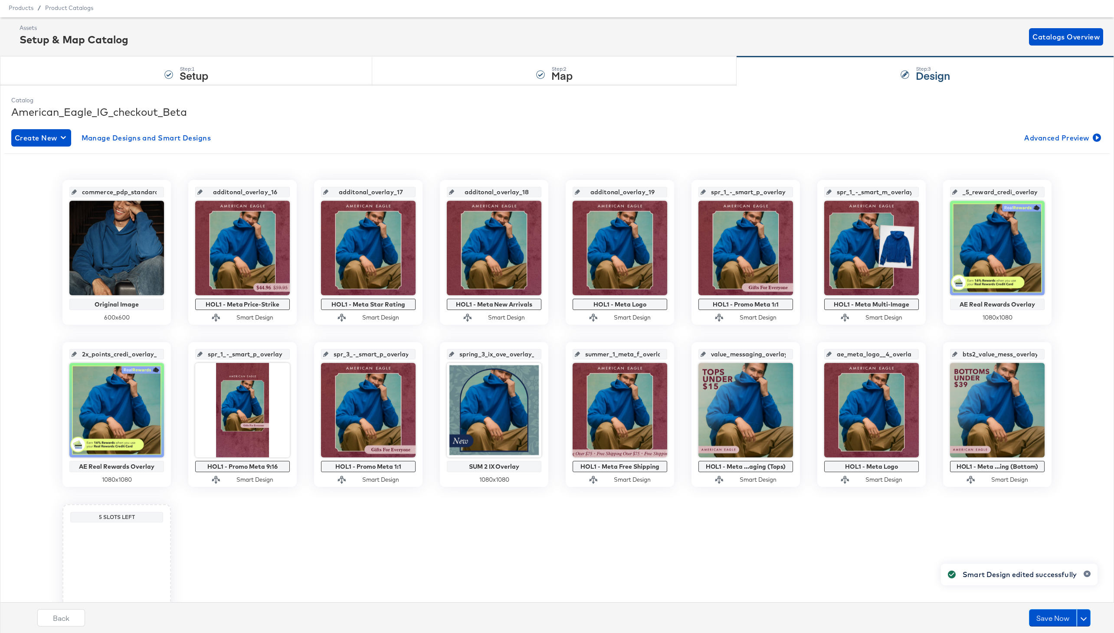
scroll to position [43, 0]
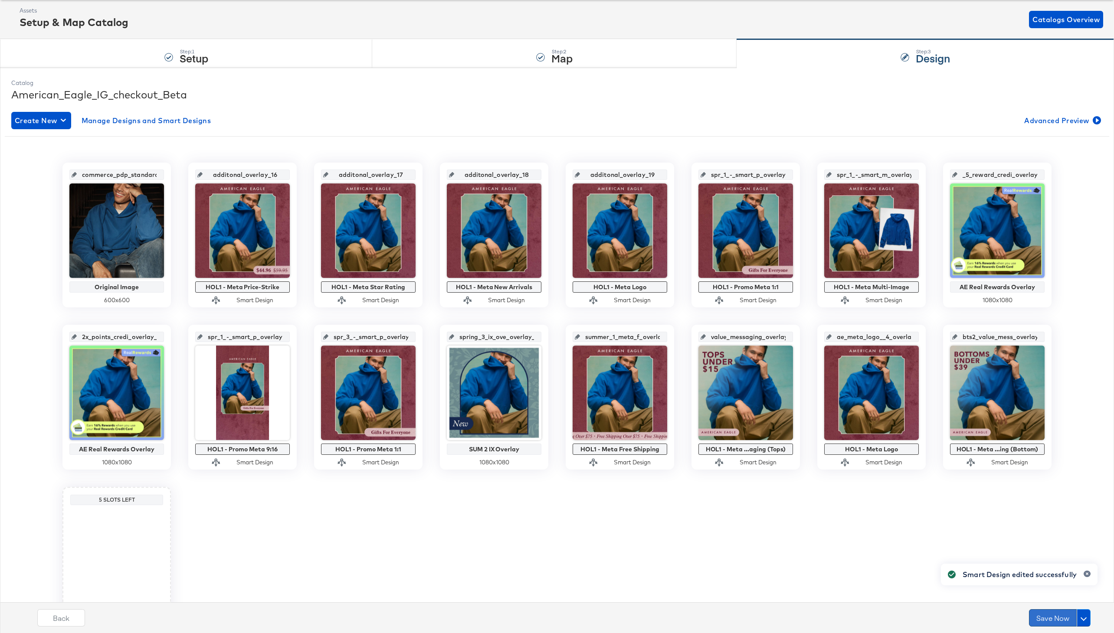
click at [1056, 621] on button "Save Now" at bounding box center [1053, 617] width 48 height 17
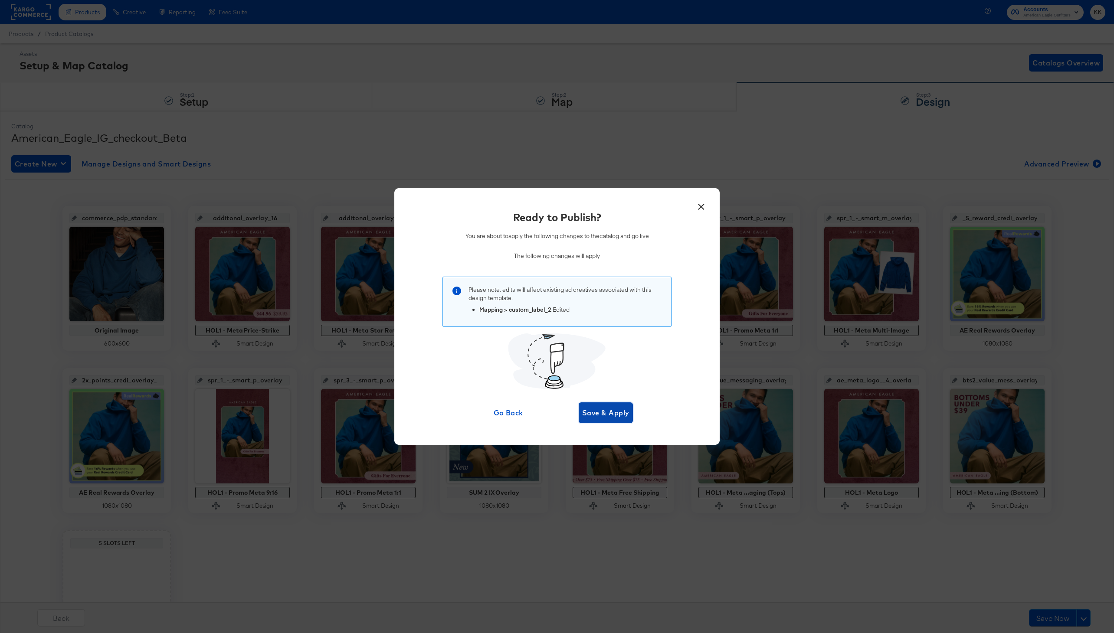
click at [620, 416] on span "Save & Apply" at bounding box center [605, 413] width 47 height 12
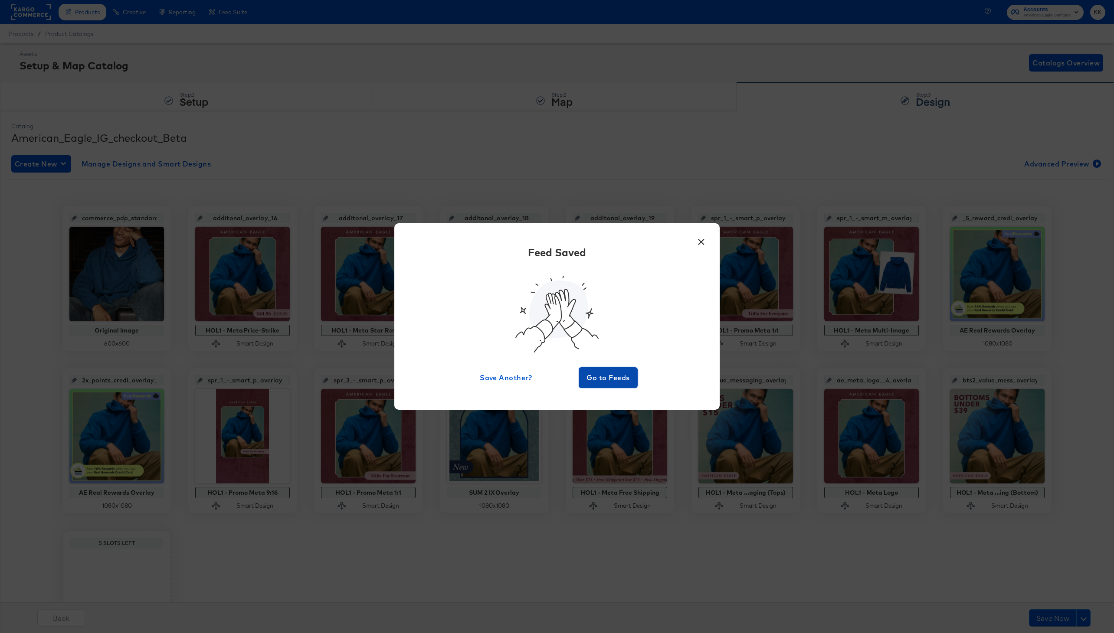
click at [598, 380] on span "Go to Feeds" at bounding box center [608, 378] width 52 height 12
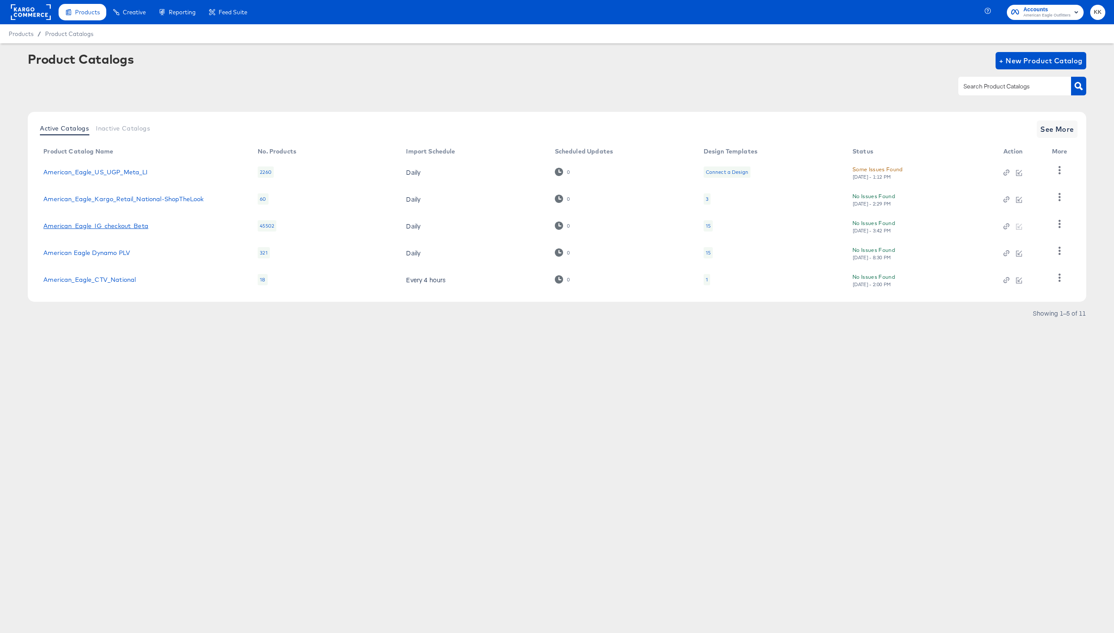
click at [126, 225] on link "American_Eagle_IG_checkout_Beta" at bounding box center [95, 225] width 105 height 7
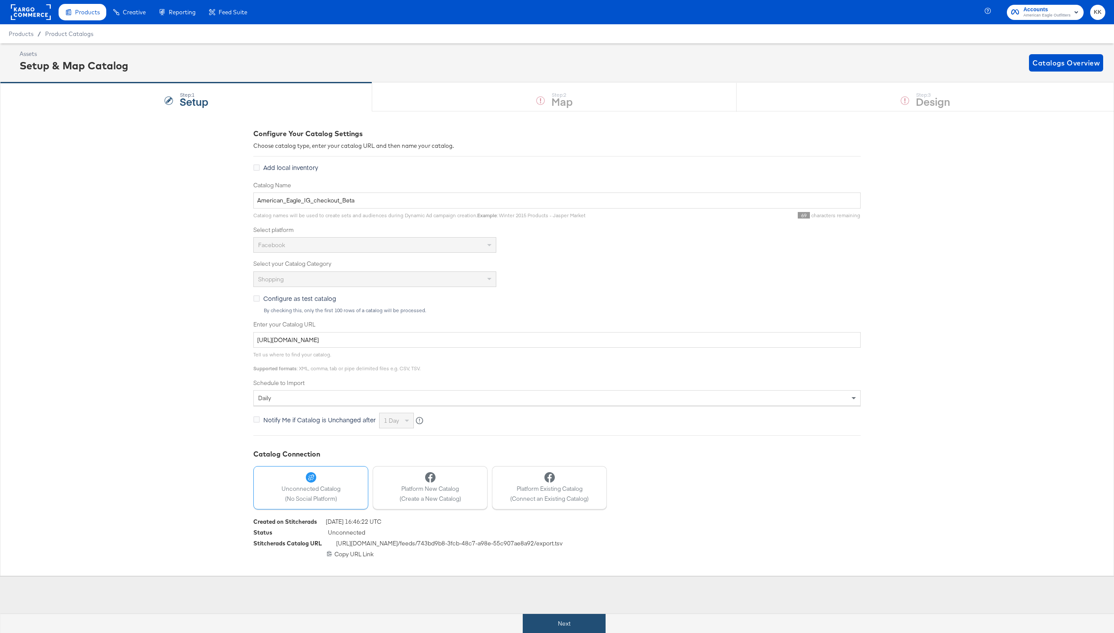
click at [573, 618] on button "Next" at bounding box center [564, 624] width 83 height 20
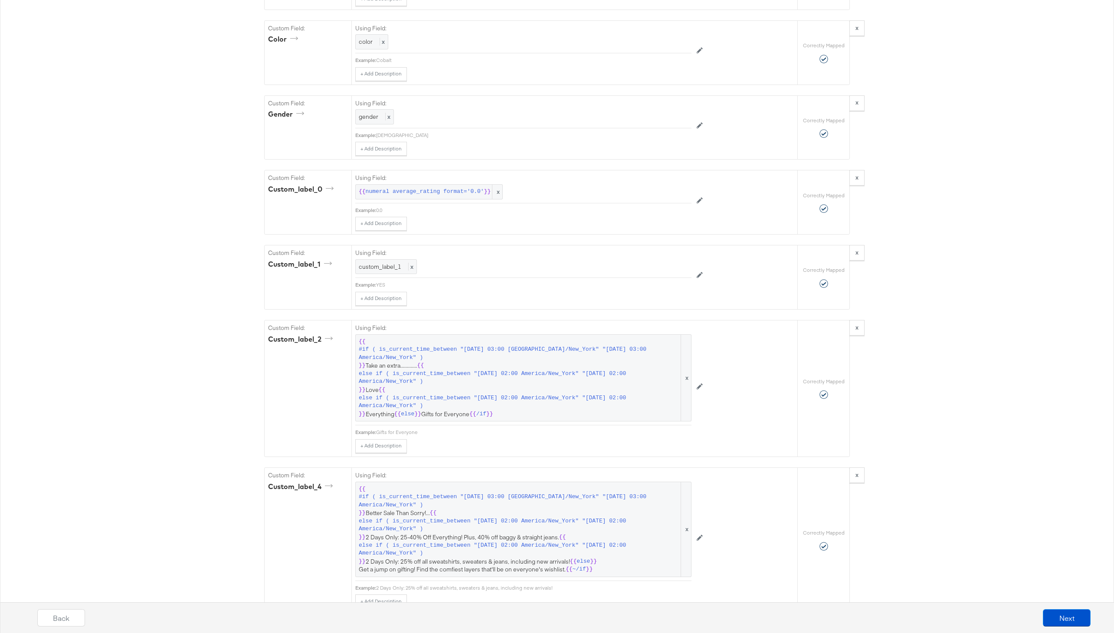
scroll to position [1149, 0]
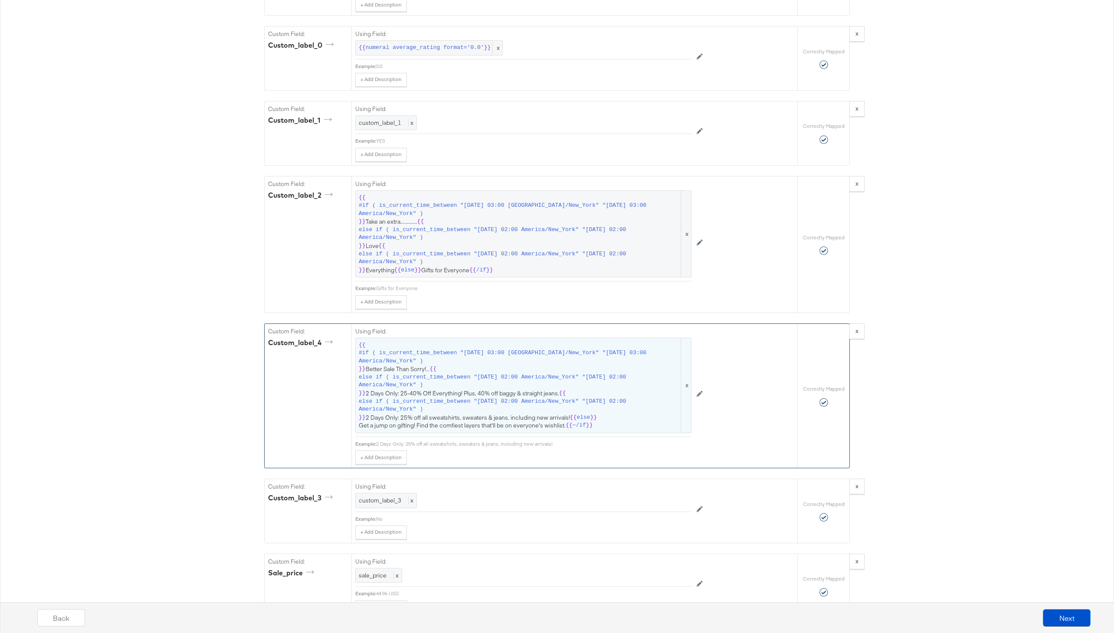
click at [521, 360] on span "#if ( is_current_time_between "2024-06-11 03:00 America/New_York" "2024-06-14 0…" at bounding box center [519, 357] width 320 height 16
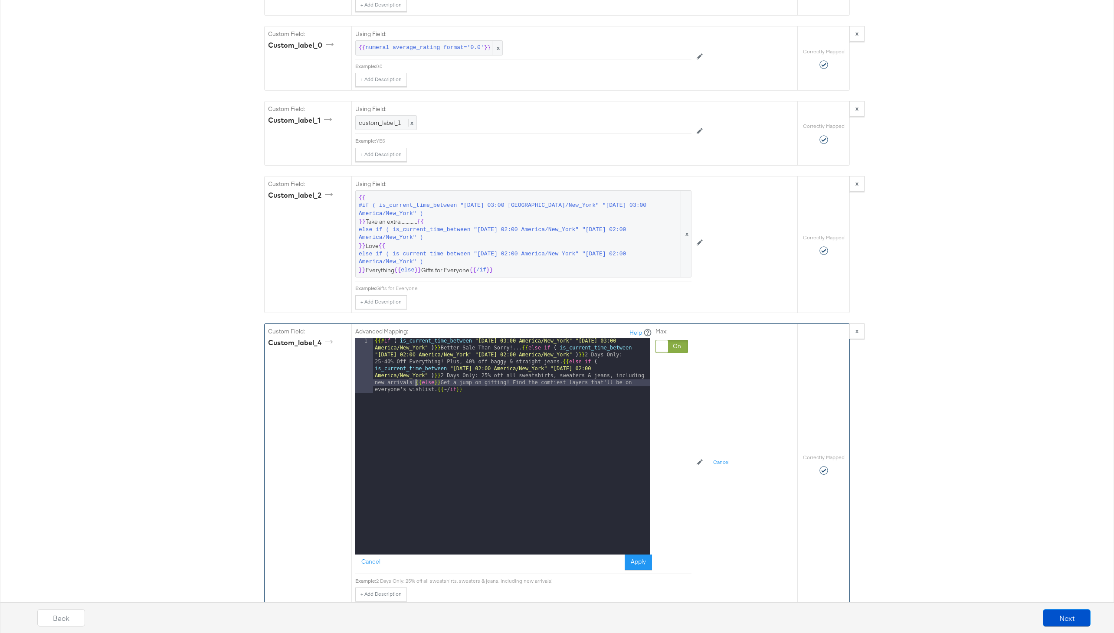
click at [416, 382] on div "{{# if ( is_current_time_between "2024-06-11 03:00 America/New_York" "2024-06-1…" at bounding box center [511, 502] width 277 height 328
click at [561, 363] on div "{{# if ( is_current_time_between "2024-06-11 03:00 America/New_York" "2024-06-1…" at bounding box center [511, 477] width 277 height 279
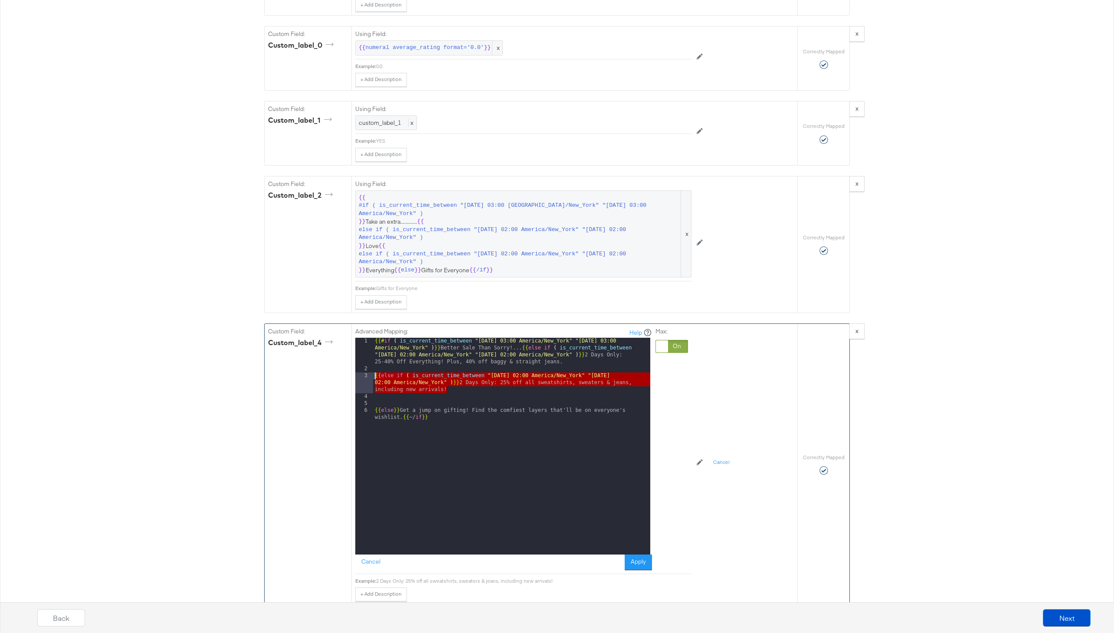
drag, startPoint x: 449, startPoint y: 392, endPoint x: 342, endPoint y: 375, distance: 108.6
click at [342, 375] on div "Custom Field: custom_label_4 Advanced Mapping: Help 1 2 3 4 5 6 {{# if ( is_cur…" at bounding box center [531, 464] width 533 height 281
click at [468, 386] on div "{{# if ( is_current_time_between "2024-06-11 03:00 America/New_York" "2024-06-1…" at bounding box center [511, 467] width 277 height 258
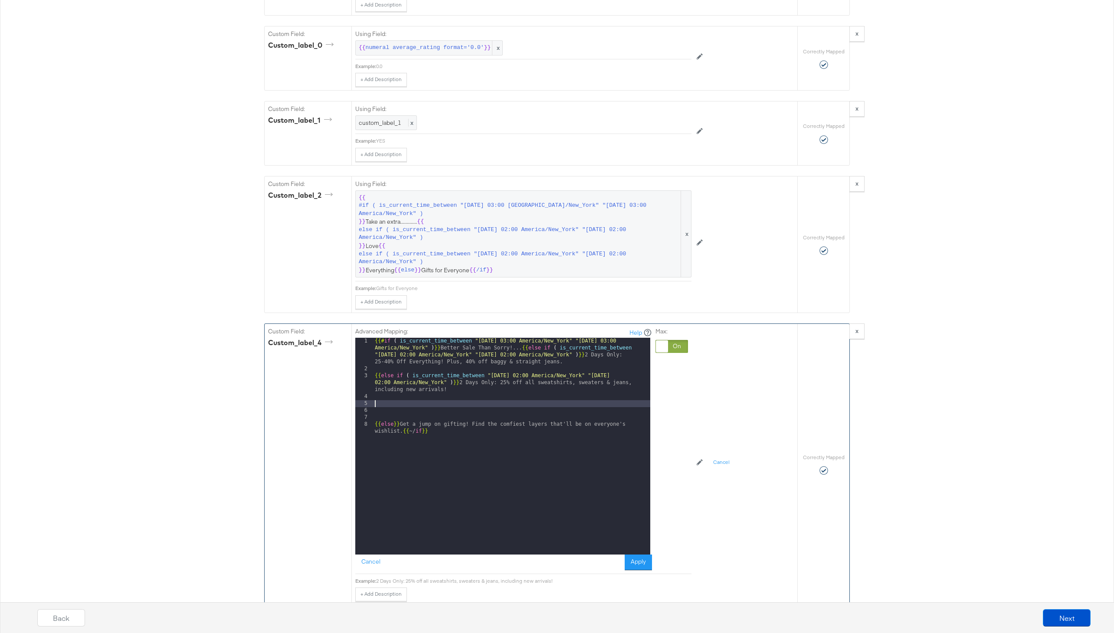
paste textarea
click at [519, 403] on div "{{# if ( is_current_time_between "2024-06-11 03:00 America/New_York" "2024-06-1…" at bounding box center [511, 467] width 277 height 258
click at [636, 406] on div "{{# if ( is_current_time_between "2024-06-11 03:00 America/New_York" "2024-06-1…" at bounding box center [511, 467] width 277 height 258
drag, startPoint x: 451, startPoint y: 418, endPoint x: 482, endPoint y: 411, distance: 31.6
click at [482, 411] on div "{{# if ( is_current_time_between "2024-06-11 03:00 America/New_York" "2024-06-1…" at bounding box center [511, 467] width 277 height 258
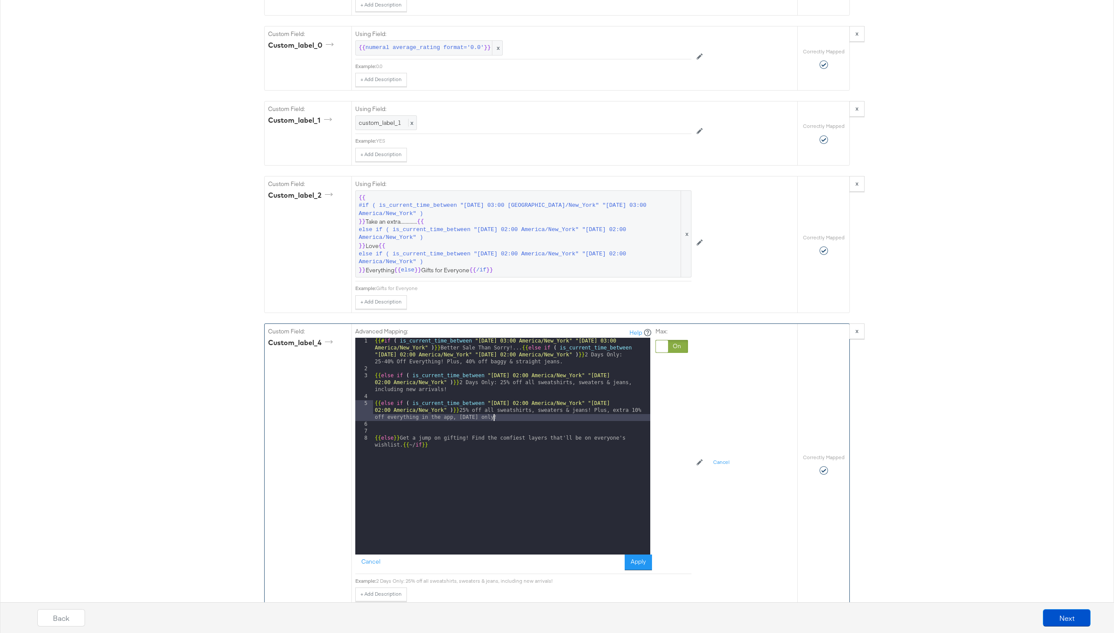
click at [372, 377] on div "3" at bounding box center [364, 383] width 18 height 21
click at [375, 376] on div "{{# if ( is_current_time_between "2024-06-11 03:00 America/New_York" "2024-06-1…" at bounding box center [511, 467] width 277 height 258
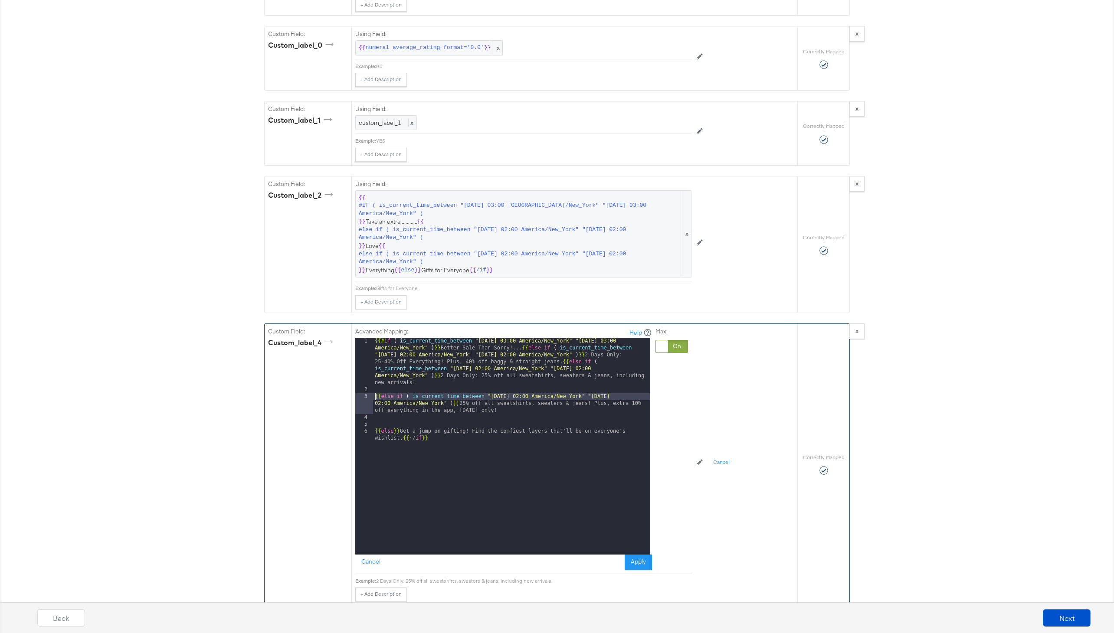
click at [375, 397] on div "{{# if ( is_current_time_between "2024-06-11 03:00 America/New_York" "2024-06-1…" at bounding box center [511, 477] width 277 height 279
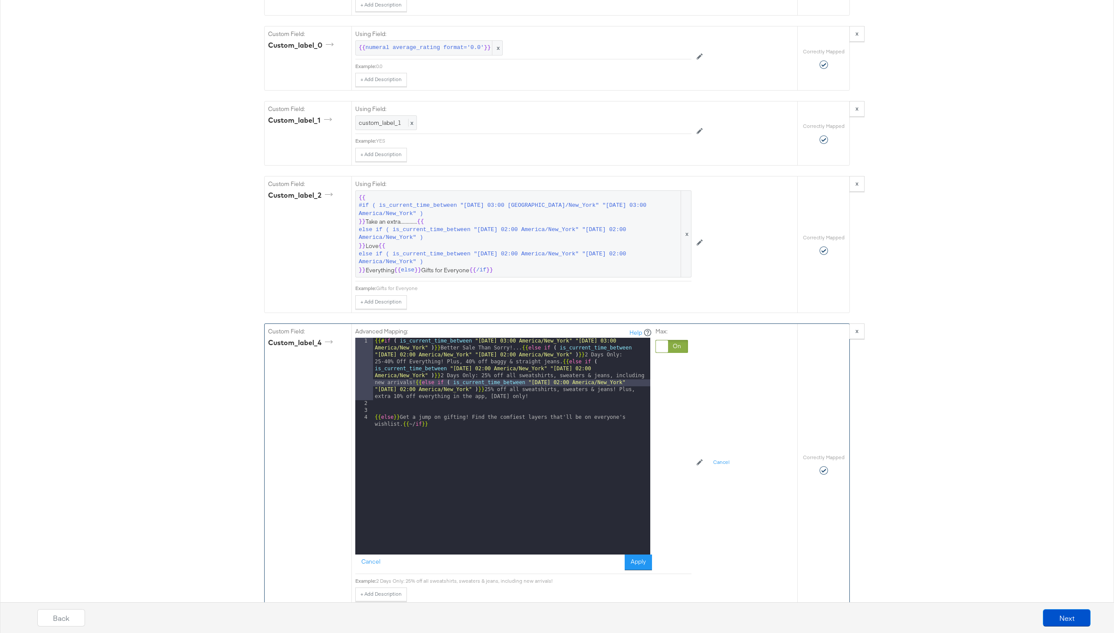
click at [375, 417] on div "{{# if ( is_current_time_between "2024-06-11 03:00 America/New_York" "2024-06-1…" at bounding box center [511, 484] width 277 height 293
click at [628, 560] on button "Apply" at bounding box center [637, 563] width 27 height 16
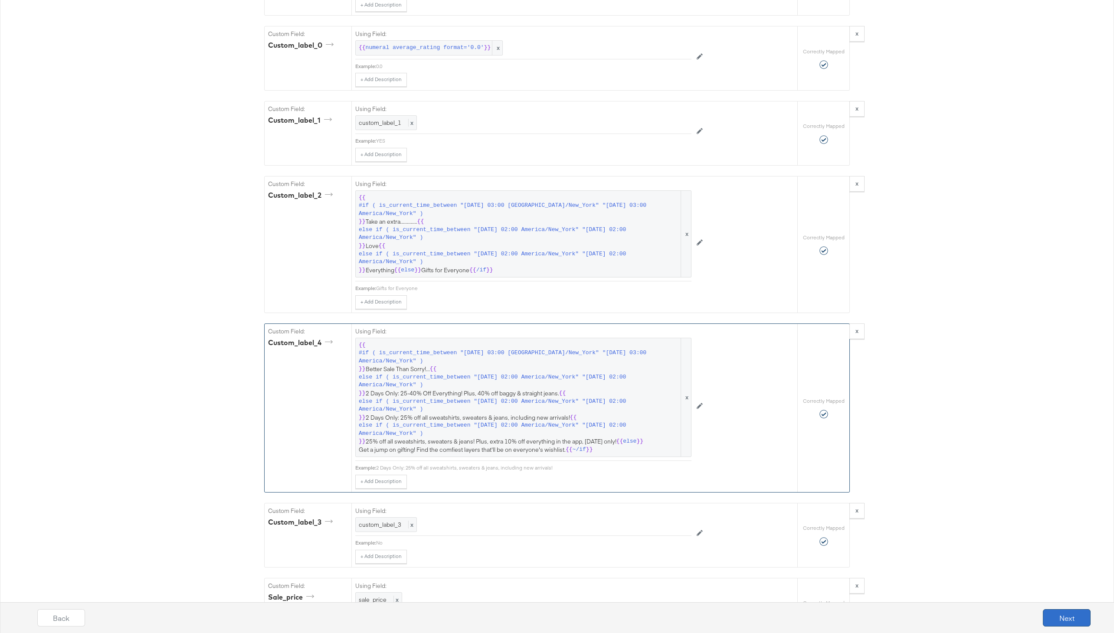
click at [1066, 611] on button "Next" at bounding box center [1067, 617] width 48 height 17
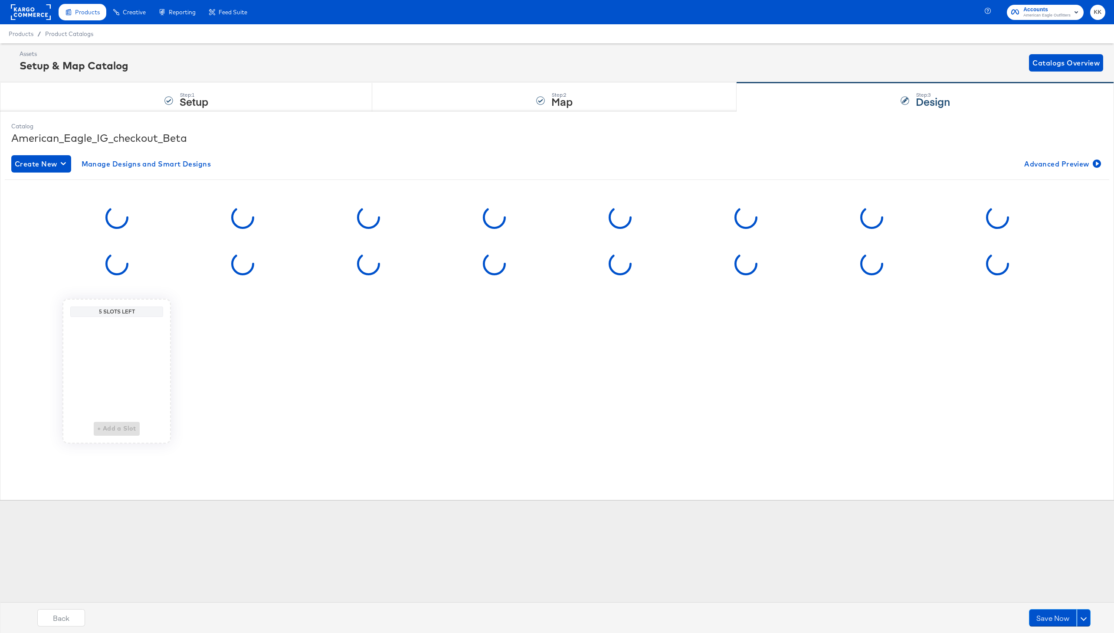
scroll to position [0, 0]
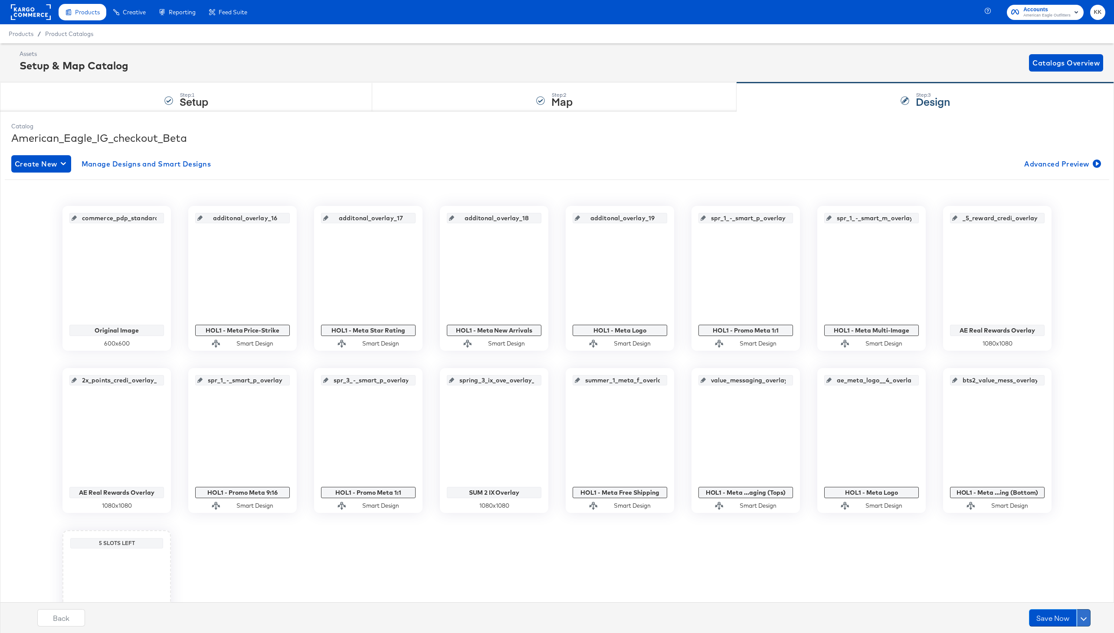
click at [1084, 615] on button at bounding box center [1083, 617] width 14 height 17
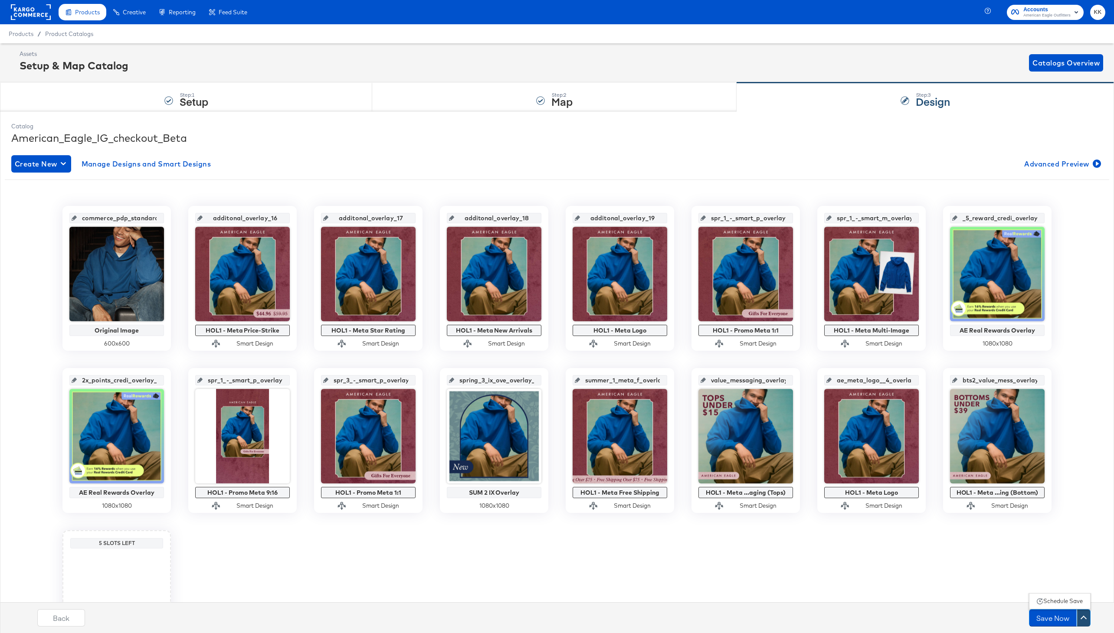
click at [1058, 595] on button "Schedule Save" at bounding box center [1060, 601] width 62 height 16
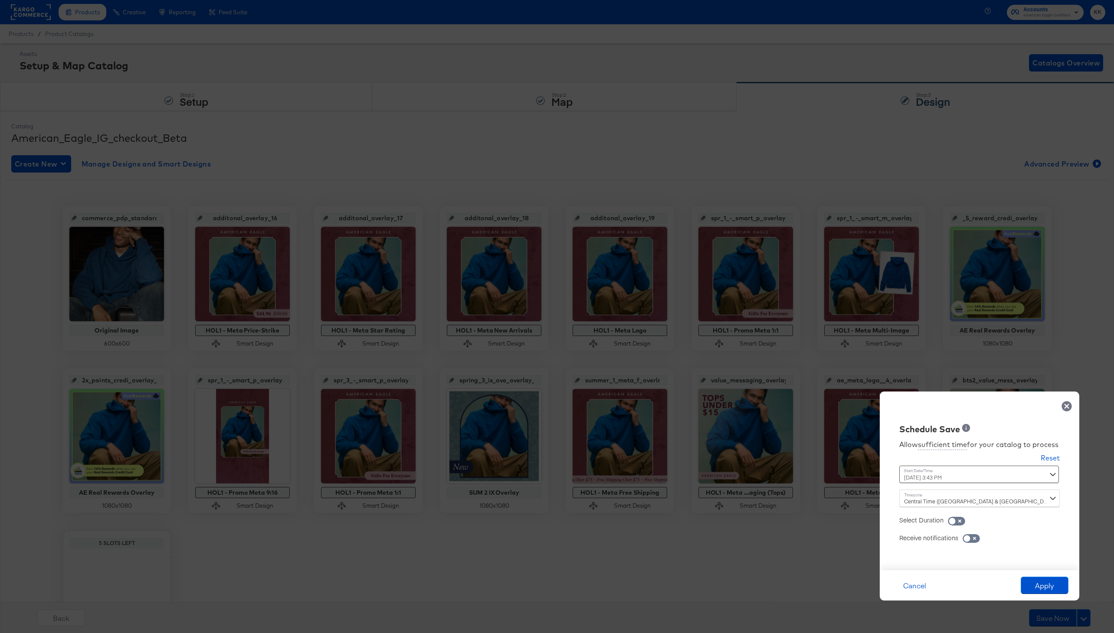
click at [932, 472] on div "September 25th 2025 3:43 PM ‹ September 2025 › Su Mo Tu We Th Fr Sa 31 1 2 3 4 …" at bounding box center [958, 474] width 118 height 17
click at [935, 477] on div "September 25th 2025 3:43 PM ‹ September 2025 › Su Mo Tu We Th Fr Sa 31 1 2 3 4 …" at bounding box center [958, 474] width 118 height 17
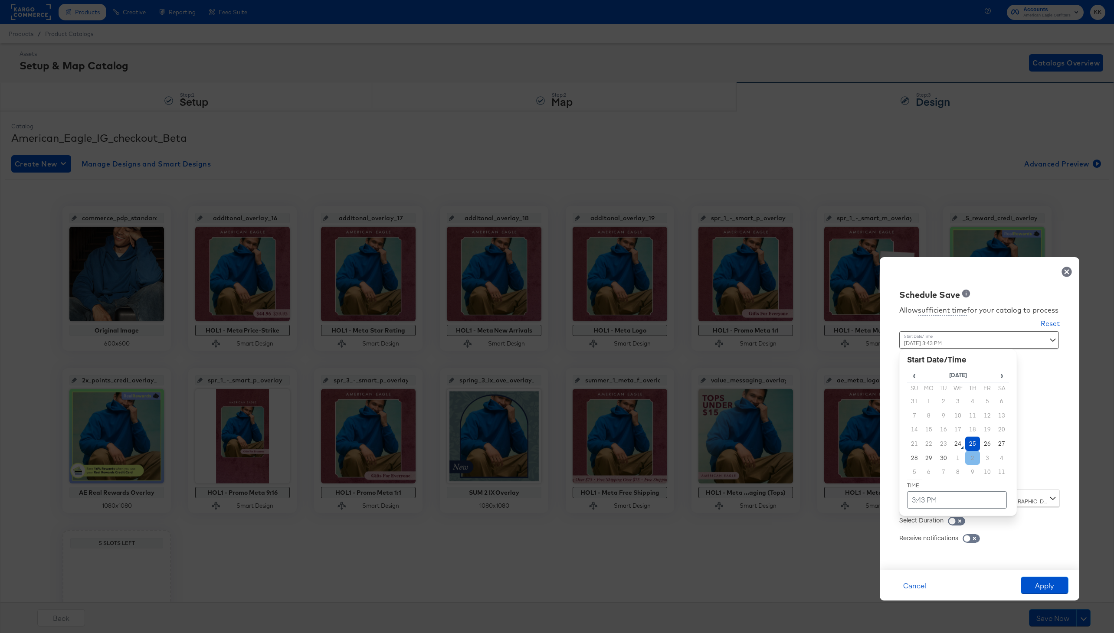
click at [977, 446] on td "25" at bounding box center [972, 444] width 15 height 14
click at [954, 482] on table "‹ September 2025 › Su Mo Tu We Th Fr Sa 31 1 2 3 4 5 6 7 8 9 10 11 12 13 14 15 …" at bounding box center [958, 438] width 102 height 140
click at [948, 491] on td "3:43 PM" at bounding box center [957, 499] width 100 height 17
click at [942, 402] on span "▲" at bounding box center [939, 408] width 17 height 17
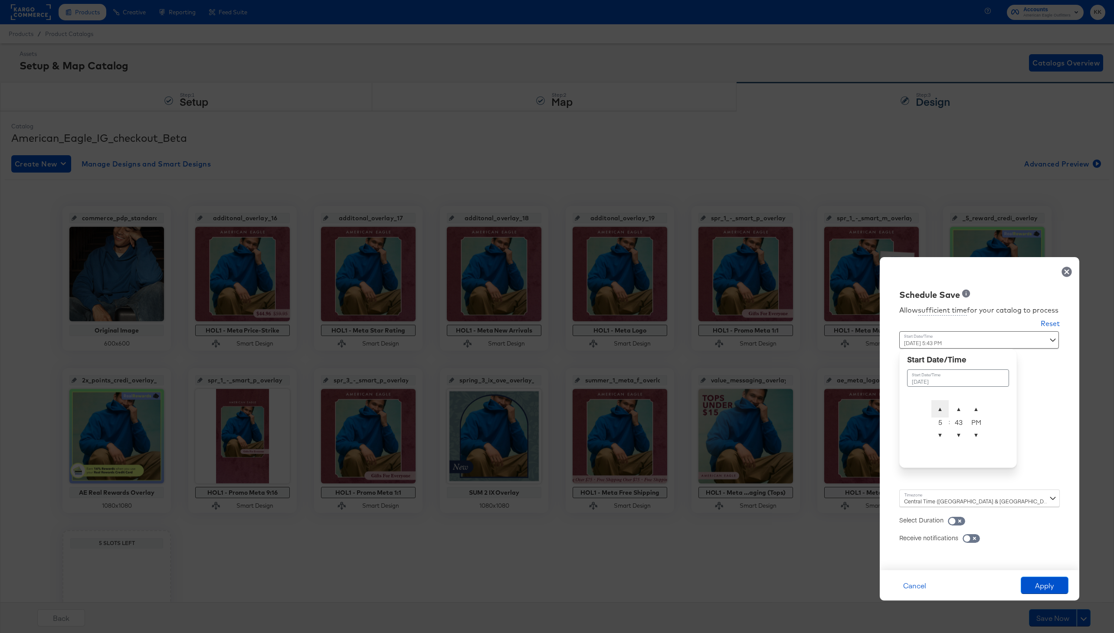
click at [942, 402] on span "▲" at bounding box center [939, 408] width 17 height 17
click at [938, 434] on span "▼" at bounding box center [939, 434] width 17 height 17
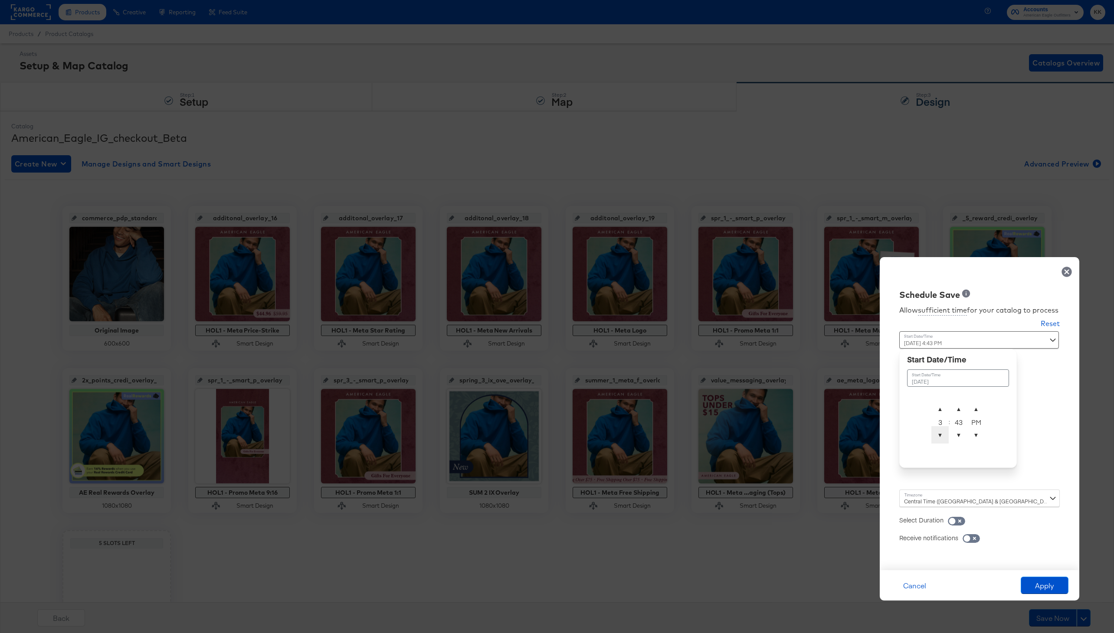
click at [938, 434] on span "▼" at bounding box center [939, 434] width 17 height 17
click at [944, 405] on span "▲" at bounding box center [939, 408] width 17 height 17
click at [958, 405] on span "▲" at bounding box center [958, 408] width 17 height 17
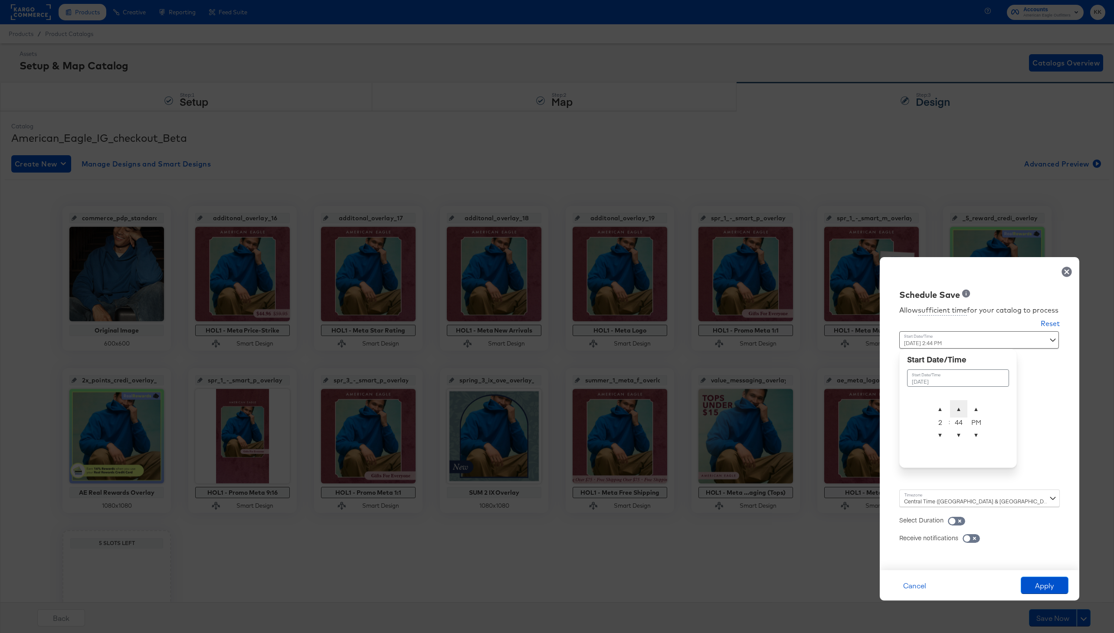
click at [958, 405] on span "▲" at bounding box center [958, 408] width 17 height 17
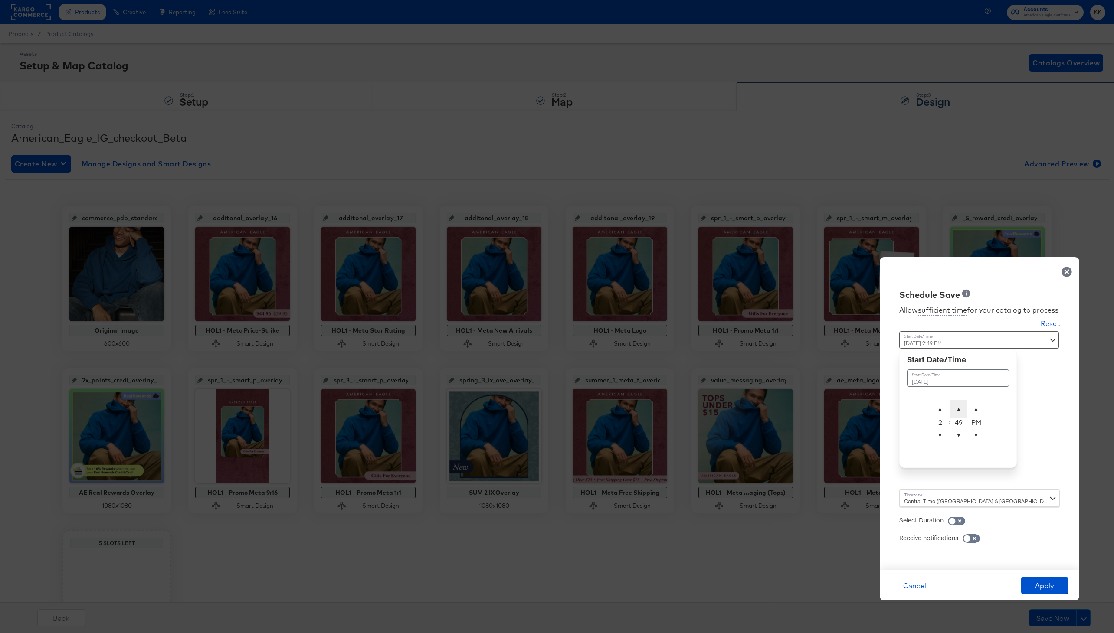
click at [958, 405] on span "▲" at bounding box center [958, 408] width 17 height 17
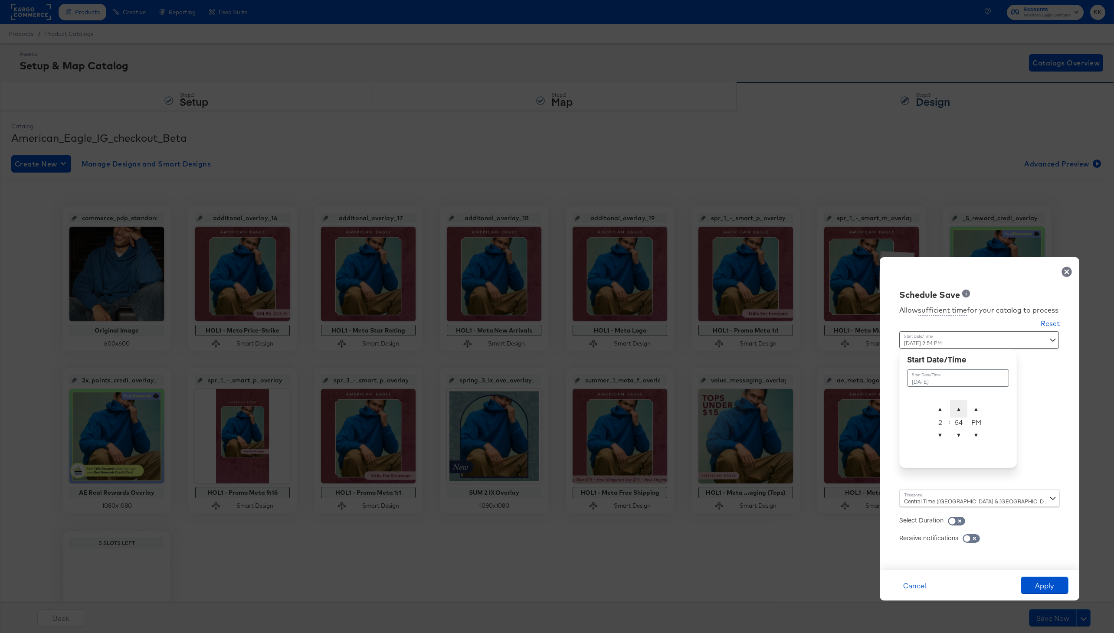
click at [958, 405] on span "▲" at bounding box center [958, 408] width 17 height 17
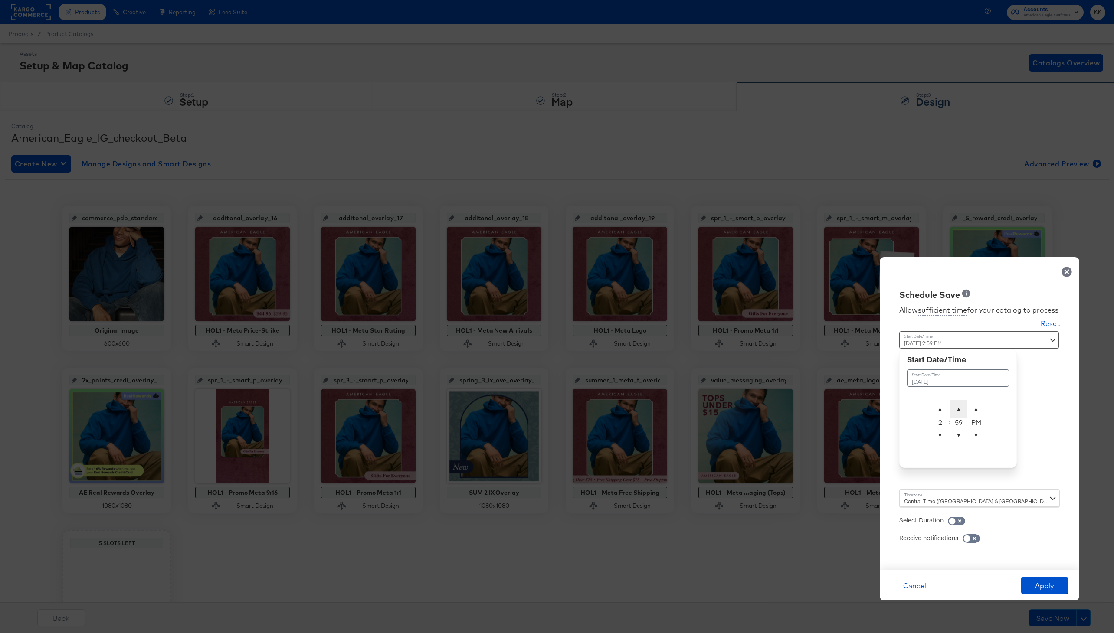
click at [958, 405] on span "▲" at bounding box center [958, 408] width 17 height 17
type input "September 25th 2025 2:00 AM"
click at [976, 405] on span "▲" at bounding box center [975, 408] width 17 height 17
click at [912, 500] on div "Central Time (US & Canada) (America/Chicago)" at bounding box center [979, 498] width 160 height 17
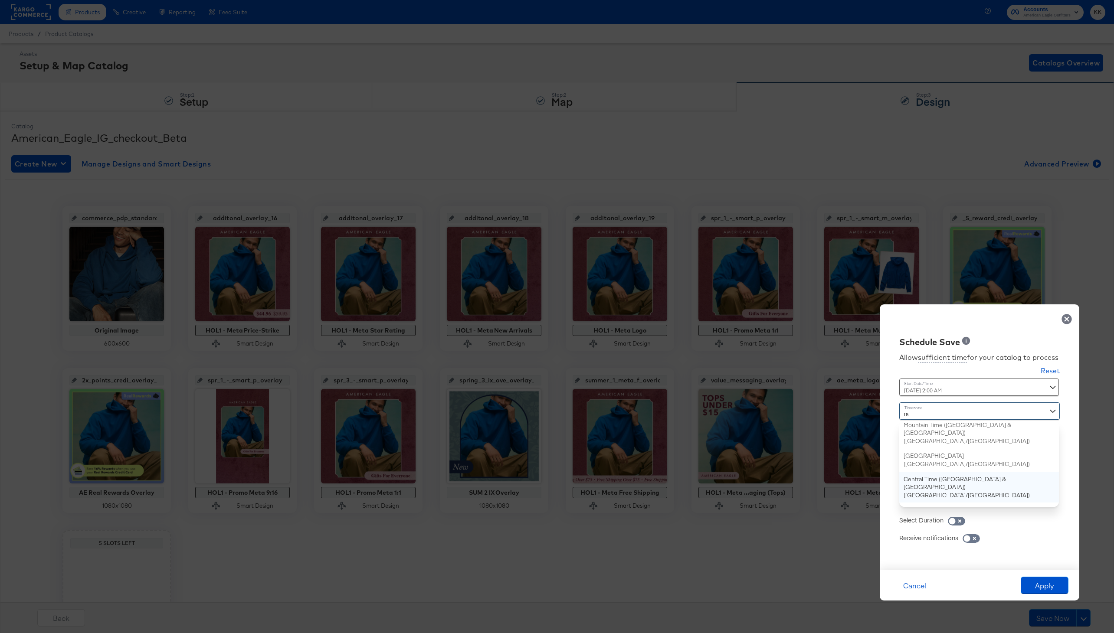
type input "new"
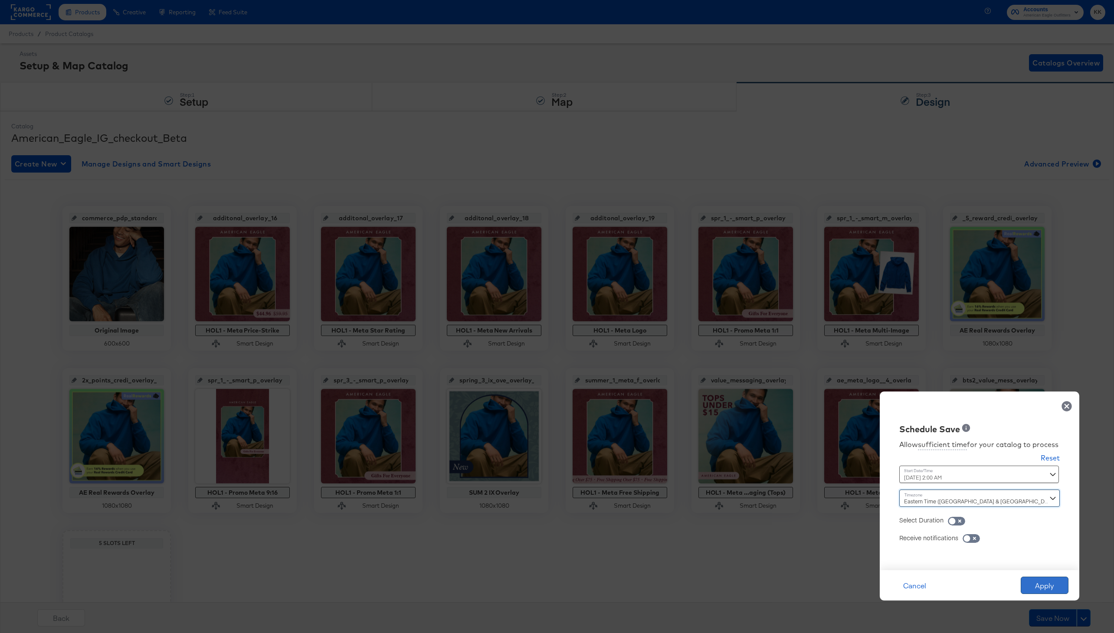
click at [1051, 582] on button "Apply" at bounding box center [1044, 585] width 48 height 17
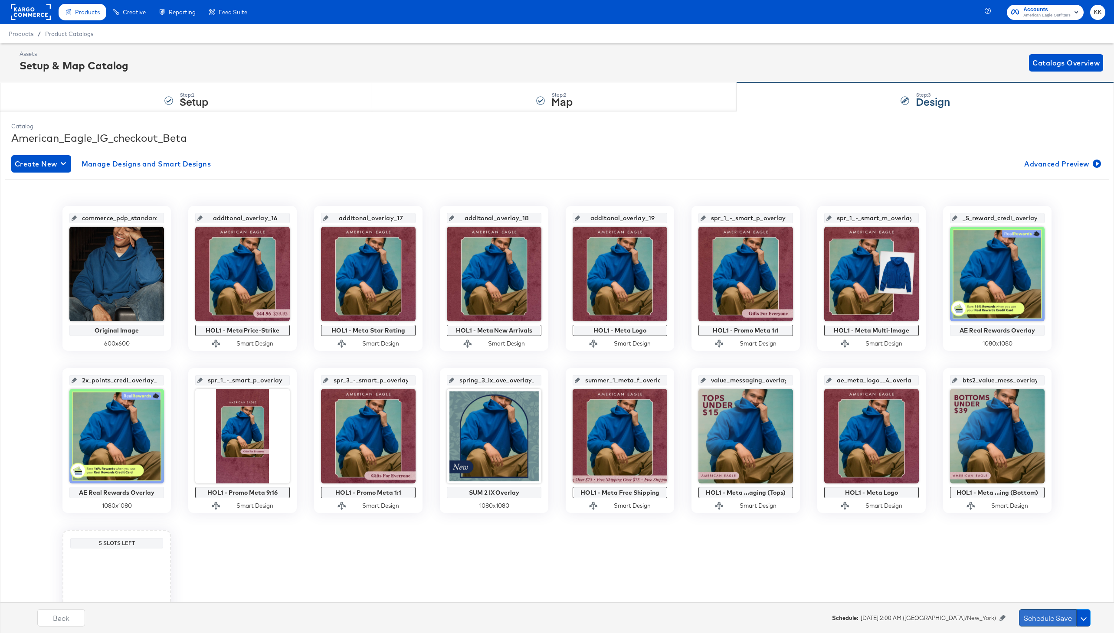
click at [1045, 624] on button "Schedule Save" at bounding box center [1048, 617] width 58 height 17
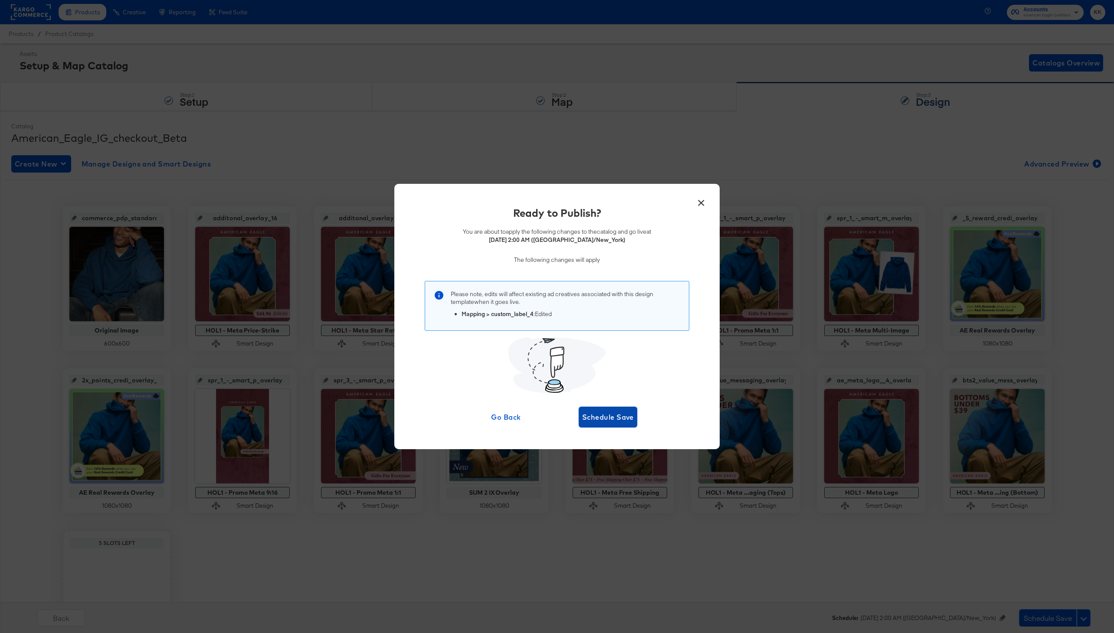
click at [628, 425] on button "Schedule Save" at bounding box center [608, 417] width 59 height 21
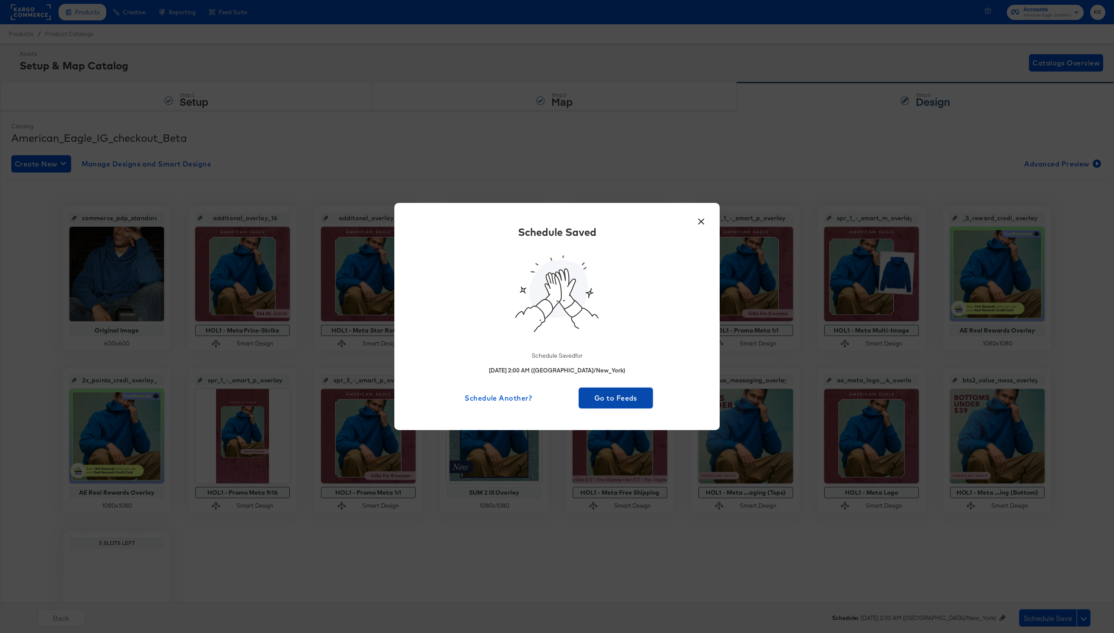
click at [601, 389] on button "Go to Feeds" at bounding box center [616, 398] width 74 height 21
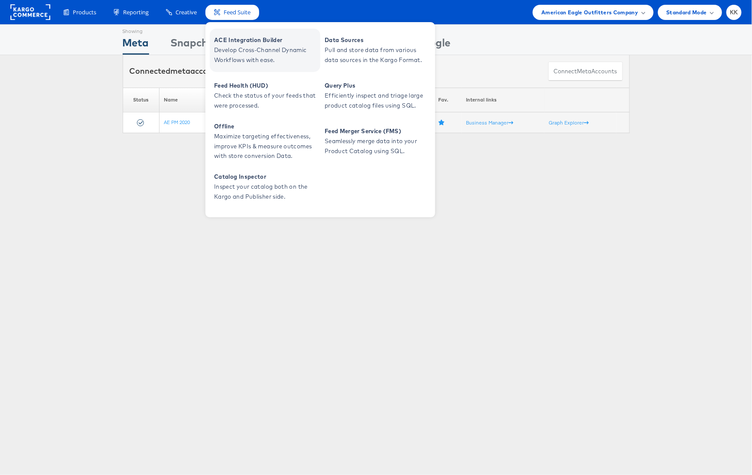
click at [250, 42] on span "ACE Integration Builder" at bounding box center [266, 40] width 104 height 10
